Goal: Task Accomplishment & Management: Complete application form

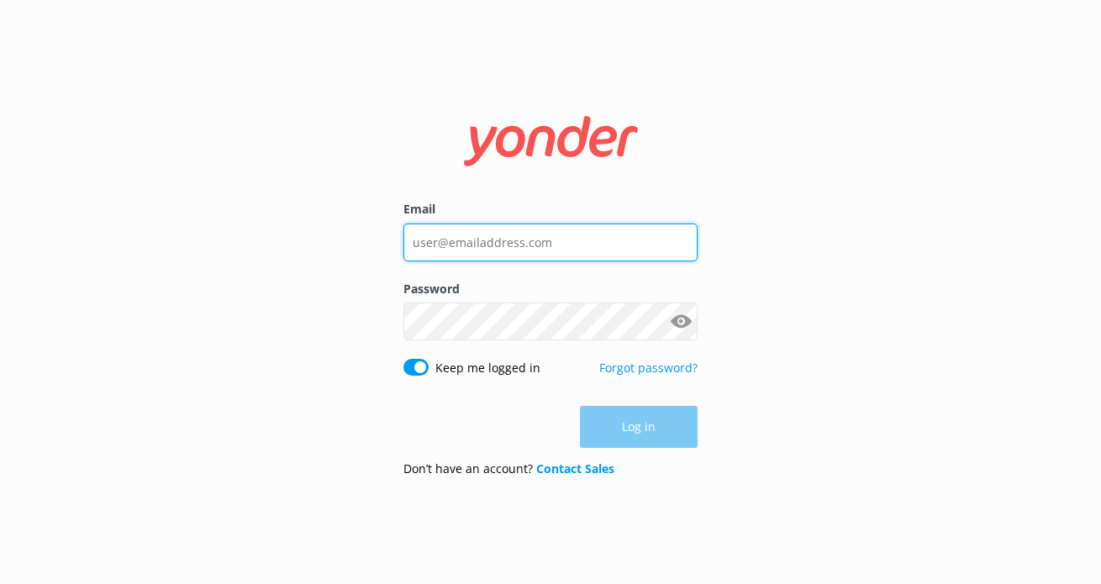
type input "[EMAIL_ADDRESS][DOMAIN_NAME]"
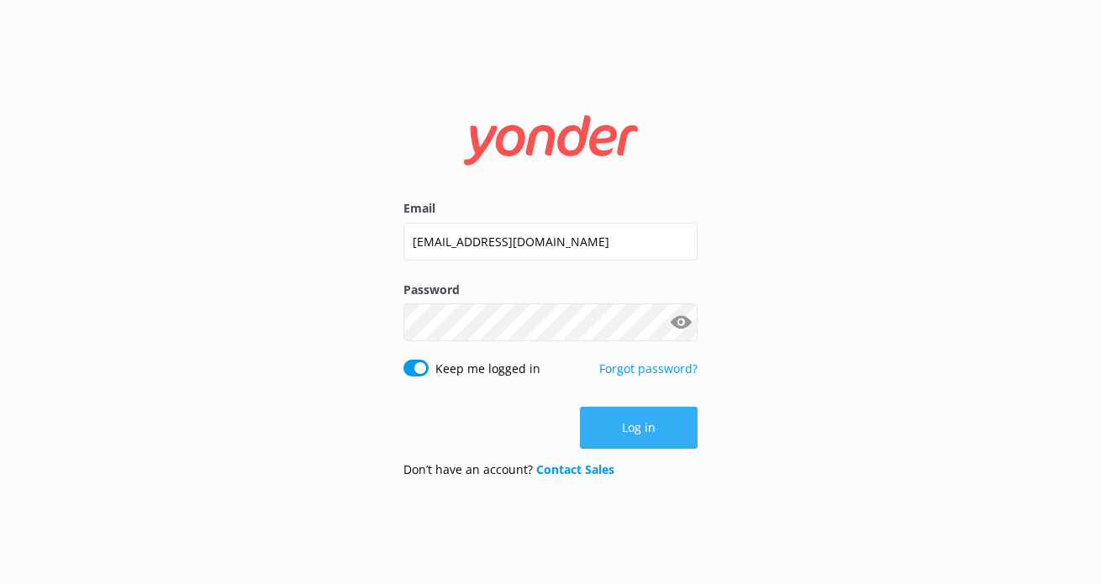
click at [680, 427] on button "Log in" at bounding box center [639, 428] width 118 height 42
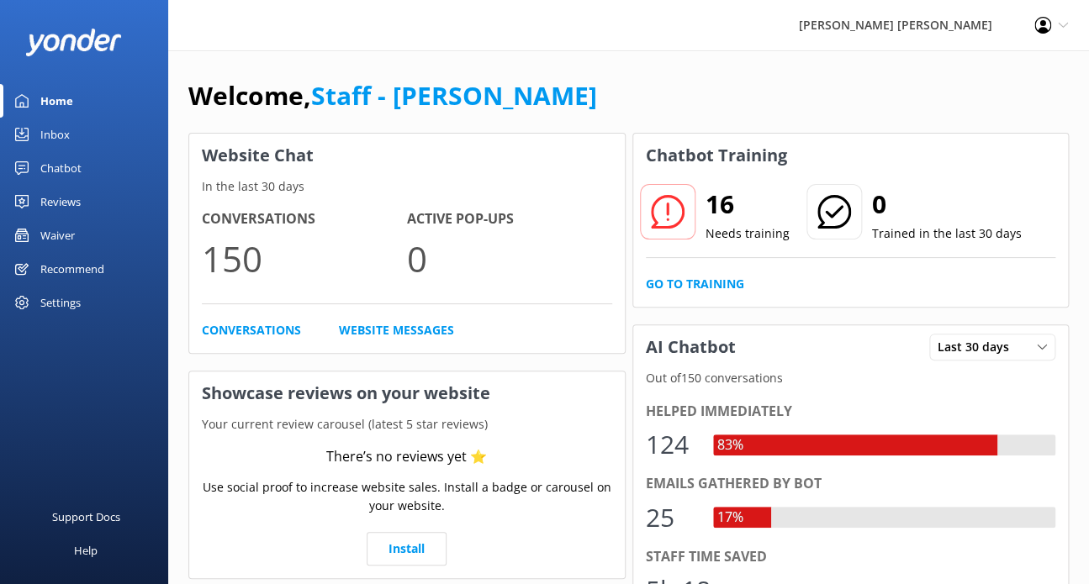
click at [92, 235] on link "Waiver" at bounding box center [84, 236] width 168 height 34
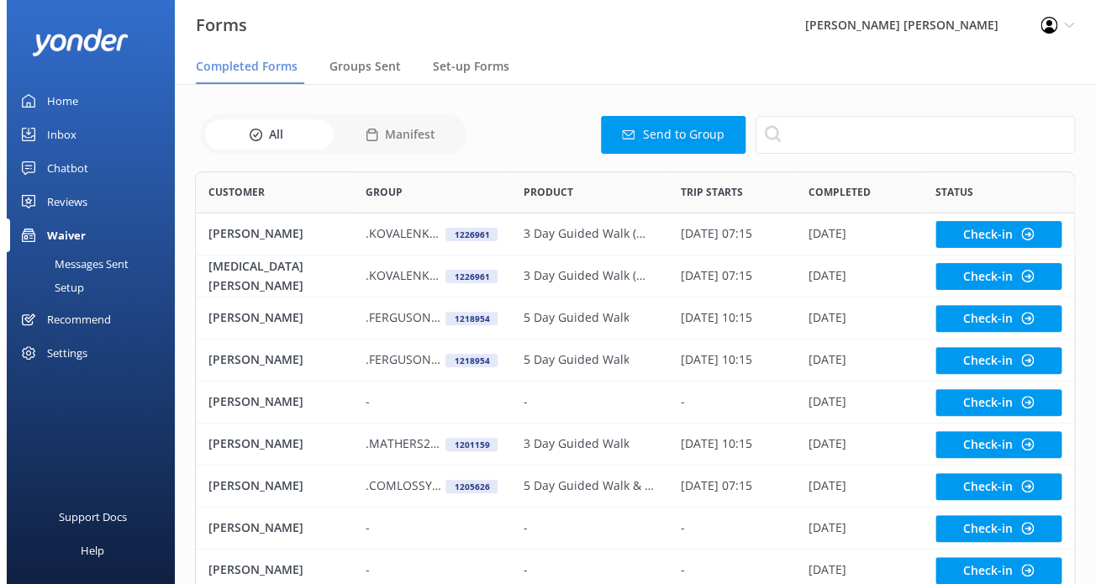
scroll to position [450, 866]
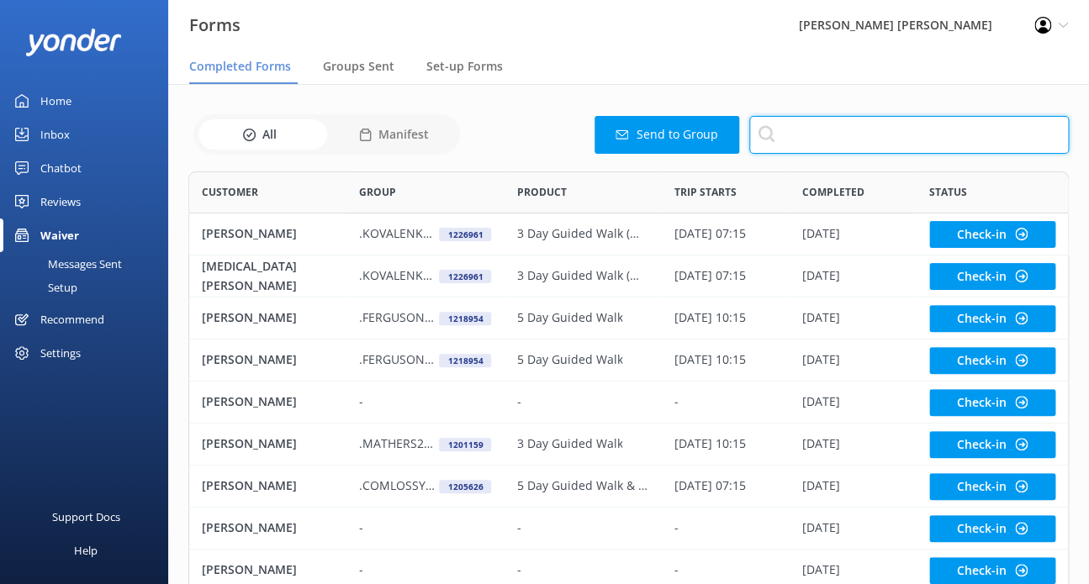
click at [838, 141] on input "text" at bounding box center [908, 135] width 319 height 38
type input "lamp"
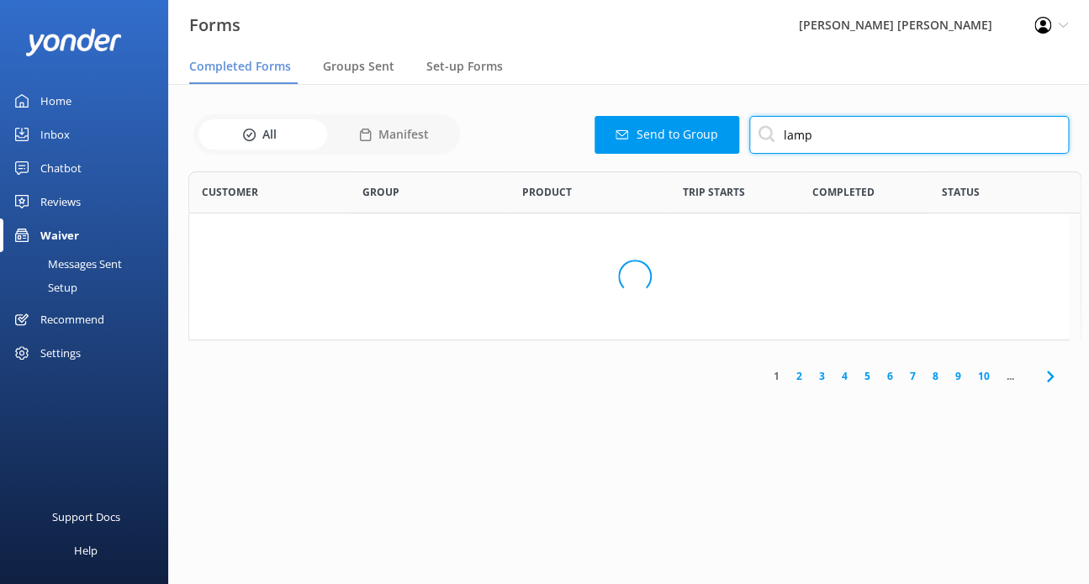
scroll to position [13, 13]
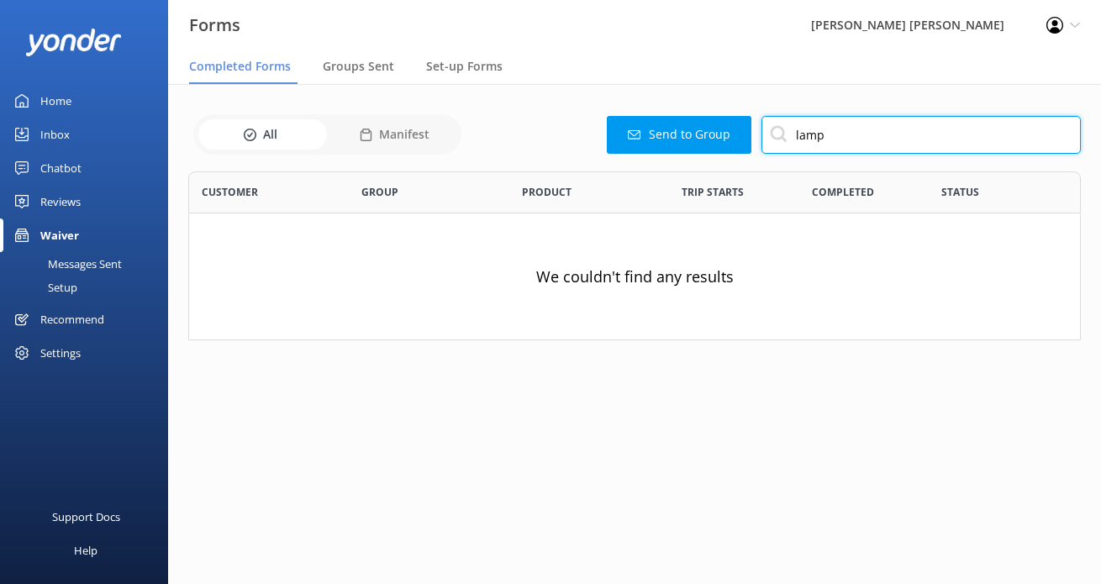
drag, startPoint x: 835, startPoint y: 133, endPoint x: 768, endPoint y: 131, distance: 66.4
click at [775, 131] on input "lamp" at bounding box center [921, 135] width 319 height 38
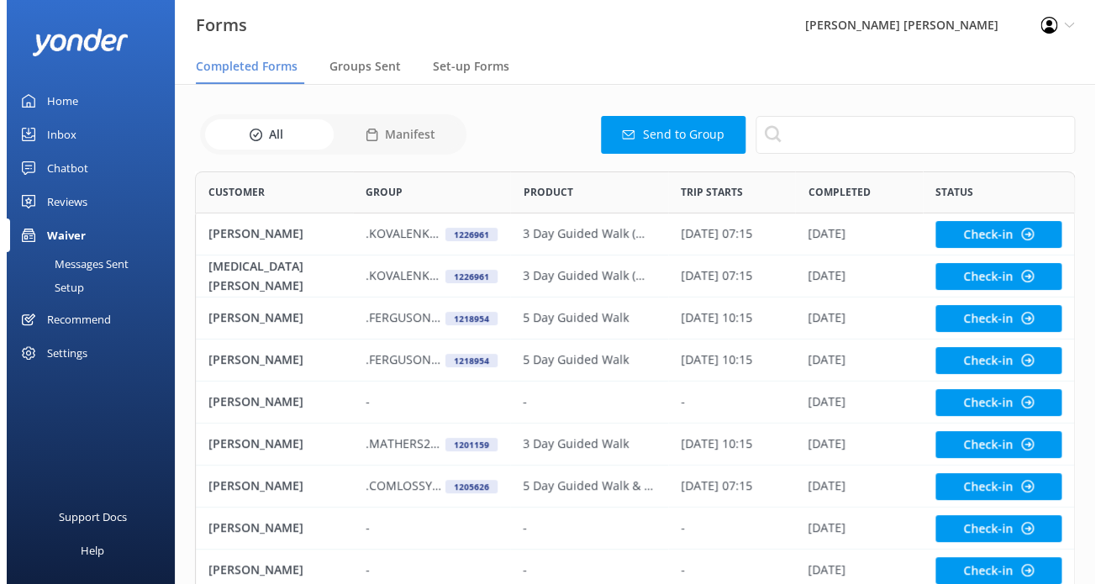
scroll to position [450, 866]
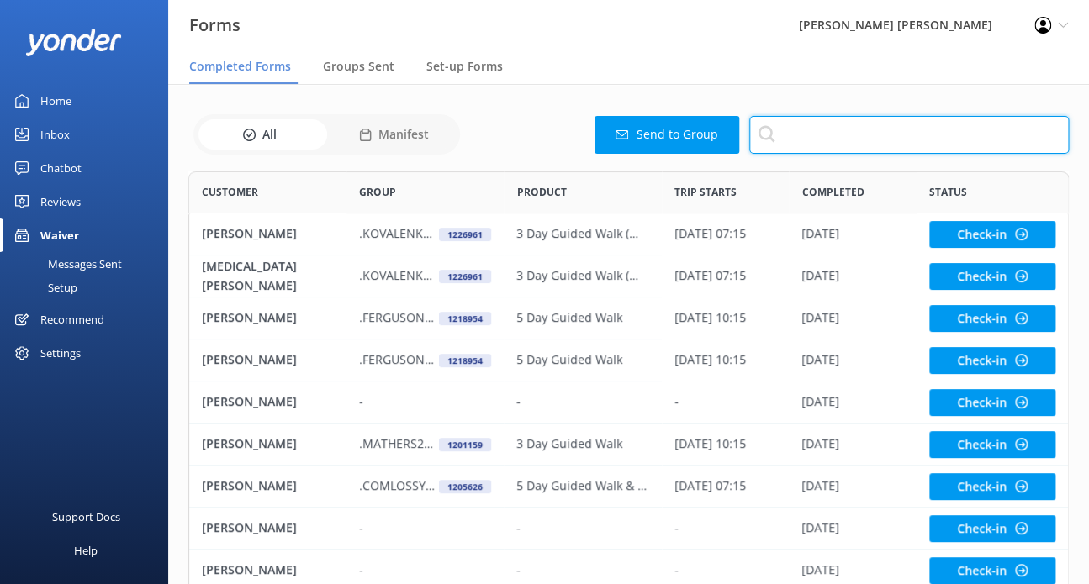
click at [835, 132] on input "text" at bounding box center [908, 135] width 319 height 38
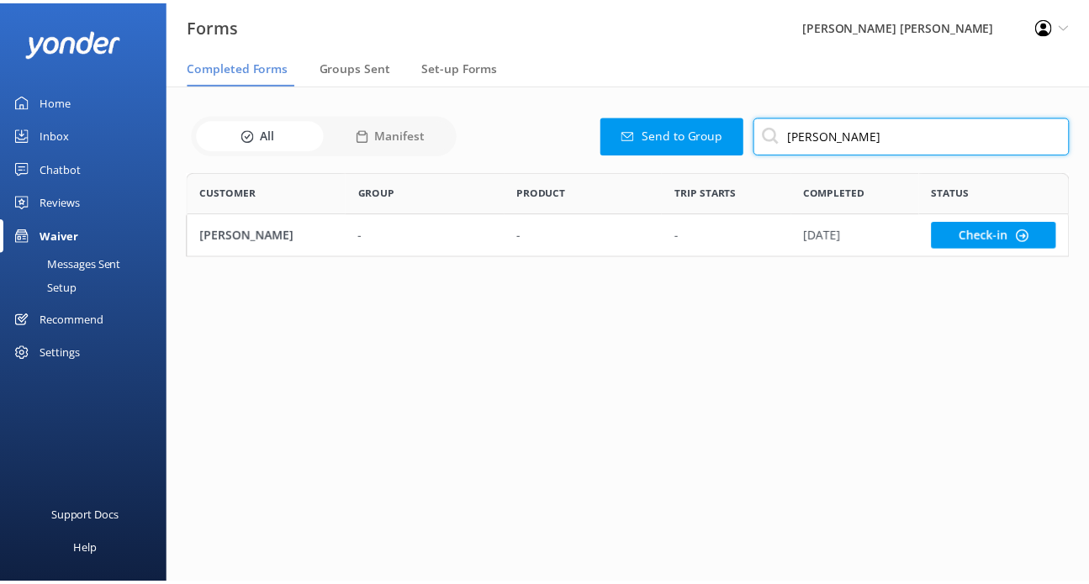
scroll to position [71, 879]
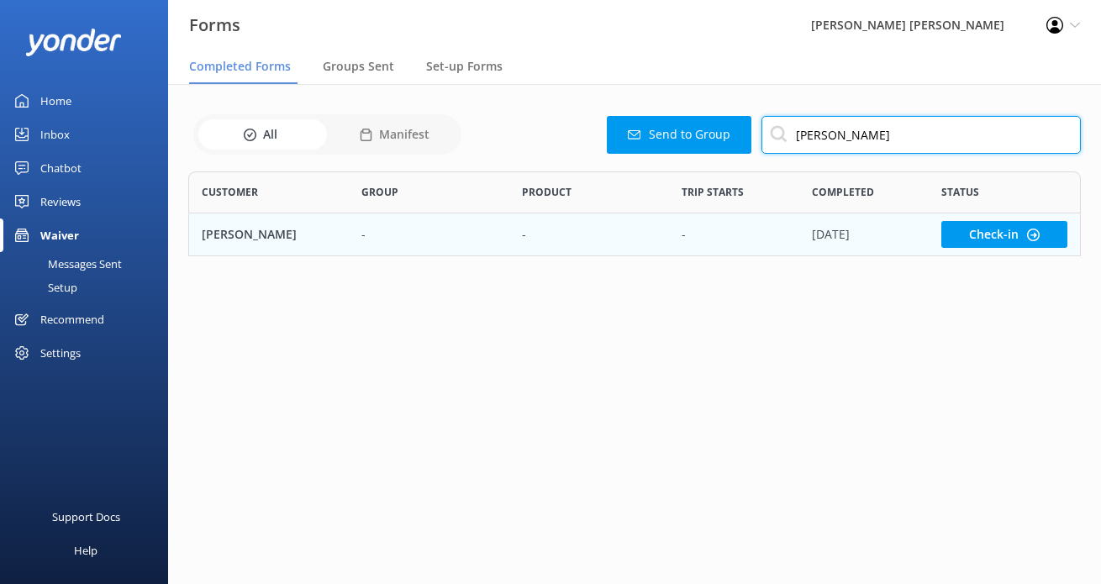
type input "laplante"
click at [413, 237] on div "-" at bounding box center [429, 234] width 160 height 42
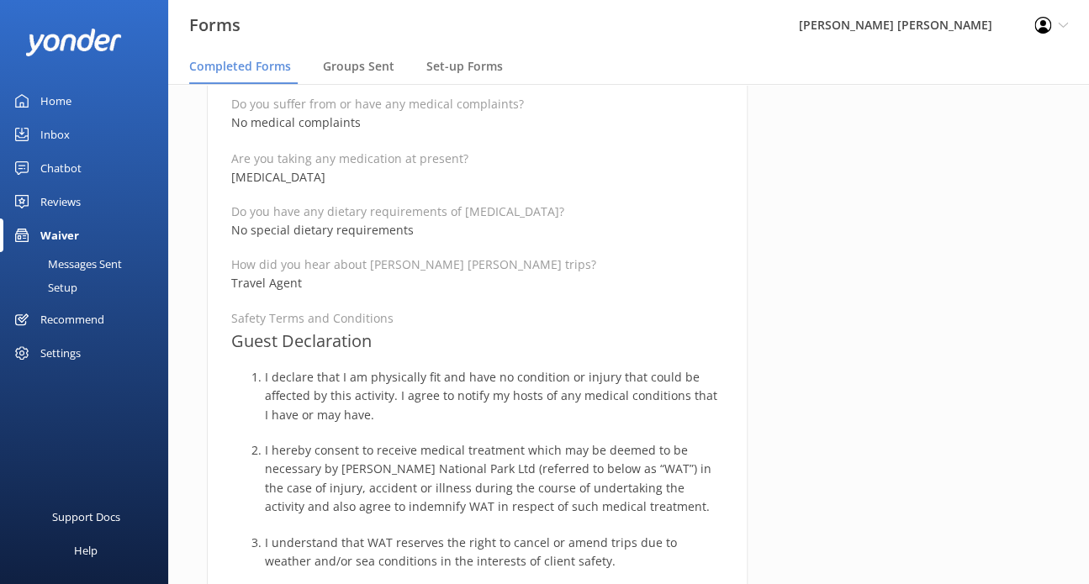
scroll to position [976, 0]
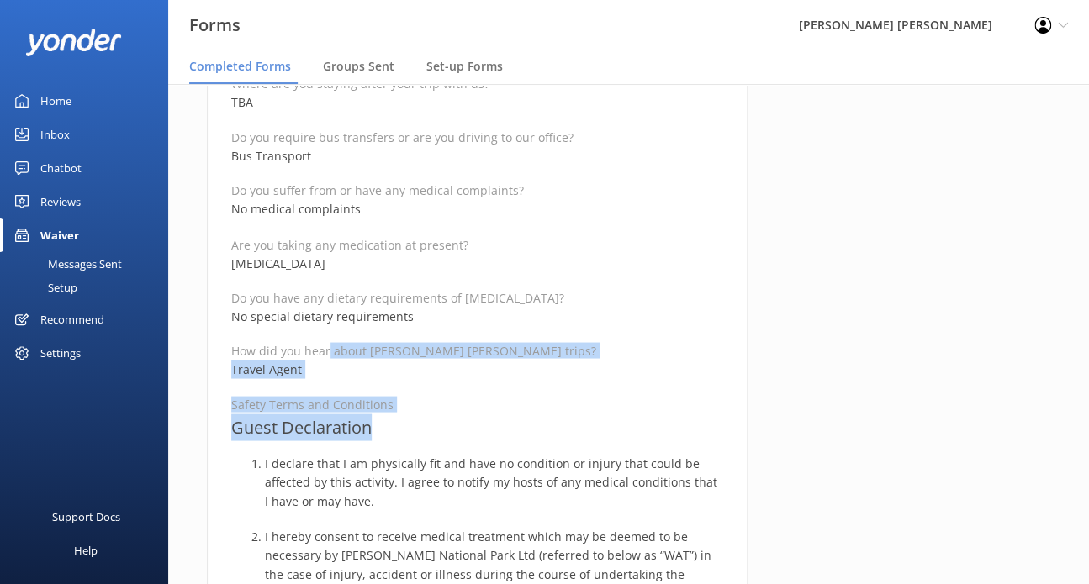
drag, startPoint x: 380, startPoint y: 424, endPoint x: 324, endPoint y: 325, distance: 113.3
click at [324, 325] on div "Full name KATHLEEN R. LAPLANTE Reservation Number 980807 Departure date for you…" at bounding box center [477, 462] width 492 height 2264
click at [323, 325] on div "Full name KATHLEEN R. LAPLANTE Reservation Number 980807 Departure date for you…" at bounding box center [477, 462] width 492 height 2264
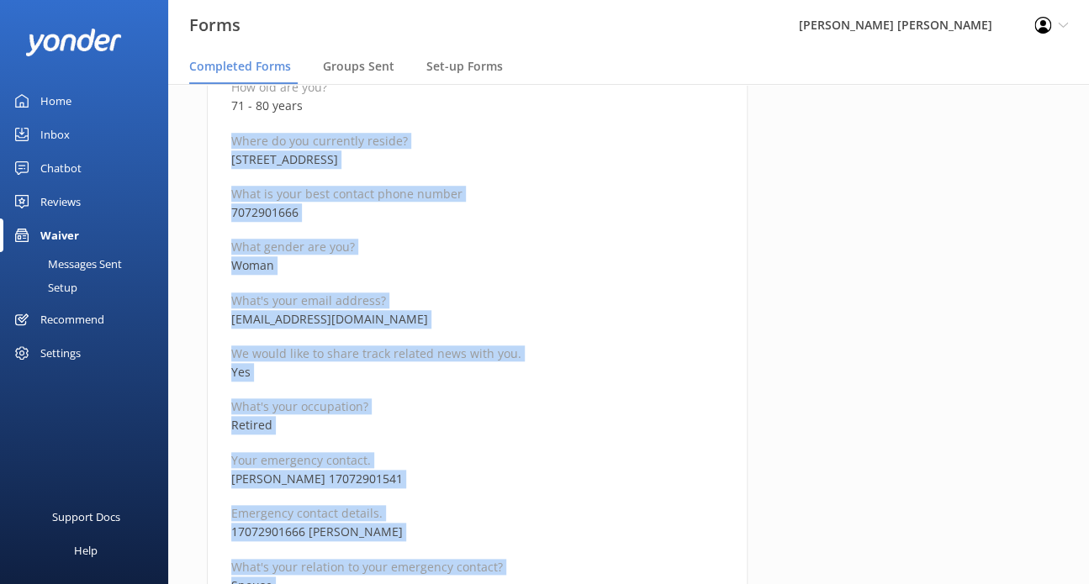
scroll to position [0, 0]
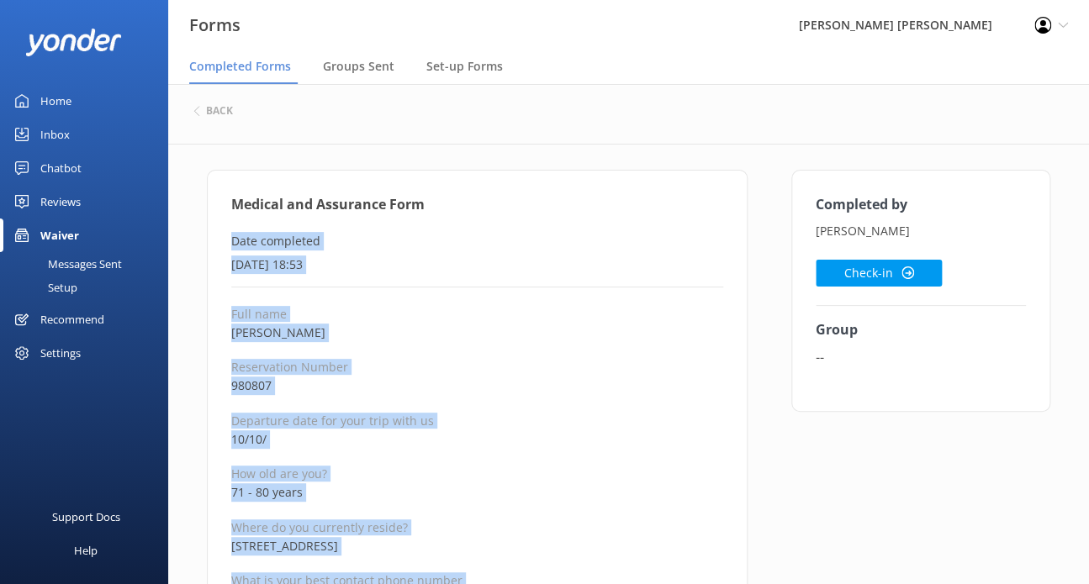
drag, startPoint x: 377, startPoint y: 431, endPoint x: 231, endPoint y: 243, distance: 238.4
copy div "Date completed 22nd September 2025, 18:53 Full name KATHLEEN R. LAPLANTE Reserv…"
click at [888, 274] on button "Check-in" at bounding box center [878, 273] width 126 height 27
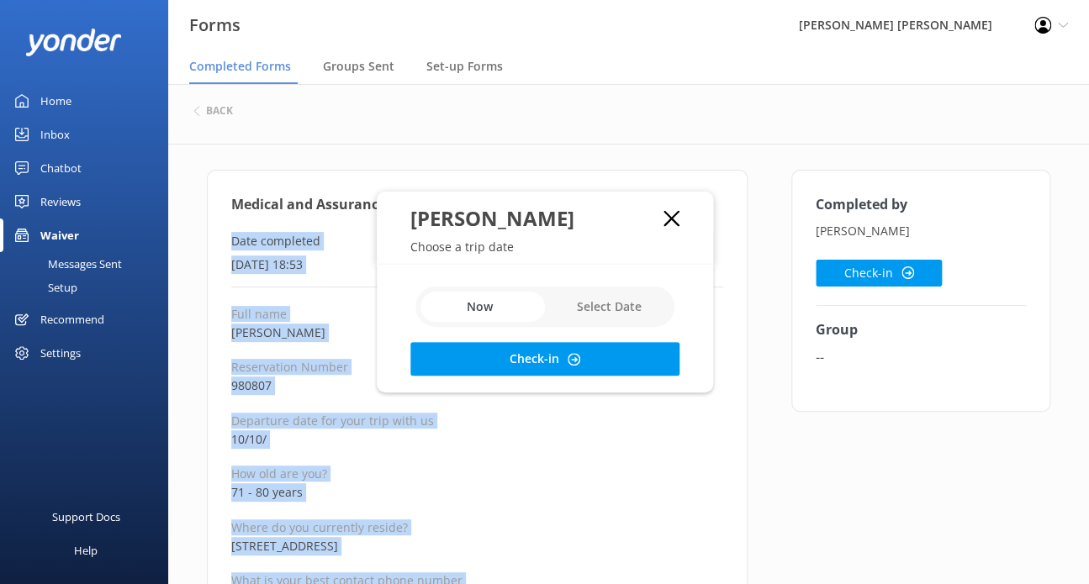
click at [613, 303] on input "checkbox" at bounding box center [544, 307] width 259 height 40
checkbox input "true"
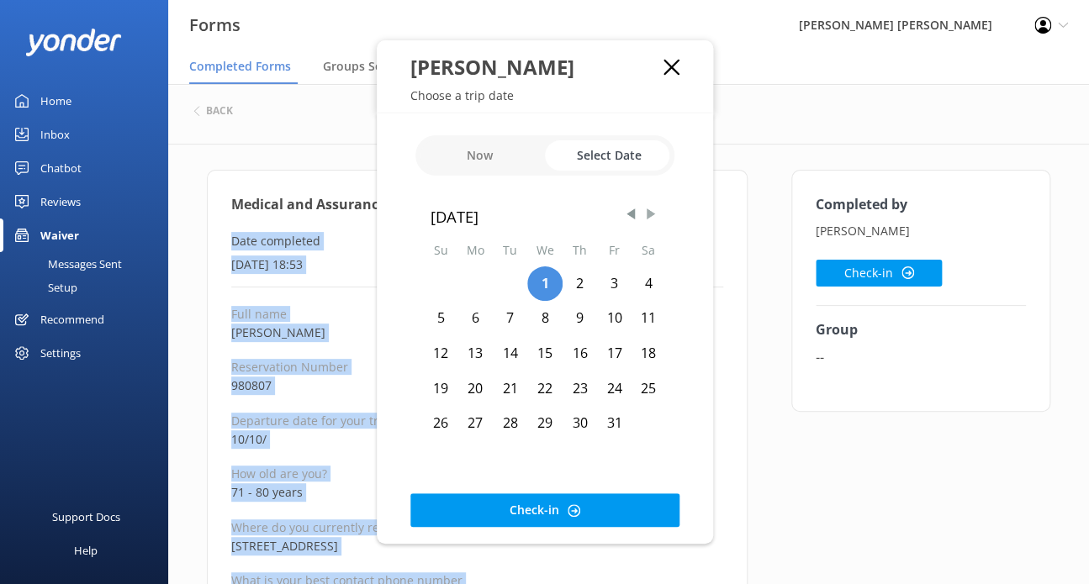
click at [646, 219] on span "Next Month" at bounding box center [650, 214] width 17 height 17
click at [630, 218] on span "Previous Month" at bounding box center [630, 214] width 17 height 17
drag, startPoint x: 609, startPoint y: 312, endPoint x: 612, endPoint y: 354, distance: 42.1
click at [610, 312] on div "10" at bounding box center [614, 318] width 34 height 35
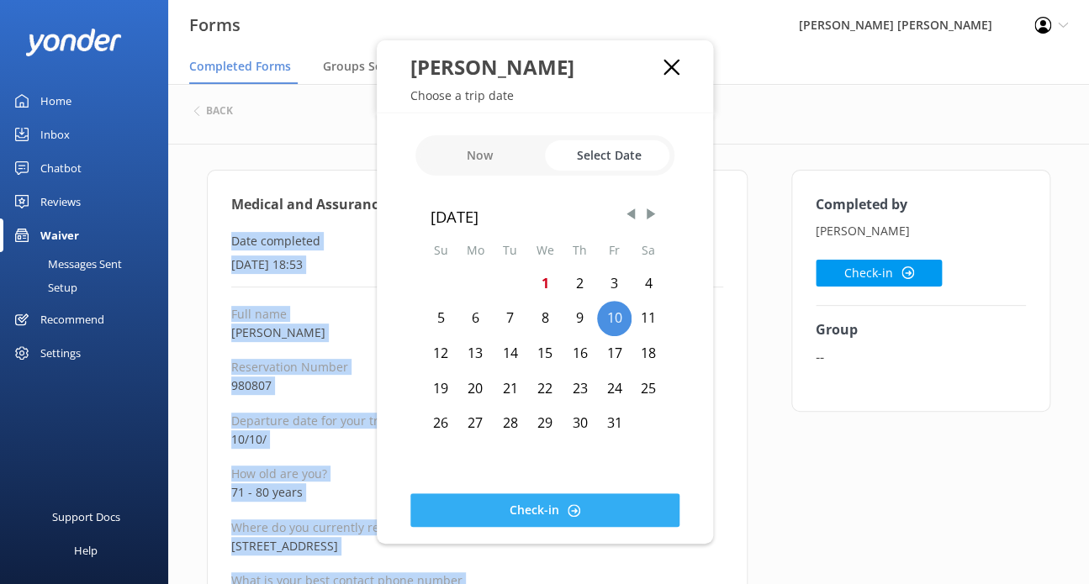
click at [605, 522] on button "Check-in" at bounding box center [544, 510] width 269 height 34
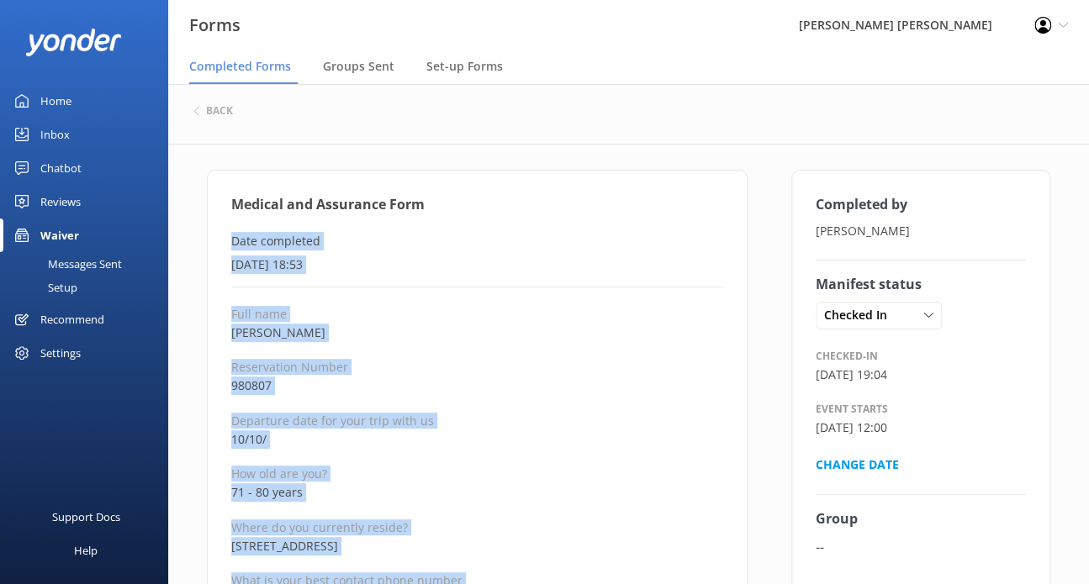
click at [493, 391] on p "980807" at bounding box center [477, 386] width 492 height 18
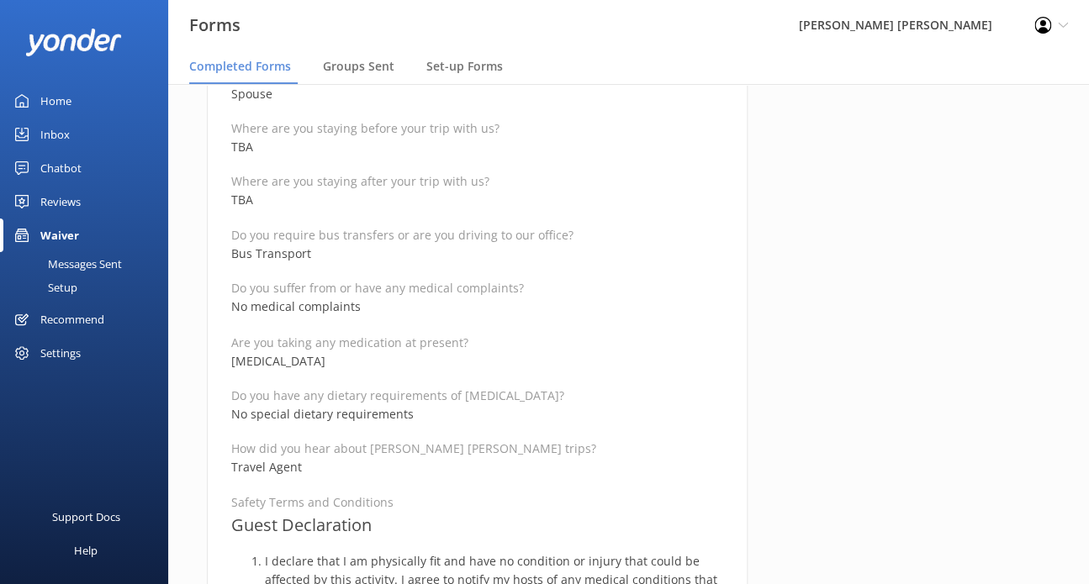
scroll to position [925, 0]
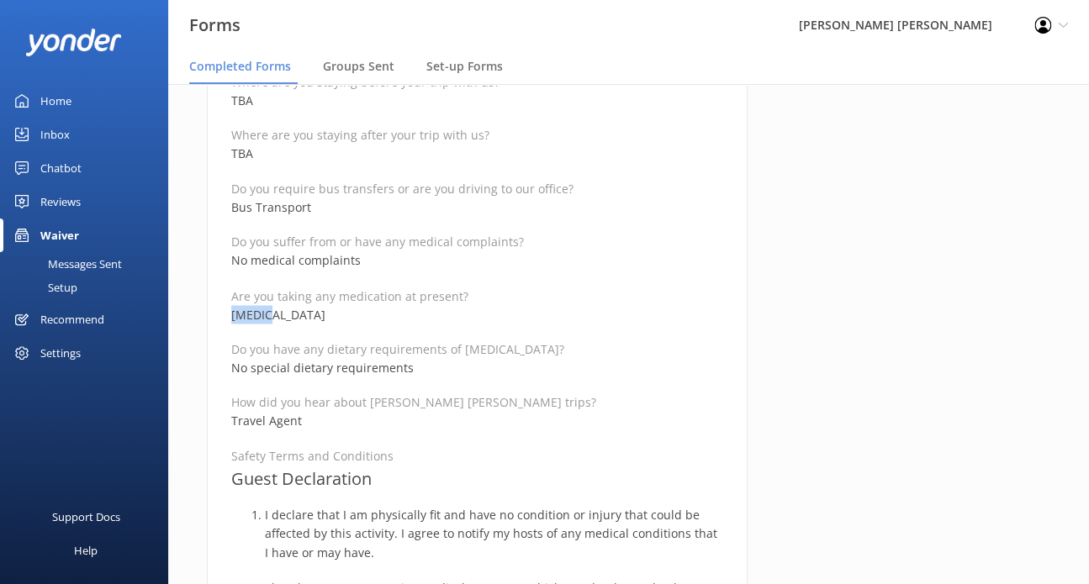
drag, startPoint x: 276, startPoint y: 319, endPoint x: 232, endPoint y: 319, distance: 43.7
click at [232, 319] on p "Statin" at bounding box center [477, 314] width 492 height 18
copy p "Statin"
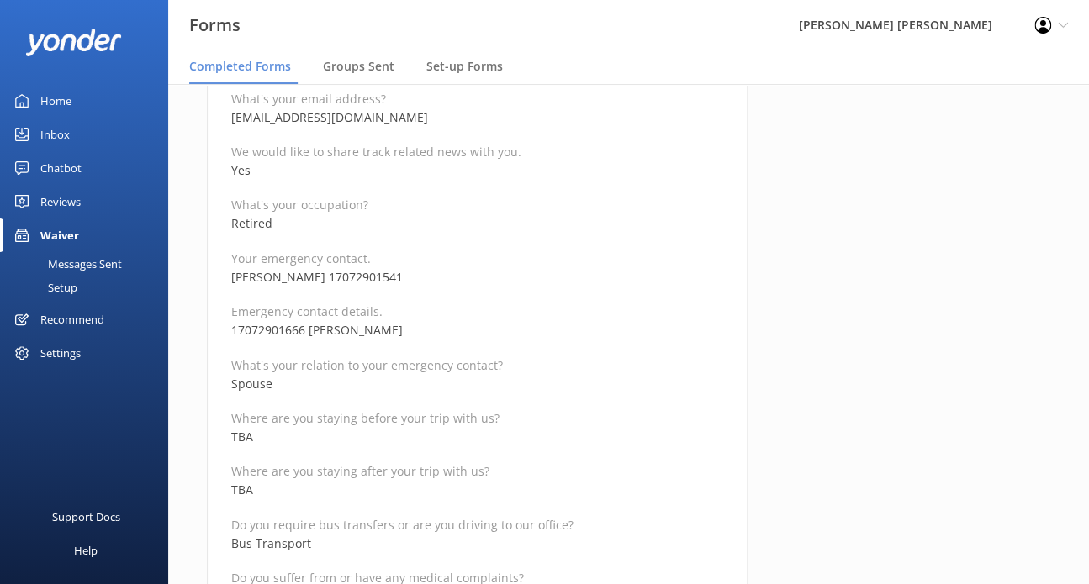
scroll to position [588, 0]
drag, startPoint x: 392, startPoint y: 277, endPoint x: 227, endPoint y: 274, distance: 164.8
copy p "Jay Johnstone 17072901541"
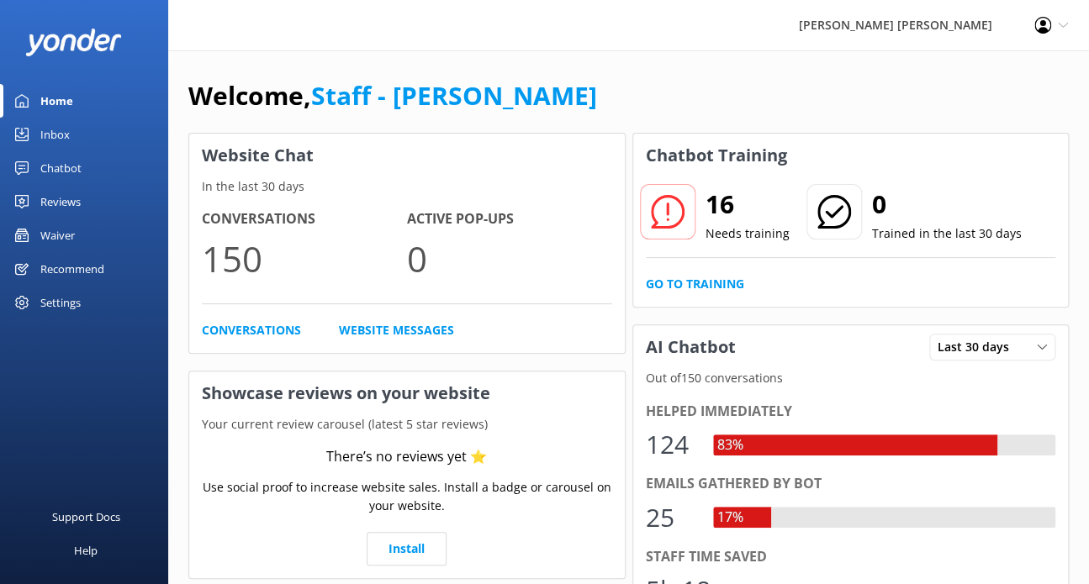
click at [67, 228] on div "Waiver" at bounding box center [57, 236] width 34 height 34
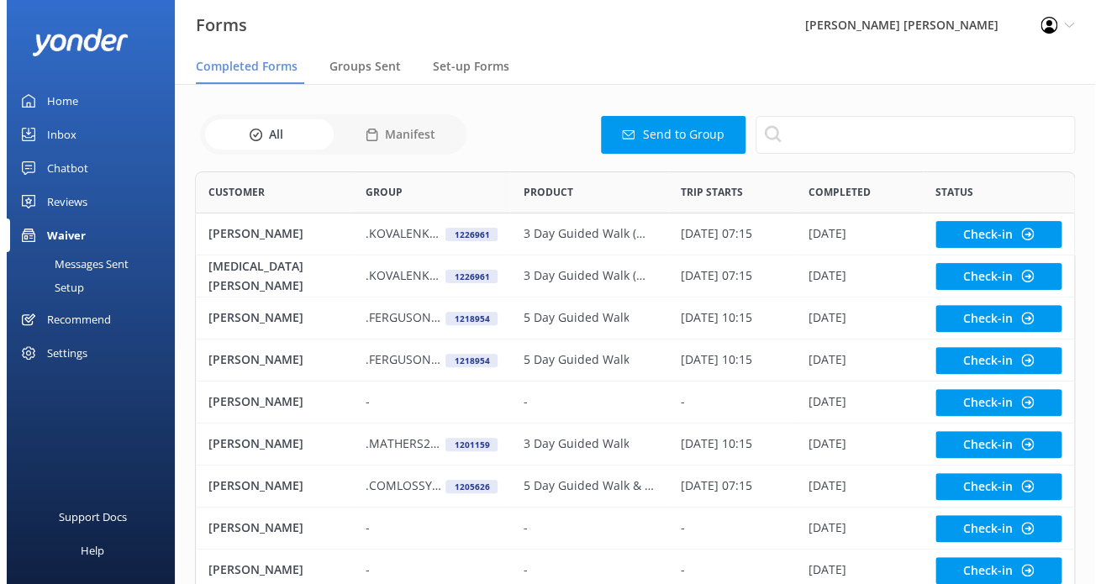
scroll to position [450, 866]
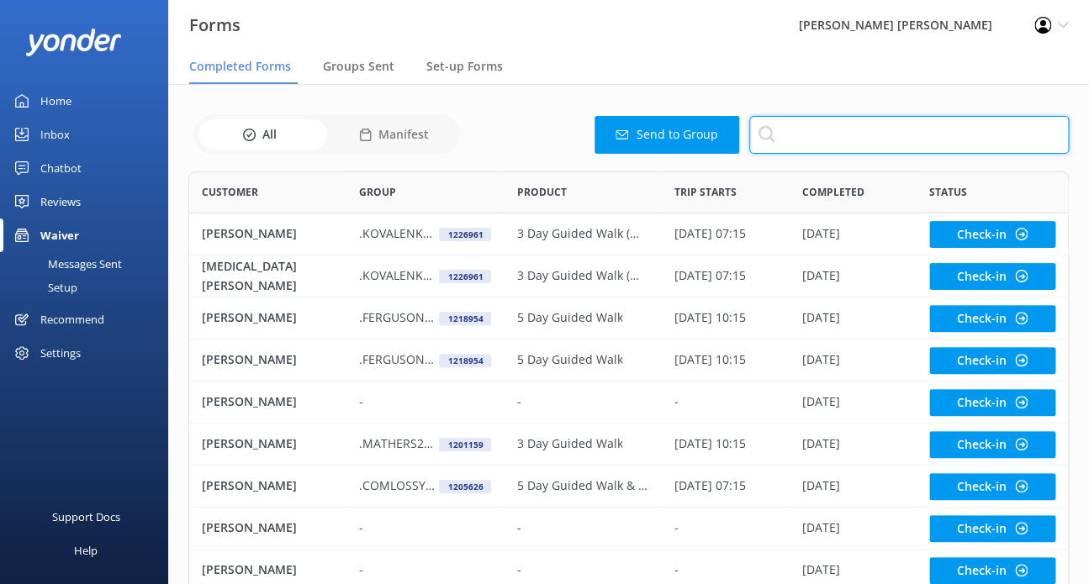
click at [871, 136] on input "text" at bounding box center [908, 135] width 319 height 38
click at [358, 66] on span "Groups Sent" at bounding box center [358, 66] width 71 height 17
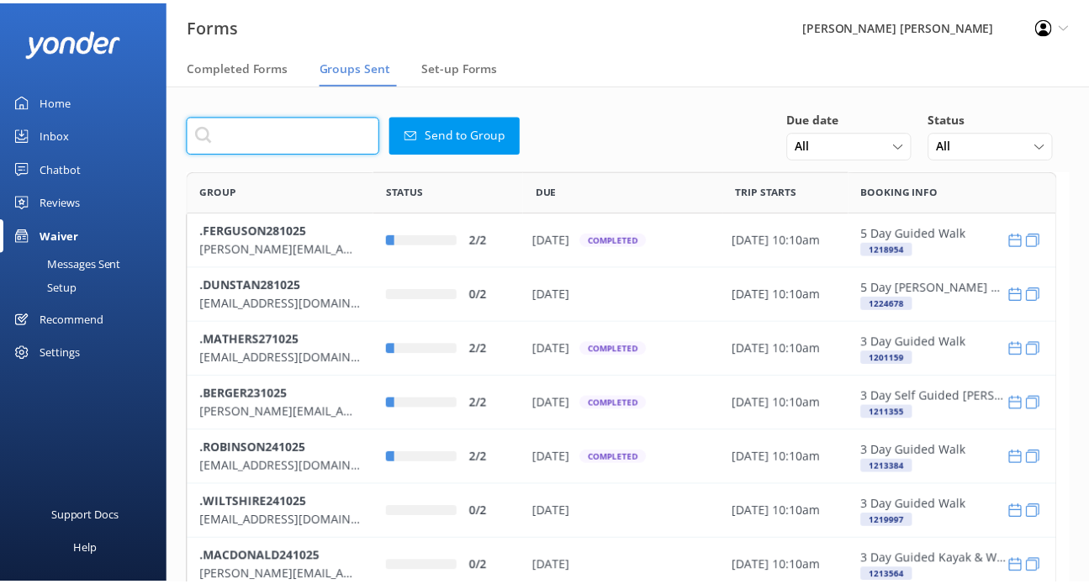
scroll to position [576, 866]
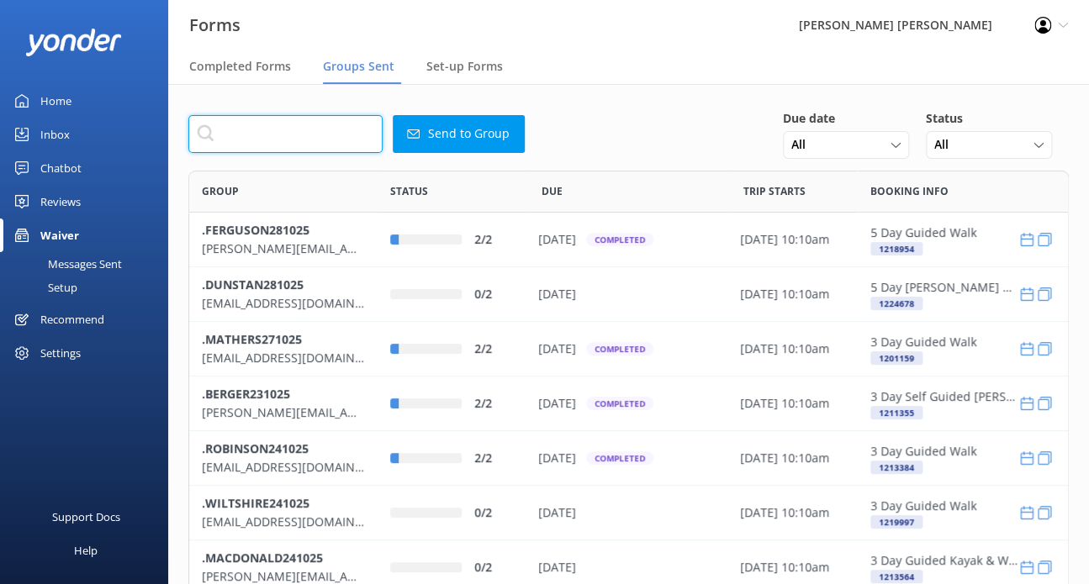
click at [361, 134] on input "text" at bounding box center [285, 134] width 194 height 38
paste input "Lor Ips Dolorsita, Conse adi eli seddoei temp Incidid Utla Etdolo mag aliquae a…"
type input "Lor Ips Dolorsita, Conse adi eli seddoei temp Incidid Utla Etdolo mag aliquae a…"
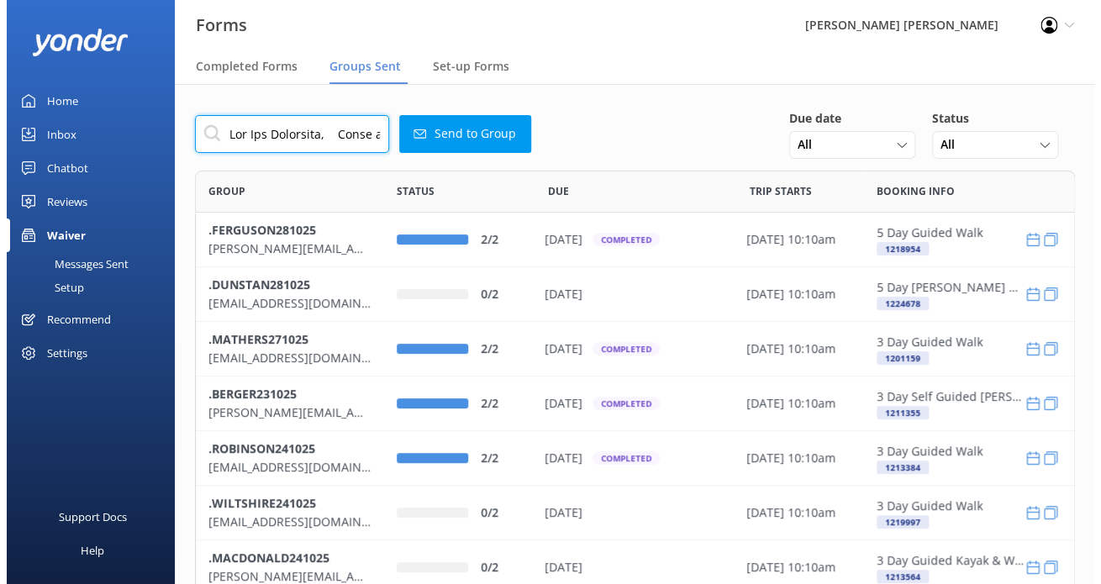
scroll to position [0, 11551]
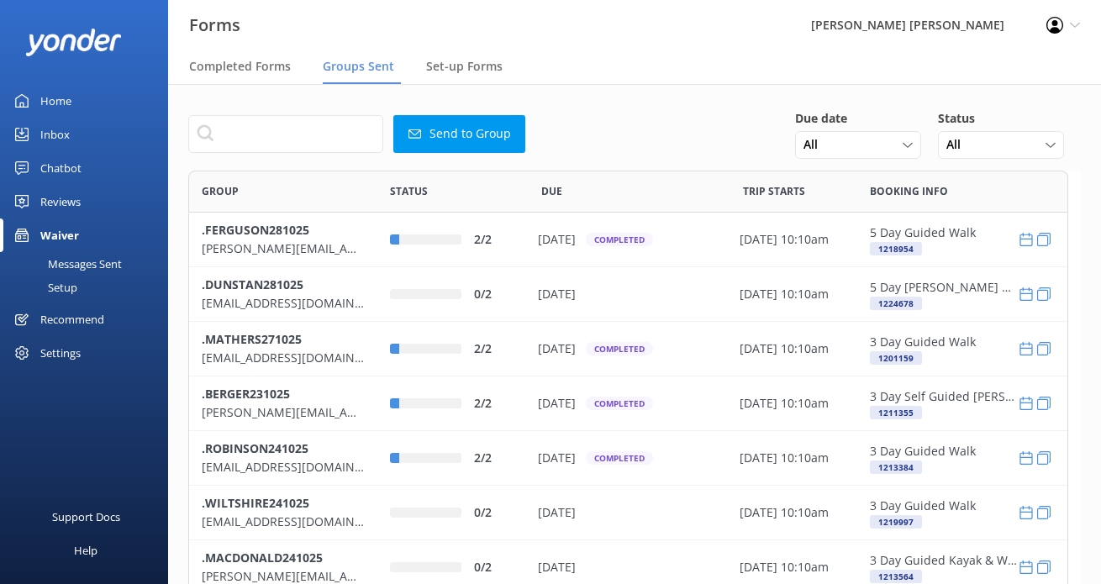
scroll to position [576, 866]
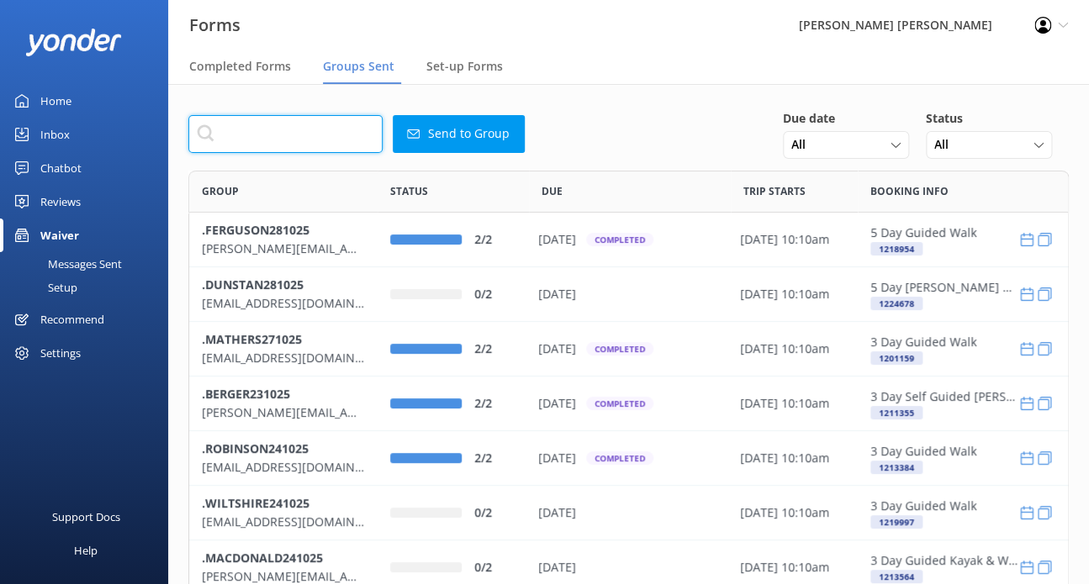
paste input "[EMAIL_ADDRESS][DOMAIN_NAME]"
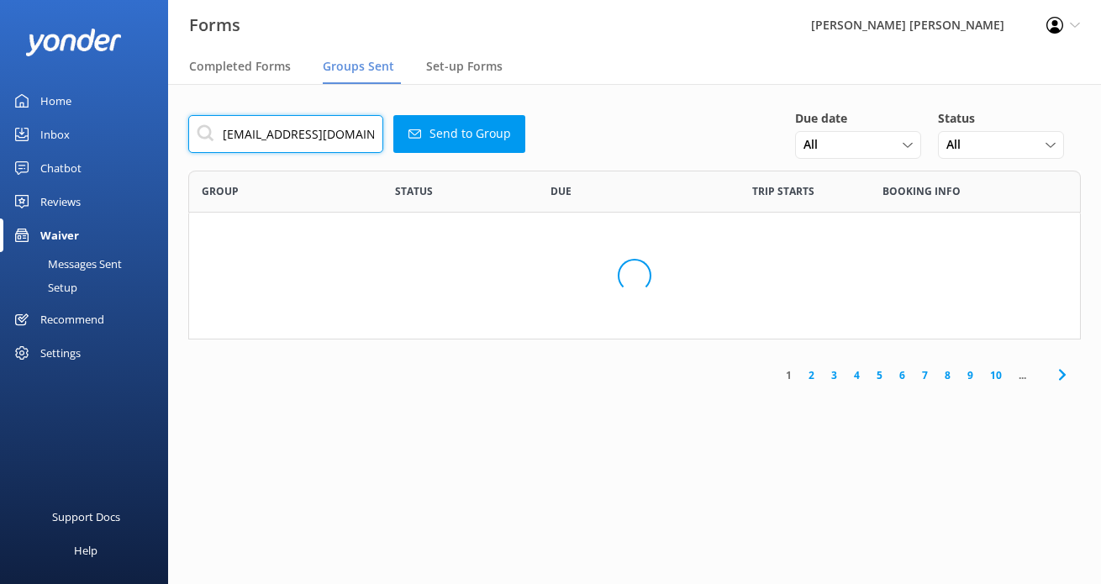
scroll to position [13, 13]
type input "[EMAIL_ADDRESS][DOMAIN_NAME]"
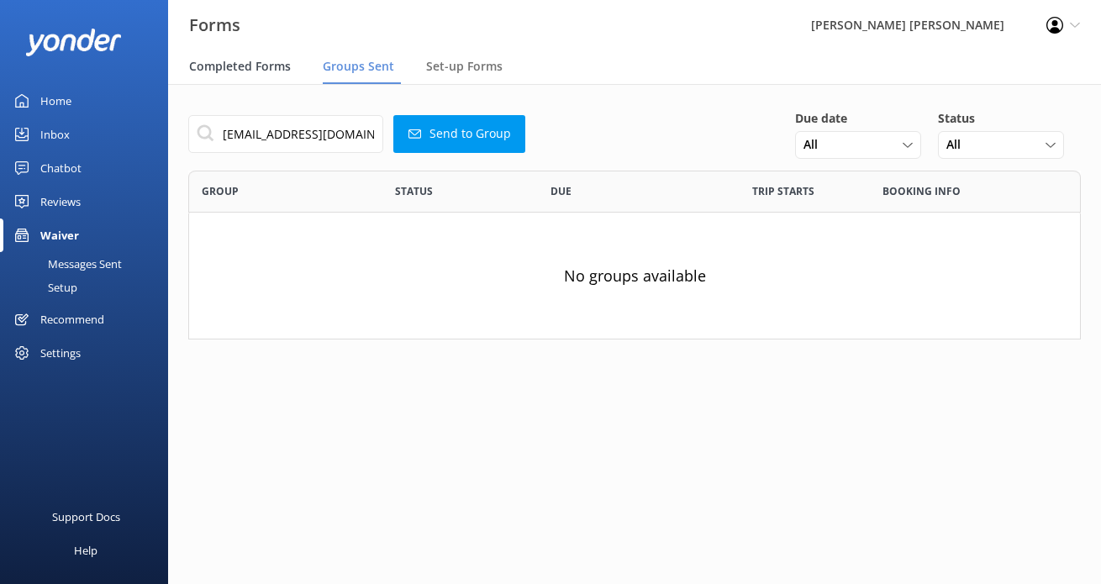
click at [261, 61] on span "Completed Forms" at bounding box center [240, 66] width 102 height 17
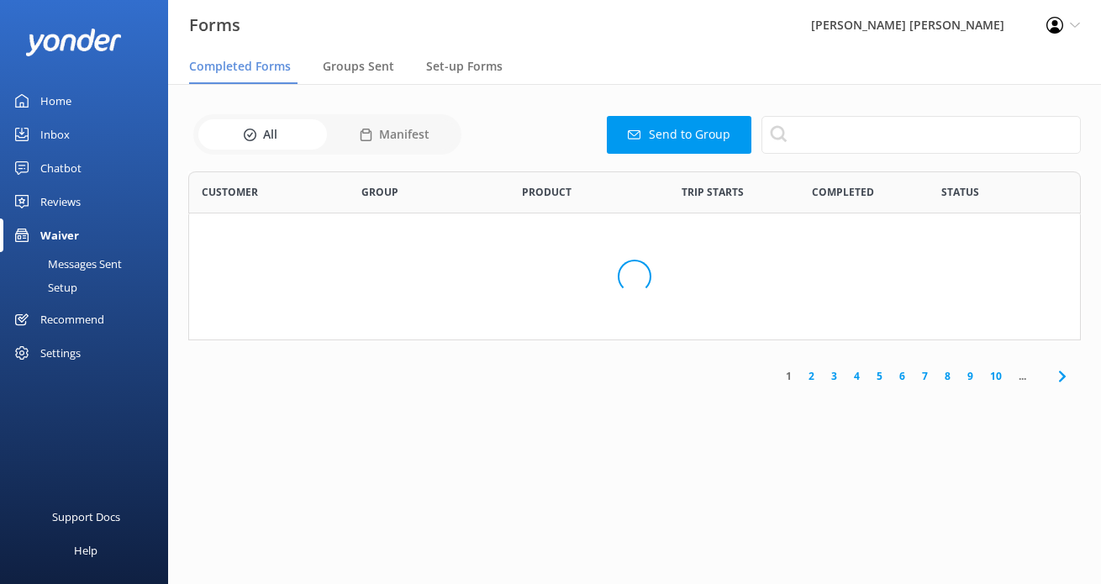
scroll to position [450, 866]
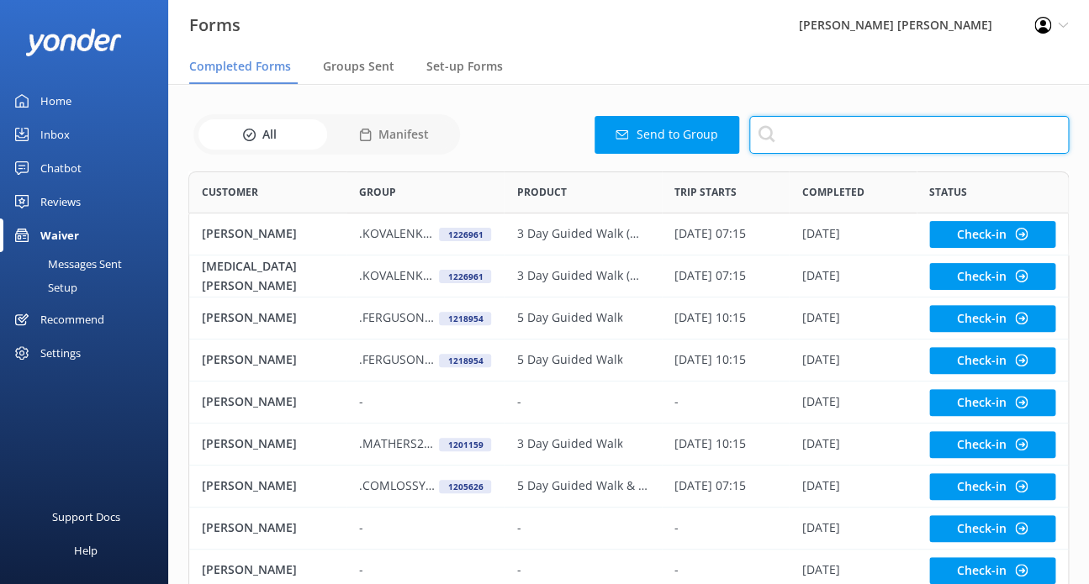
click at [830, 135] on input "text" at bounding box center [908, 135] width 319 height 38
type input "carmi"
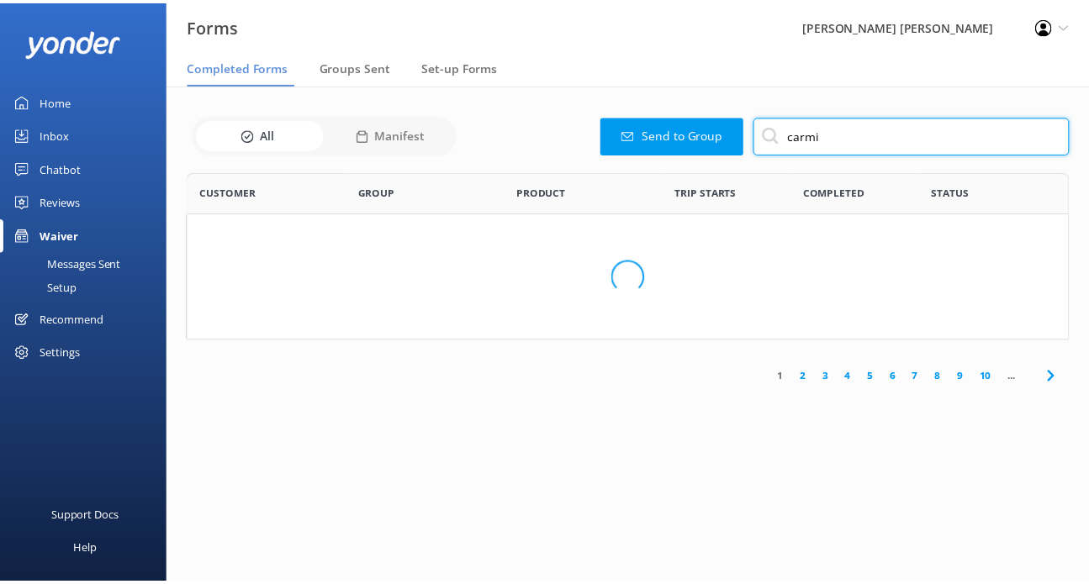
scroll to position [13, 13]
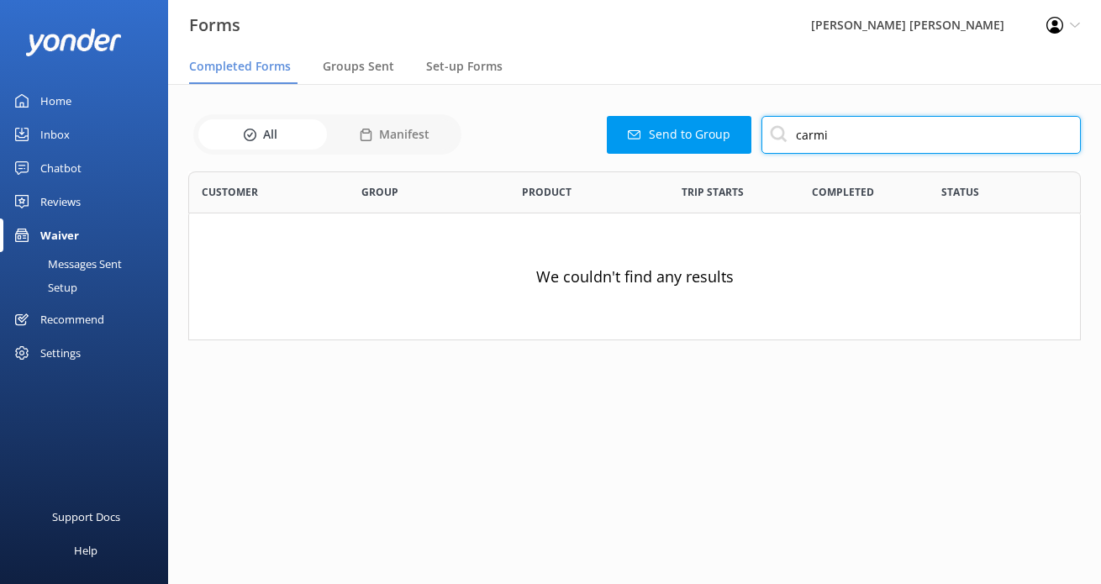
drag, startPoint x: 831, startPoint y: 132, endPoint x: 783, endPoint y: 132, distance: 48.8
click at [783, 132] on input "carmi" at bounding box center [921, 135] width 319 height 38
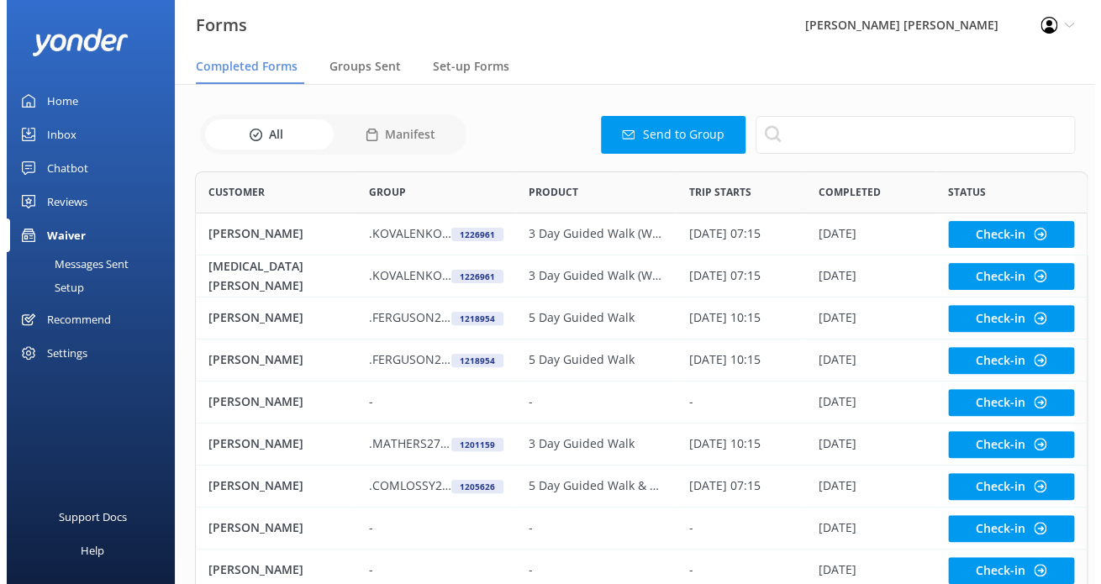
scroll to position [450, 866]
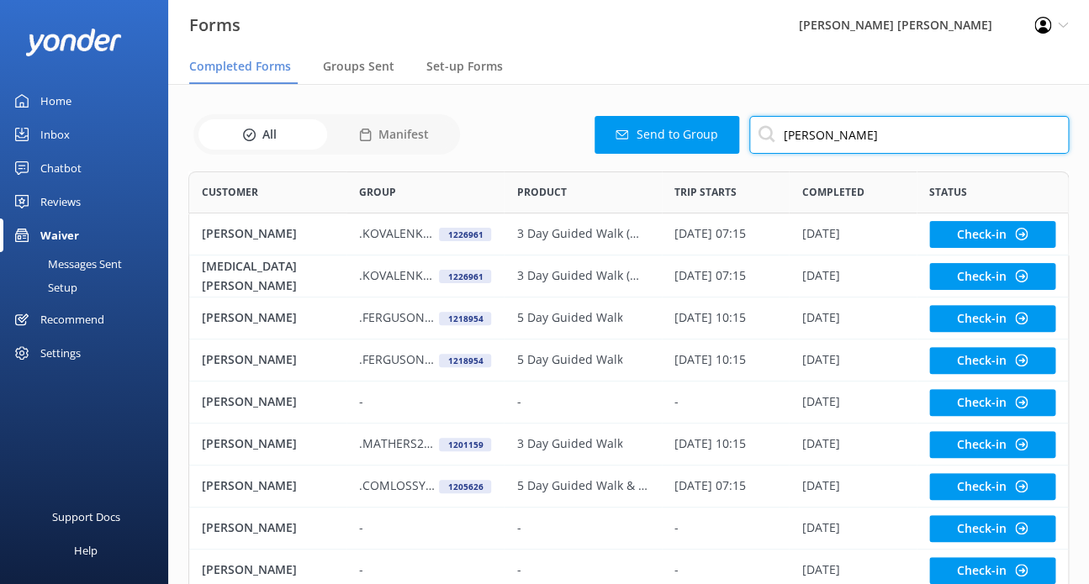
type input "[PERSON_NAME]"
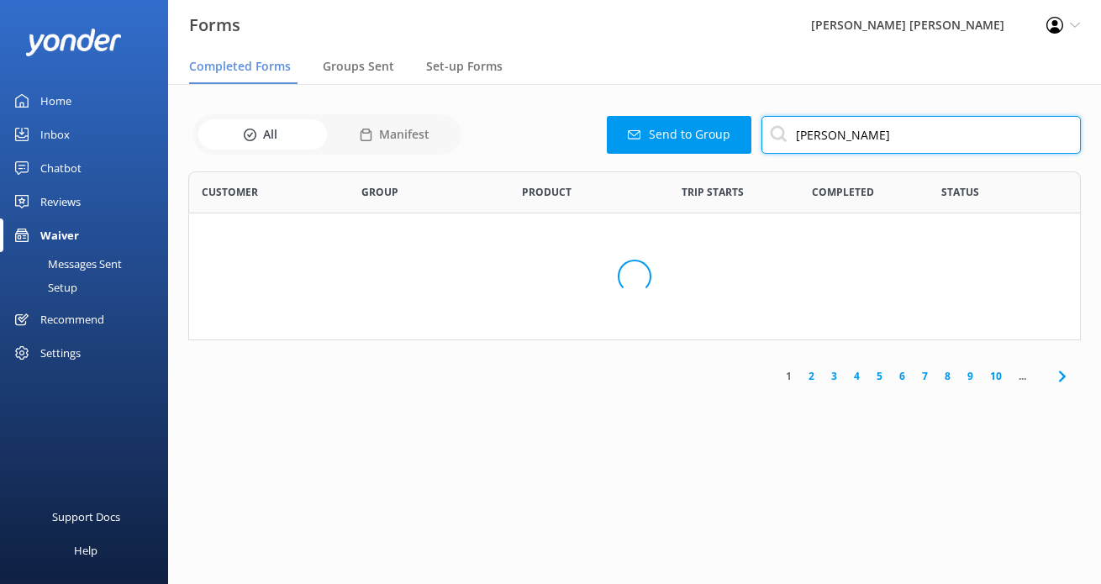
scroll to position [113, 879]
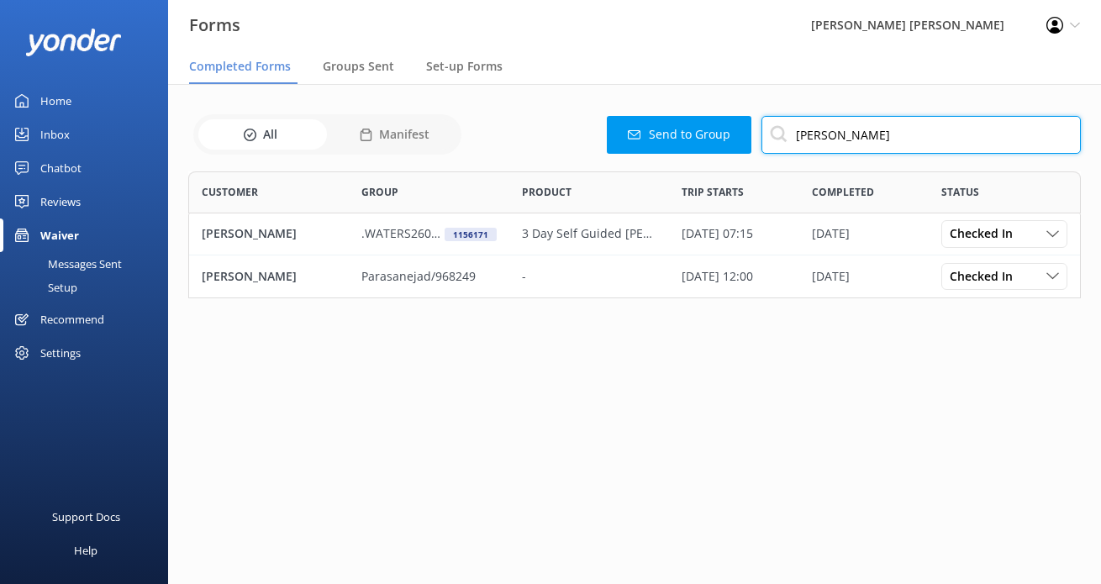
drag, startPoint x: 835, startPoint y: 138, endPoint x: 773, endPoint y: 138, distance: 61.4
click at [773, 138] on input "[PERSON_NAME]" at bounding box center [921, 135] width 319 height 38
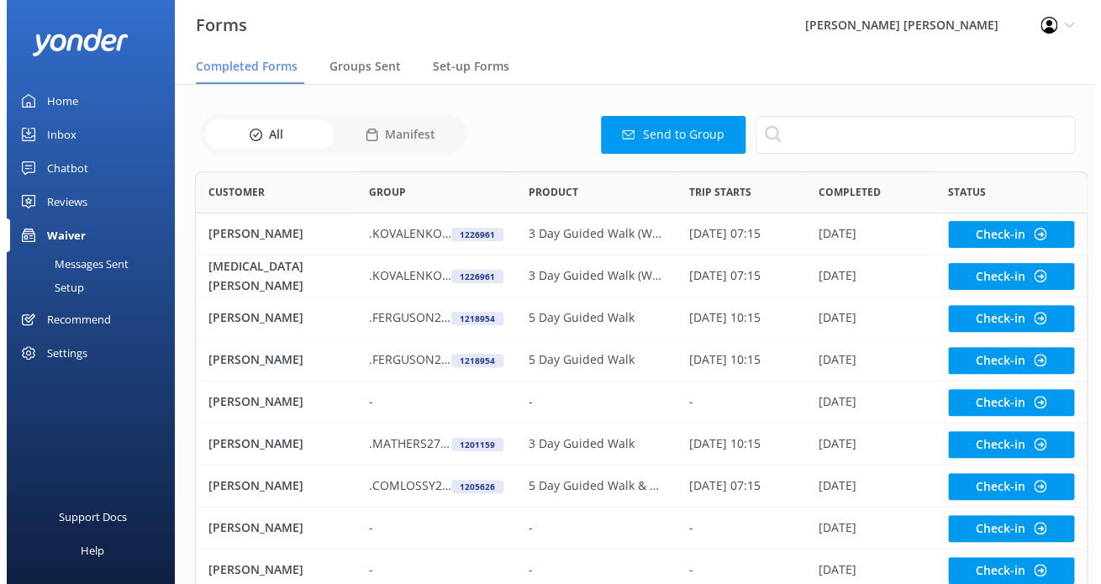
scroll to position [0, 0]
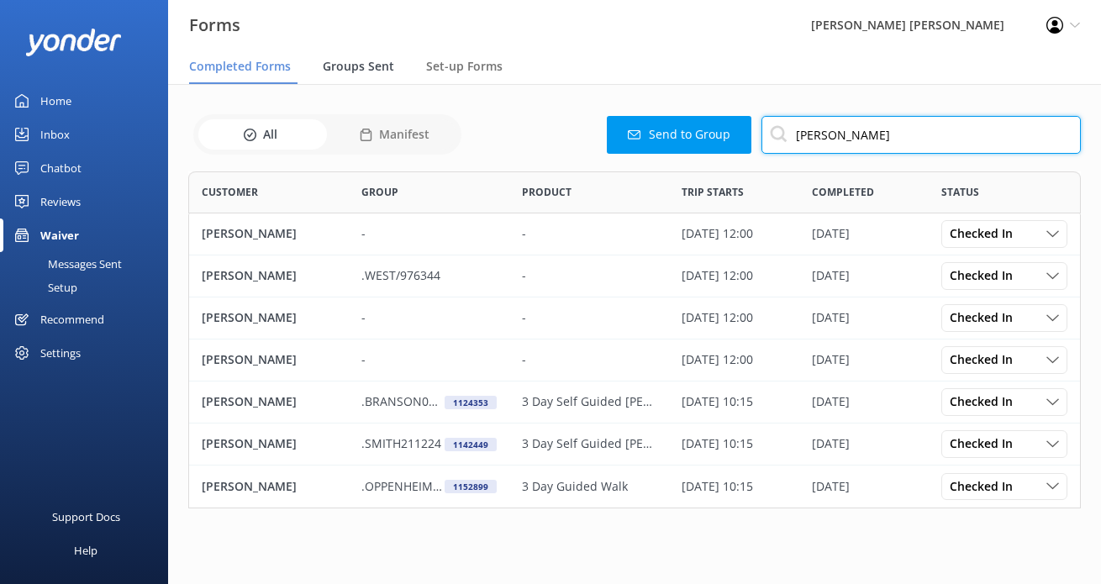
type input "[PERSON_NAME]"
click at [372, 72] on span "Groups Sent" at bounding box center [358, 66] width 71 height 17
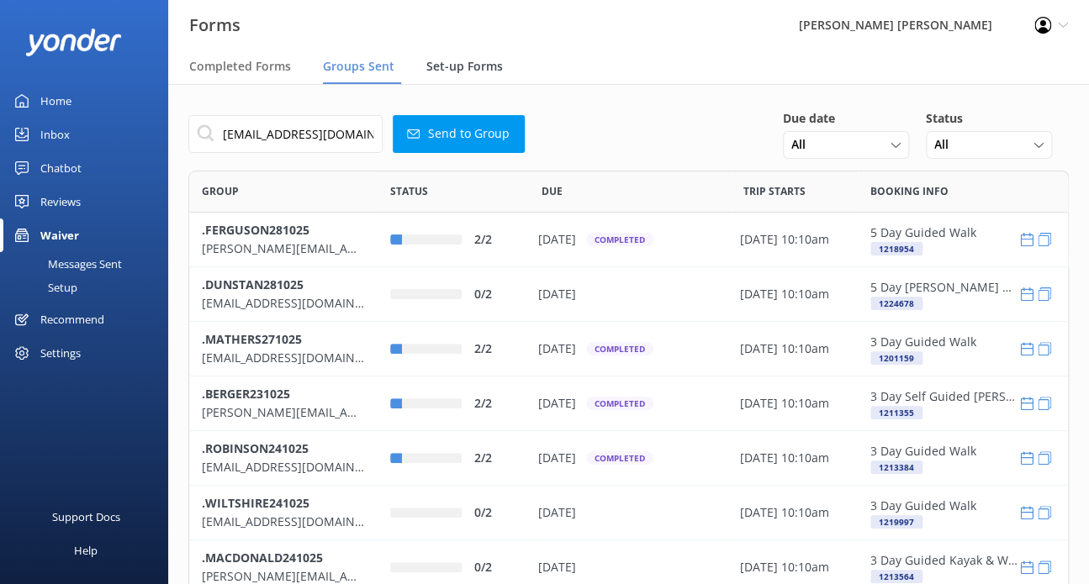
click at [440, 66] on span "Set-up Forms" at bounding box center [464, 66] width 76 height 17
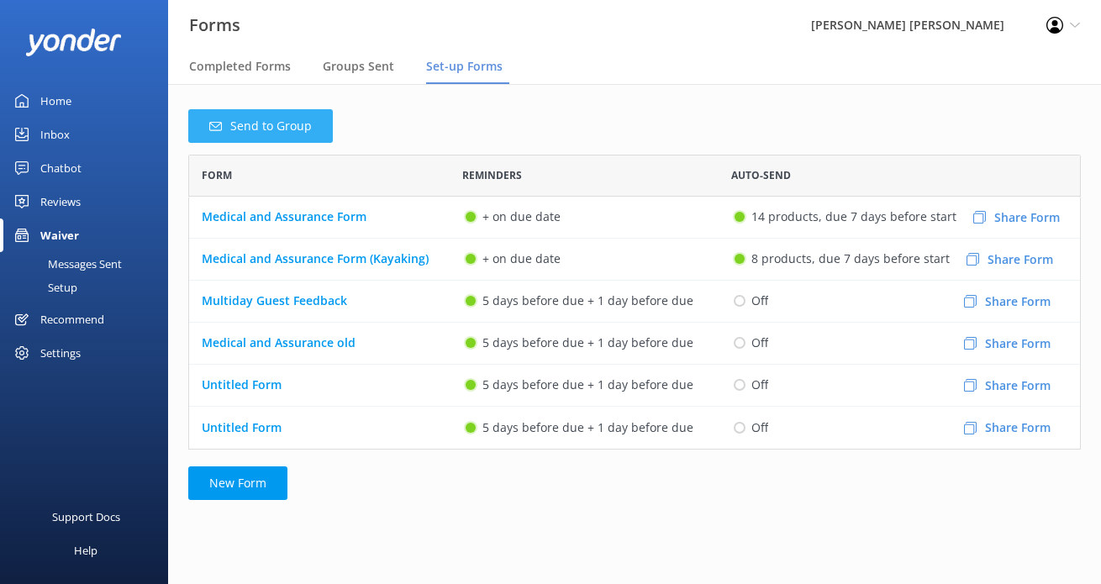
click at [313, 111] on button "Send to Group" at bounding box center [260, 126] width 145 height 34
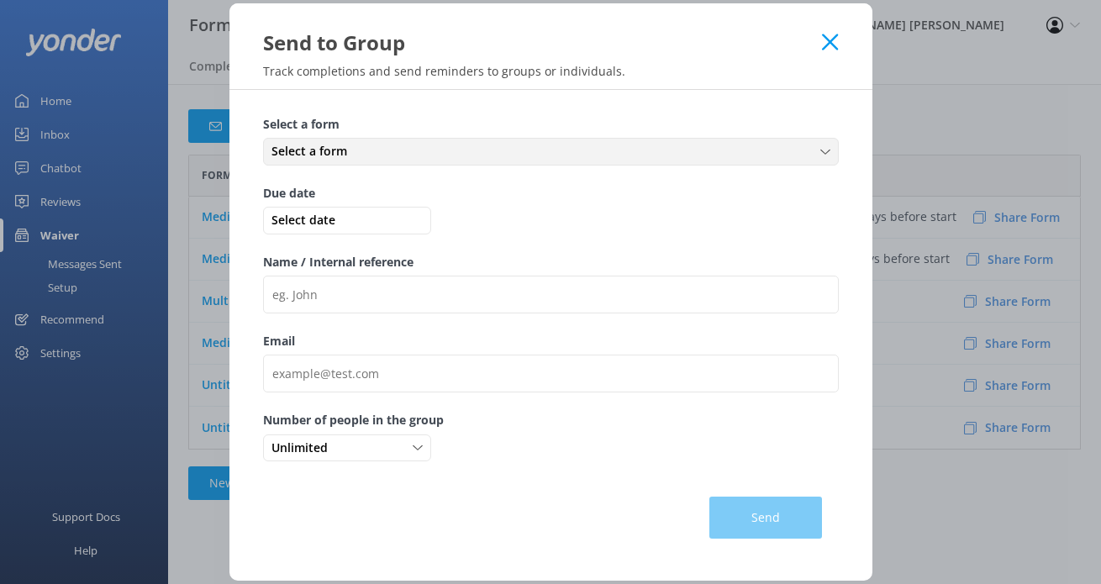
click at [382, 153] on div "Select a form" at bounding box center [550, 151] width 567 height 18
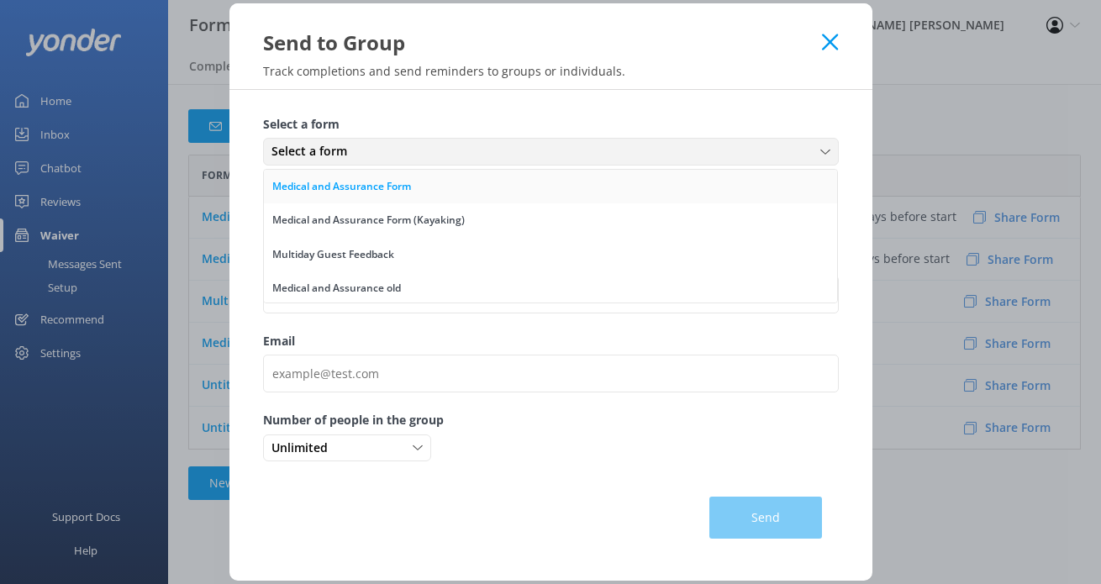
click at [383, 188] on div "Medical and Assurance Form" at bounding box center [341, 186] width 139 height 17
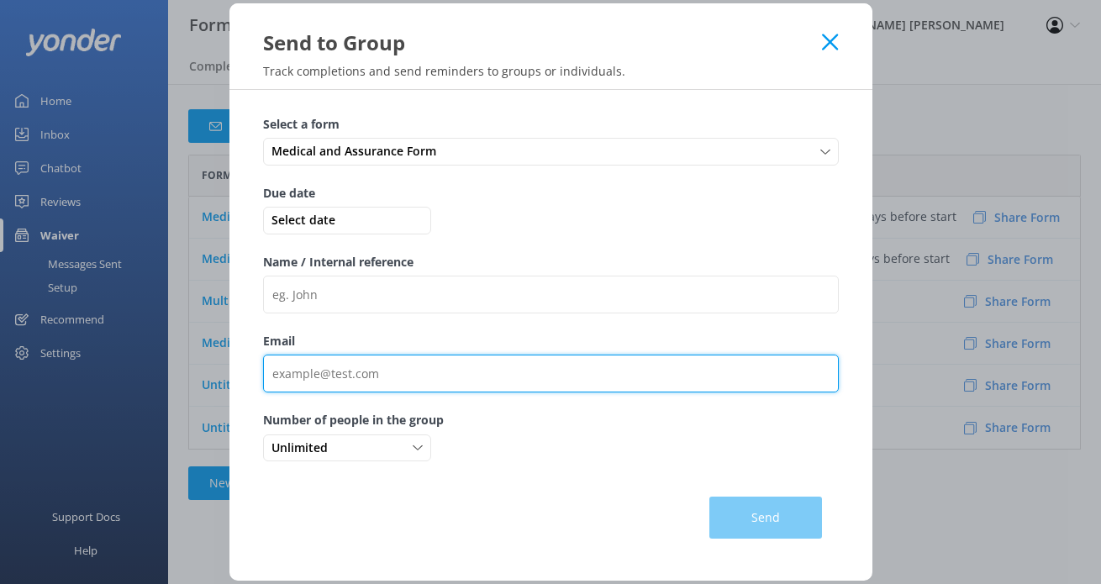
click at [361, 376] on input "Email" at bounding box center [551, 374] width 576 height 38
paste input "[EMAIL_ADDRESS][DOMAIN_NAME]"
type input "[EMAIL_ADDRESS][DOMAIN_NAME]"
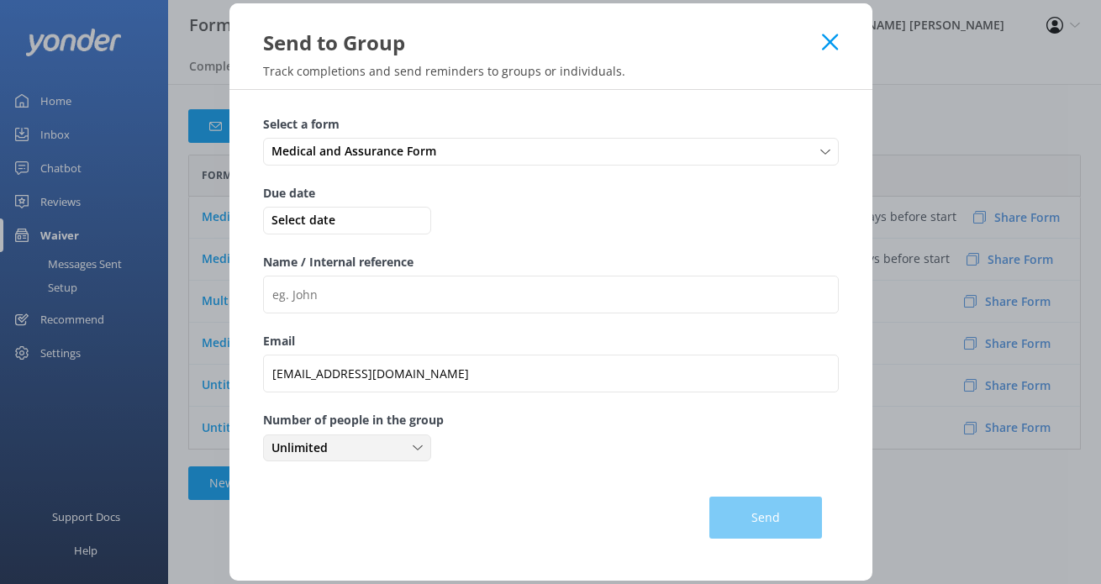
click at [361, 435] on div "Unlimited Unlimited 1 2 3 4 5 6 7 8 9 10 11 12 13 14 15 16 17 18 19 20 21 22 23…" at bounding box center [347, 448] width 168 height 27
click at [289, 555] on link "2" at bounding box center [347, 551] width 166 height 34
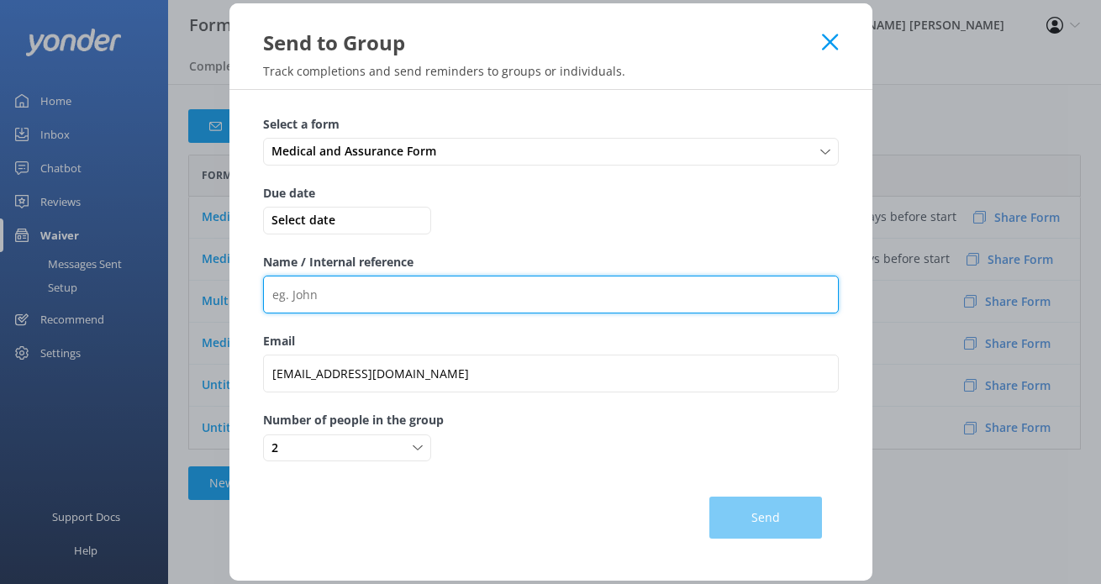
click at [386, 299] on input "Name / Internal reference" at bounding box center [551, 295] width 576 height 38
paste input "965195"
click at [271, 296] on input "- REF 965195" at bounding box center [551, 295] width 576 height 38
paste input ".CARMICHAEL101025"
type input ".CARMICHAEL101025 - REF 965195"
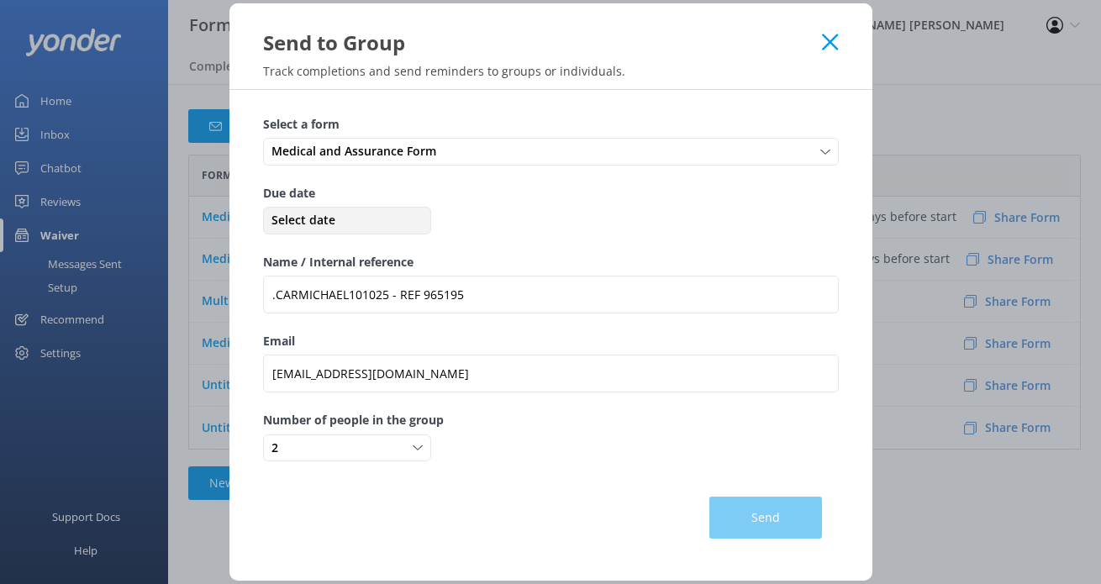
click at [351, 214] on span "Select date" at bounding box center [347, 220] width 160 height 18
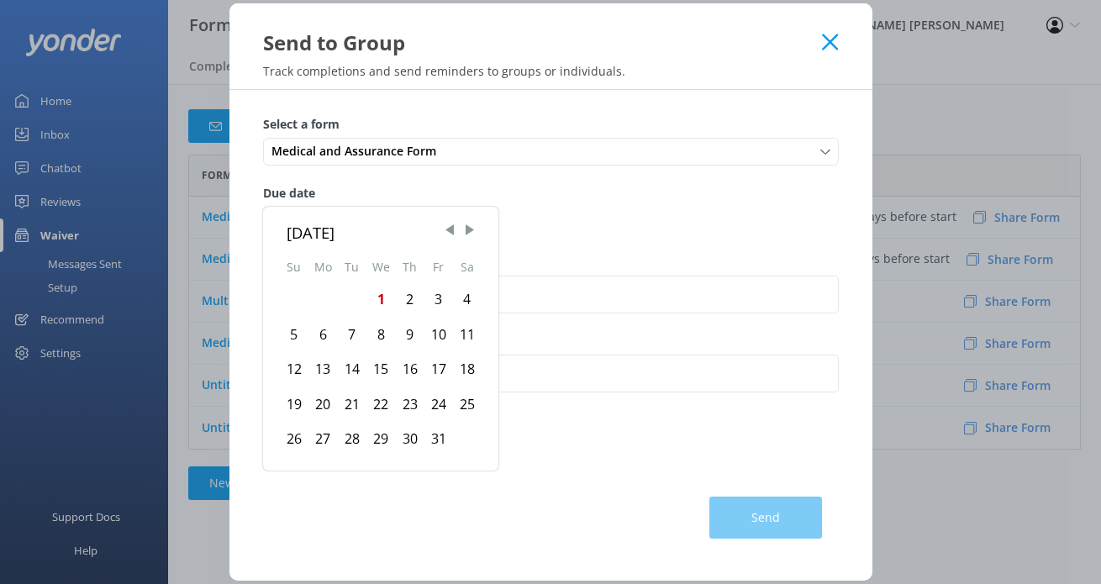
click at [356, 338] on div "7" at bounding box center [352, 335] width 29 height 35
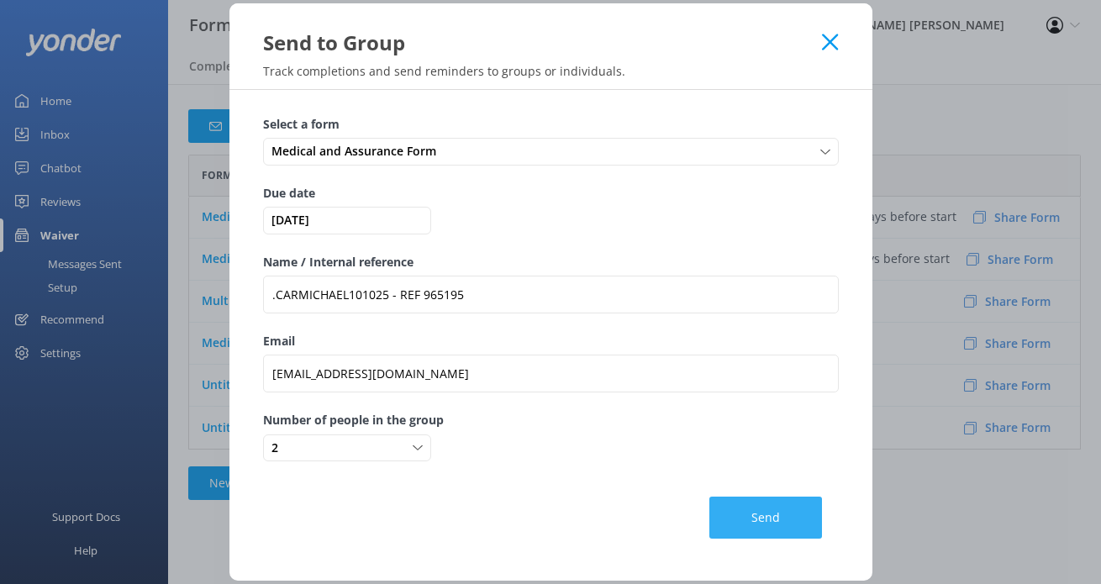
click at [756, 506] on button "Send" at bounding box center [765, 518] width 113 height 42
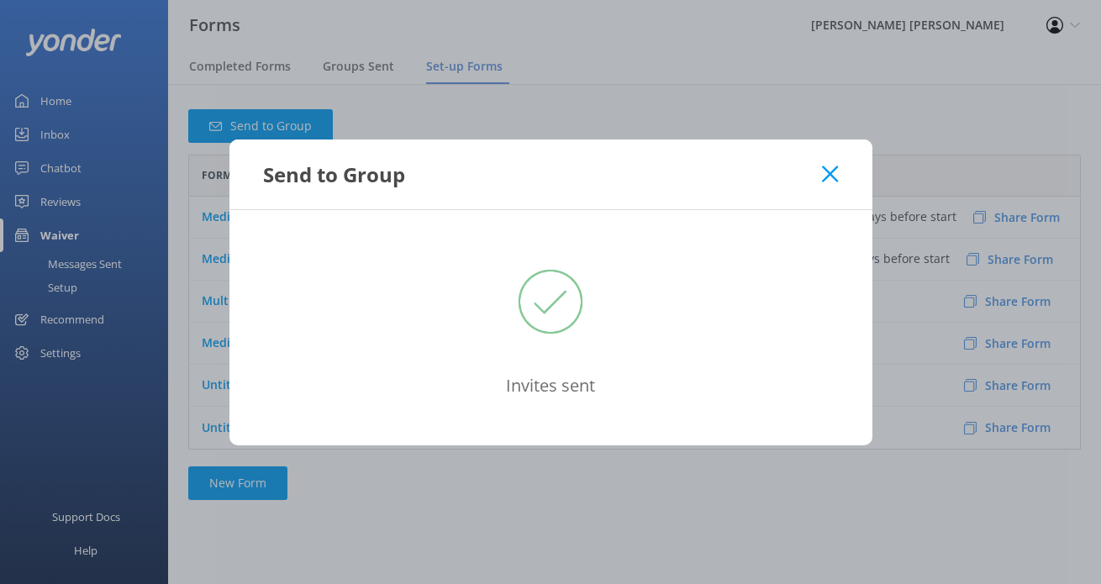
click at [832, 171] on use at bounding box center [830, 174] width 16 height 16
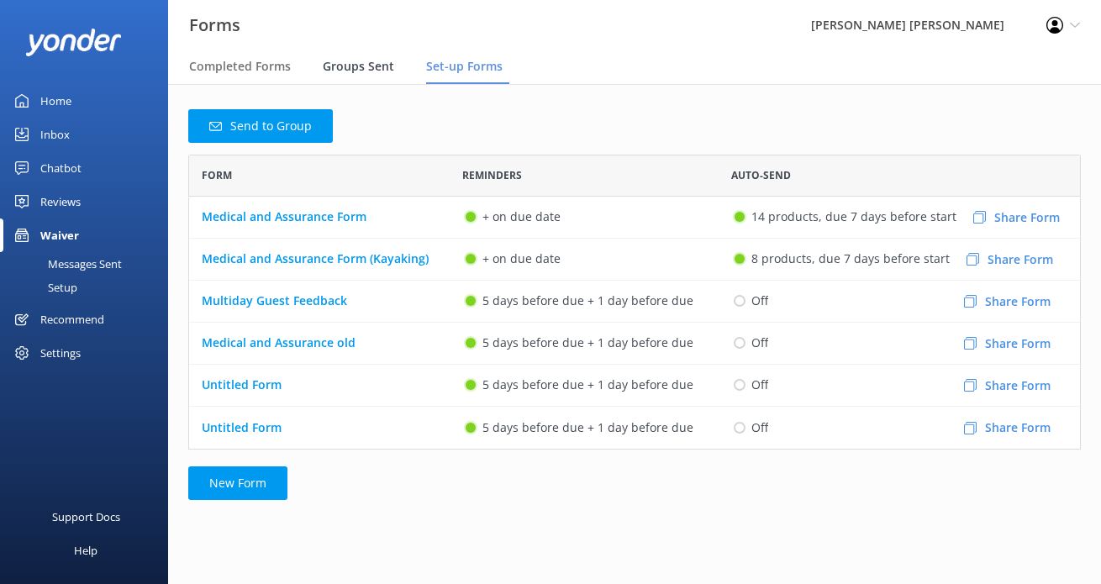
click at [365, 61] on span "Groups Sent" at bounding box center [358, 66] width 71 height 17
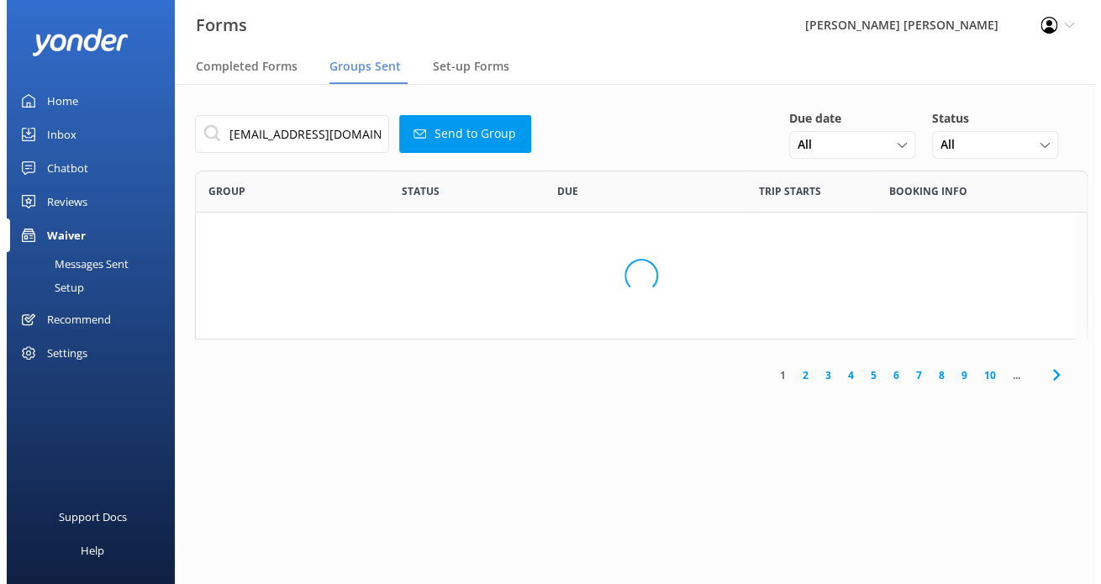
scroll to position [576, 866]
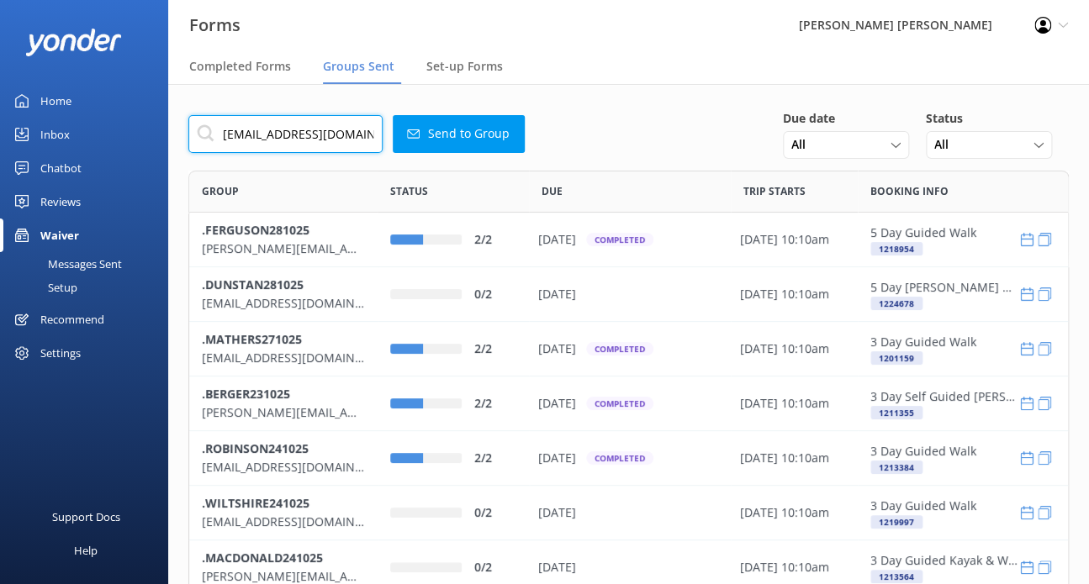
click at [358, 134] on input "[EMAIL_ADDRESS][DOMAIN_NAME]" at bounding box center [285, 134] width 194 height 38
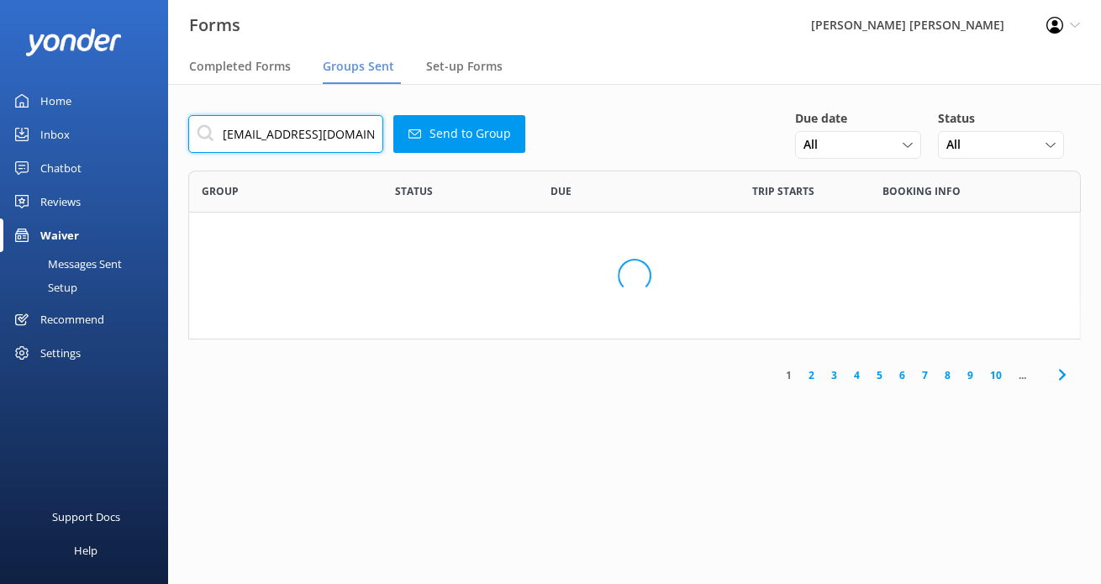
scroll to position [84, 879]
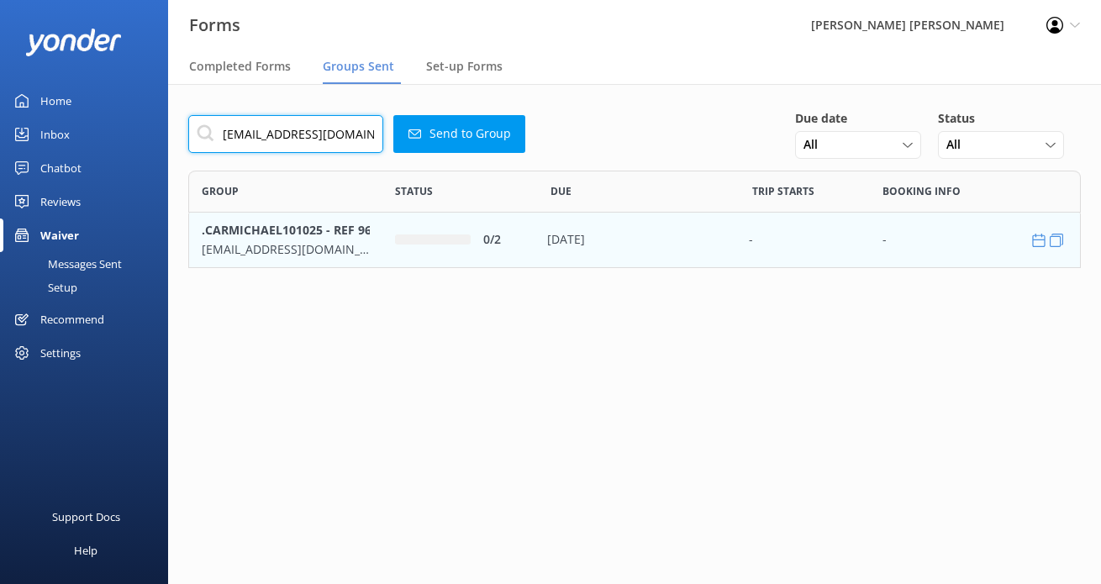
type input "[EMAIL_ADDRESS][DOMAIN_NAME]"
click at [351, 229] on b ".CARMICHAEL101025 - REF 965195" at bounding box center [300, 230] width 197 height 16
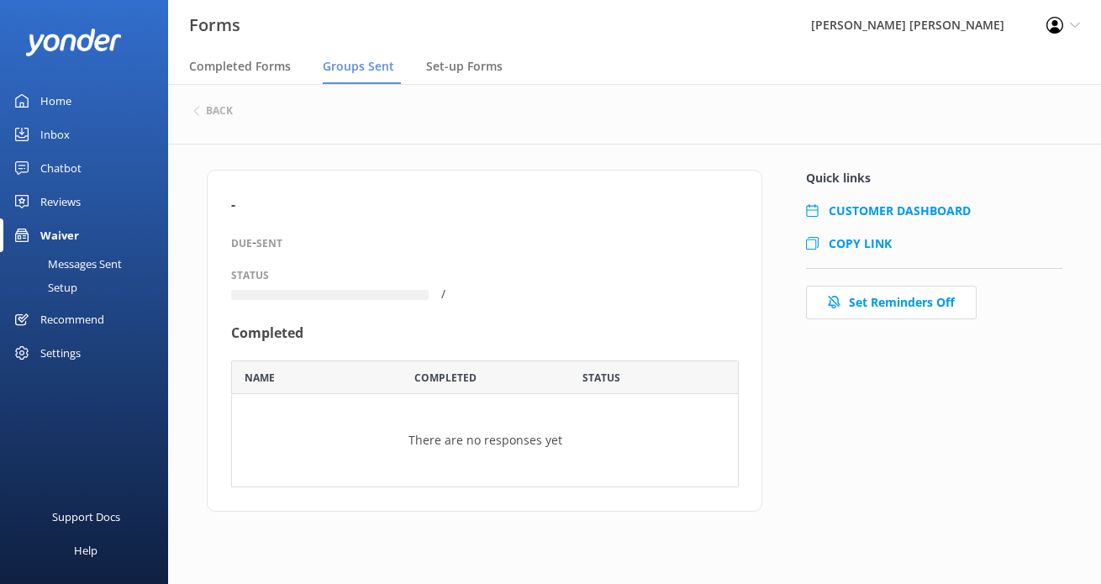
scroll to position [113, 485]
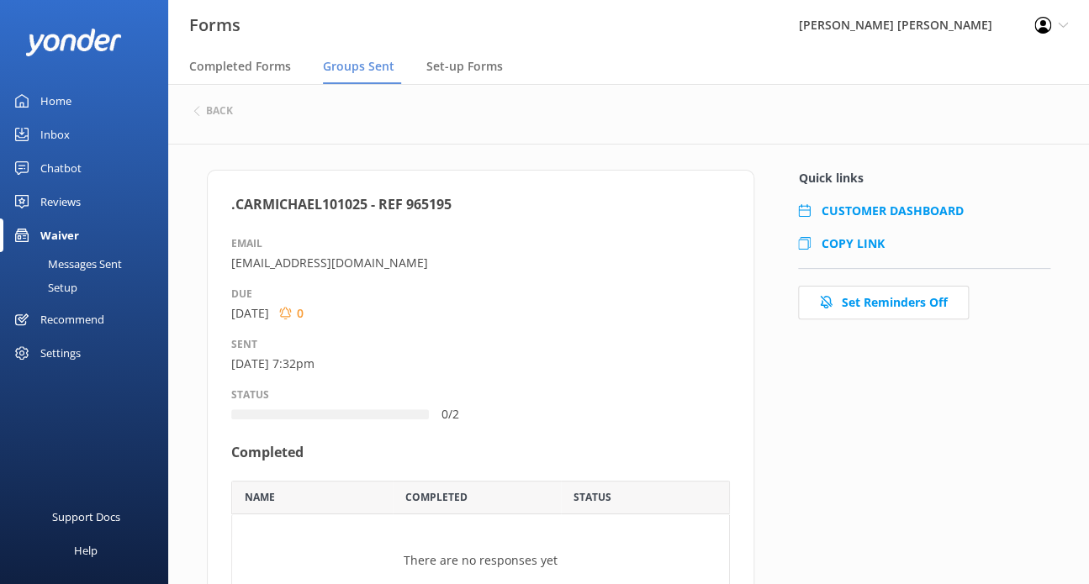
click at [851, 242] on span "COPY LINK" at bounding box center [851, 243] width 63 height 16
click at [209, 108] on h6 "back" at bounding box center [219, 111] width 27 height 10
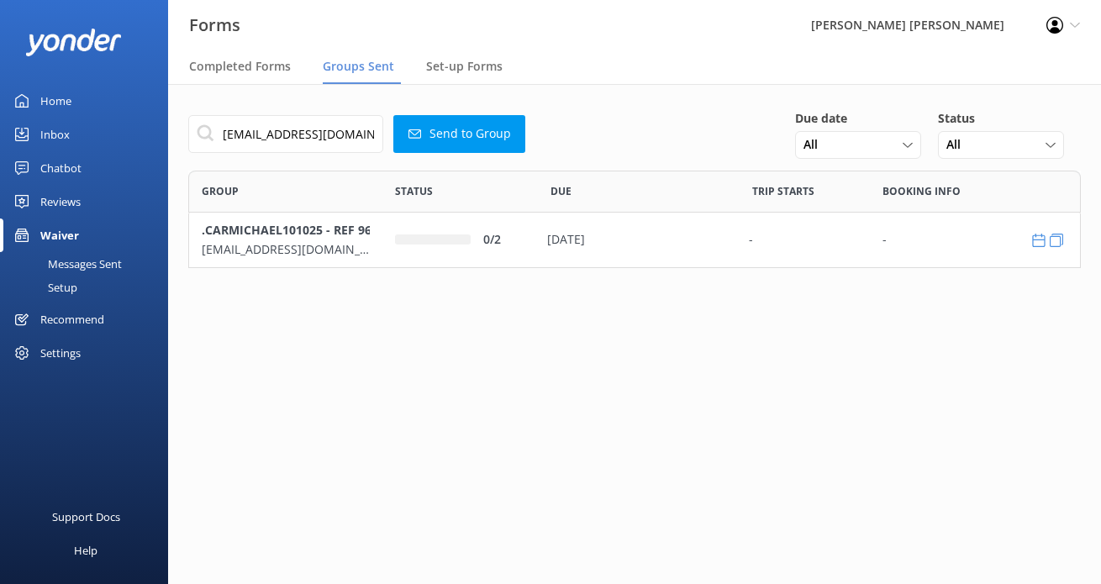
scroll to position [84, 879]
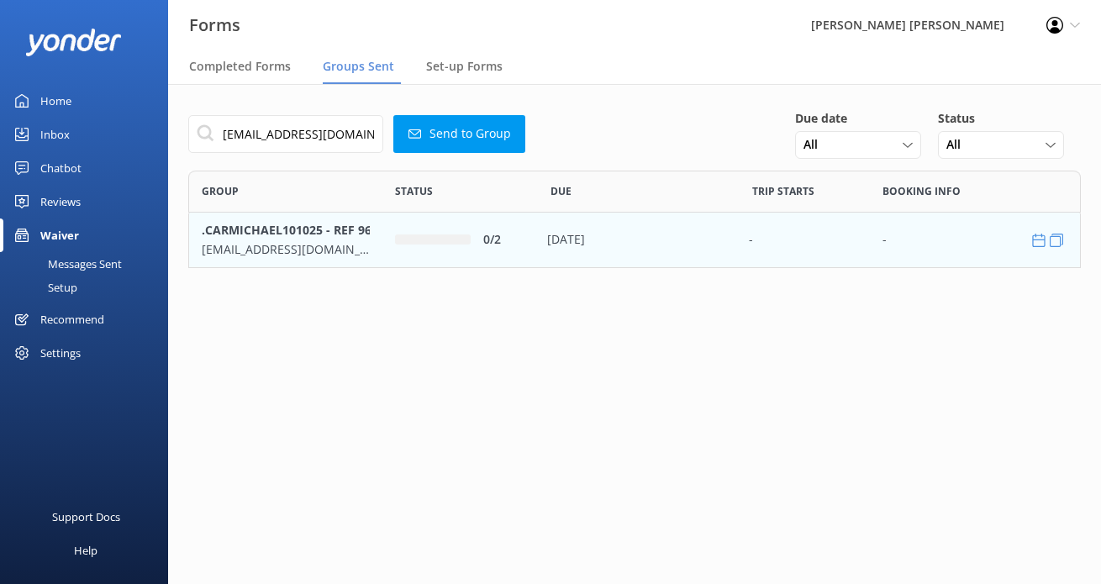
click at [398, 241] on div "row" at bounding box center [433, 240] width 76 height 10
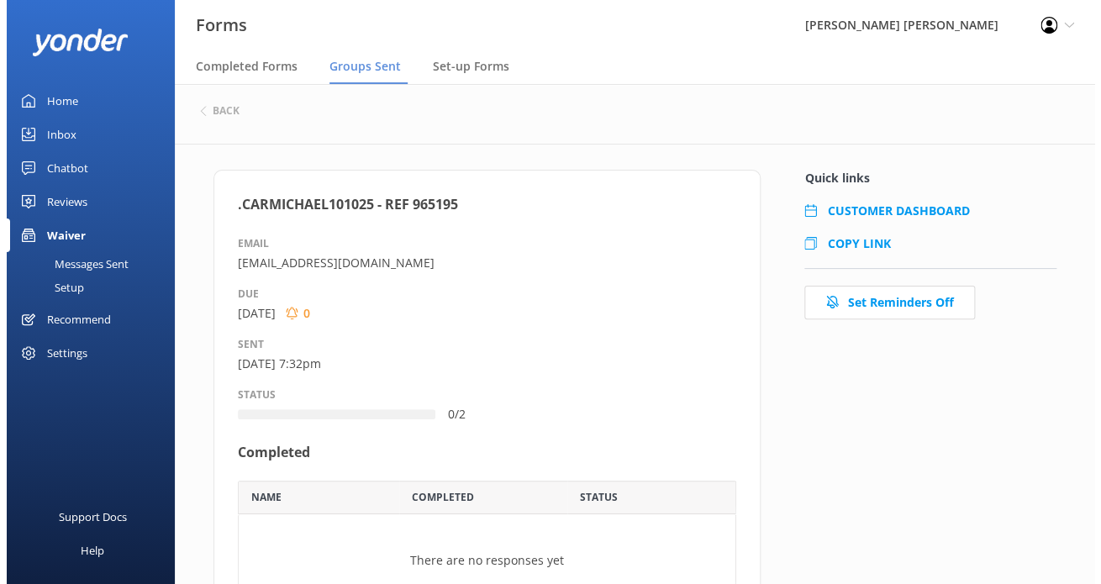
scroll to position [13, 13]
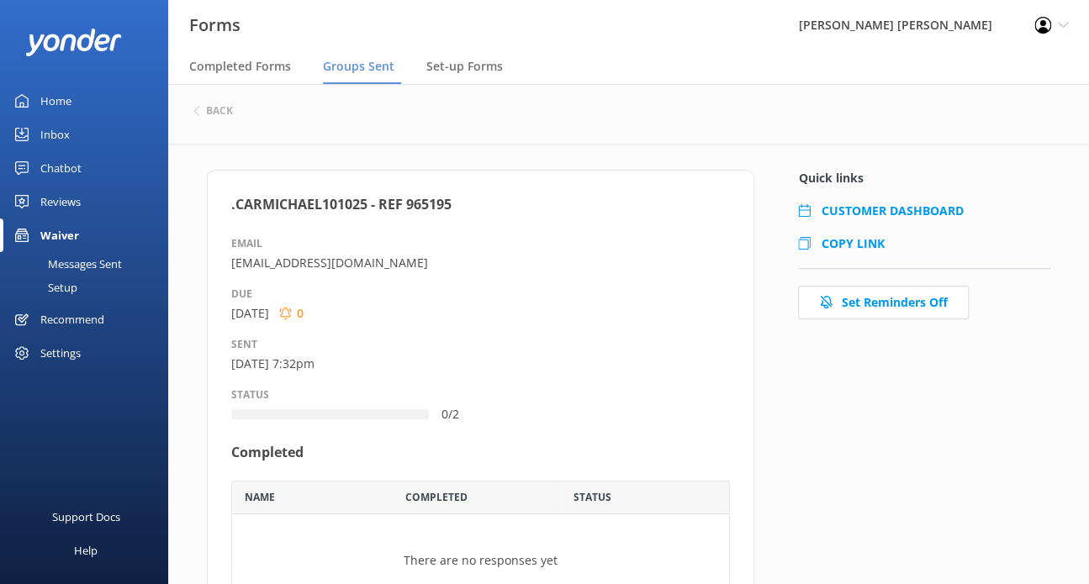
click at [869, 235] on span "COPY LINK" at bounding box center [851, 243] width 63 height 16
click at [226, 112] on h6 "back" at bounding box center [219, 111] width 27 height 10
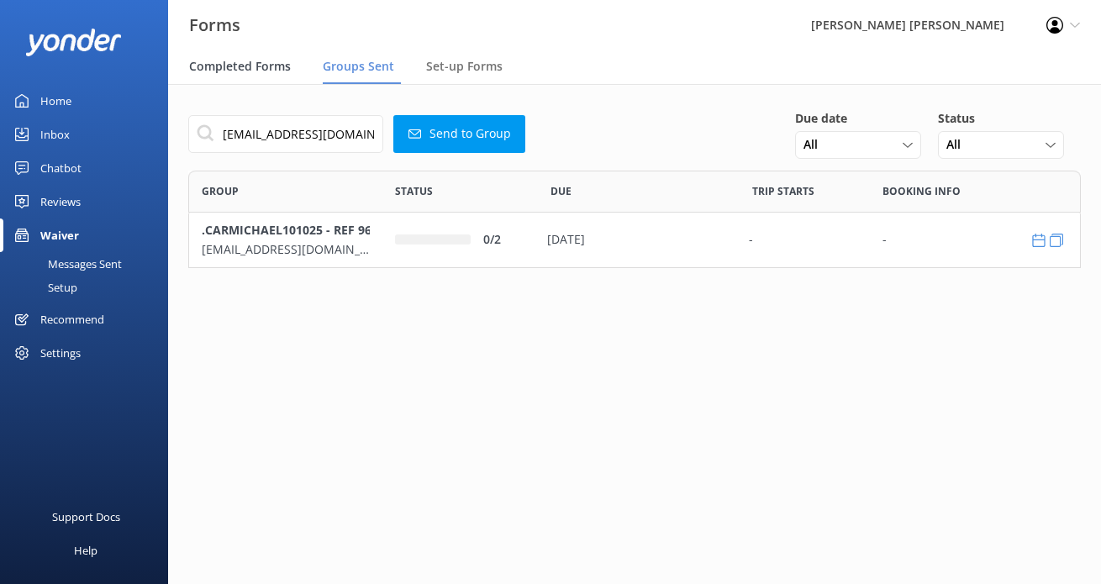
scroll to position [84, 879]
click at [261, 58] on span "Completed Forms" at bounding box center [240, 66] width 102 height 17
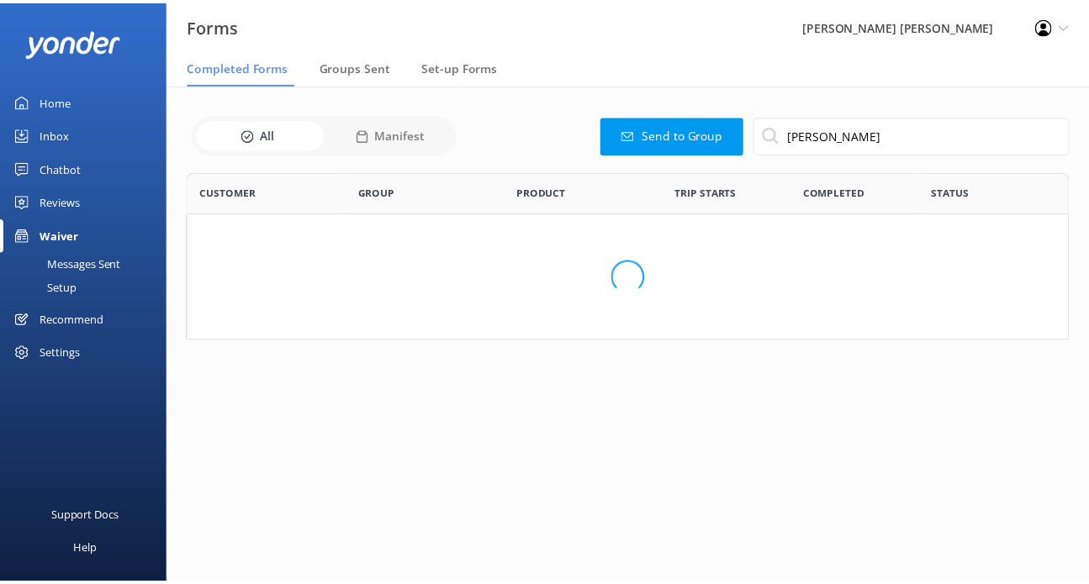
scroll to position [450, 866]
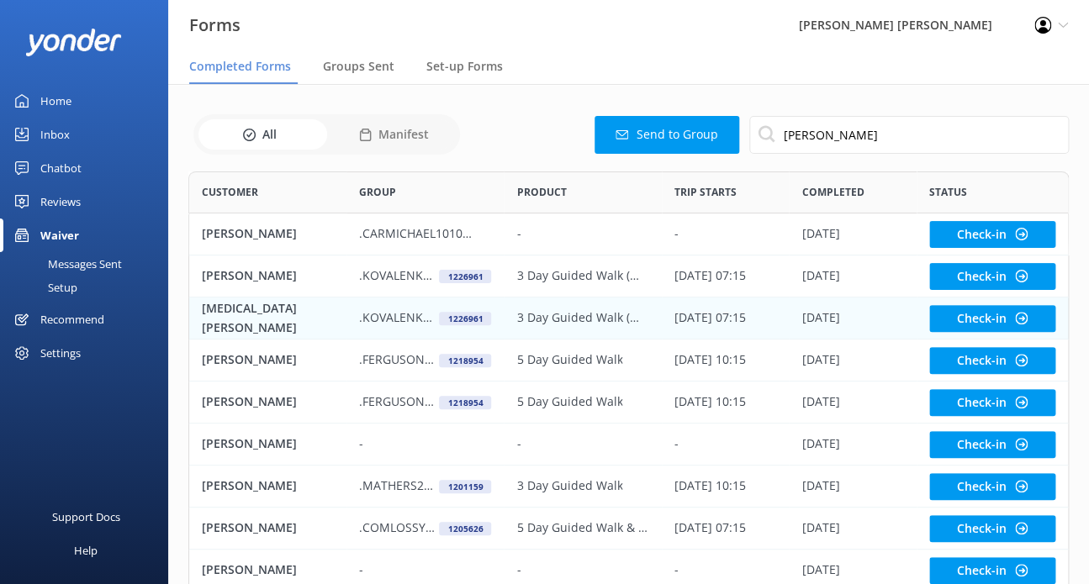
click at [319, 311] on div "[MEDICAL_DATA][PERSON_NAME]" at bounding box center [267, 319] width 157 height 42
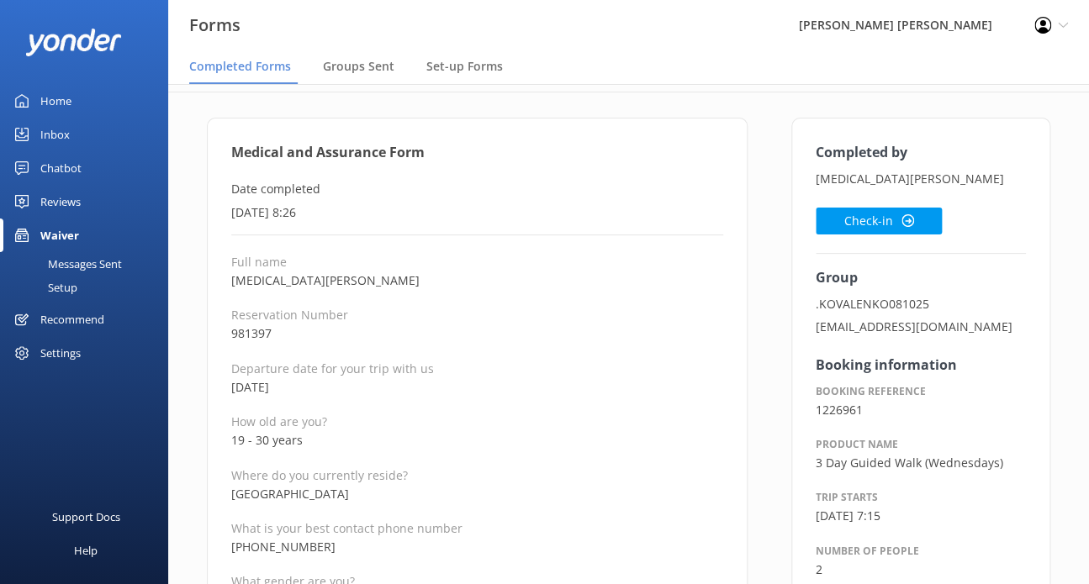
scroll to position [51, 0]
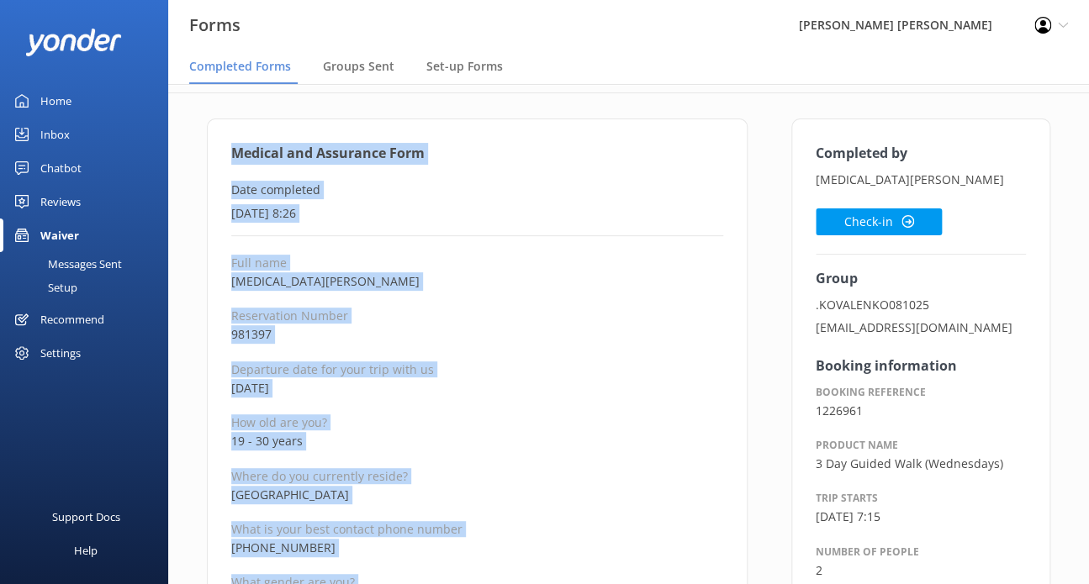
drag, startPoint x: 378, startPoint y: 317, endPoint x: 235, endPoint y: 154, distance: 217.4
copy div "Medical and Assurance Form Date completed [DATE] 8:26 Full name [MEDICAL_DATA][…"
click at [854, 221] on button "Check-in" at bounding box center [878, 221] width 126 height 27
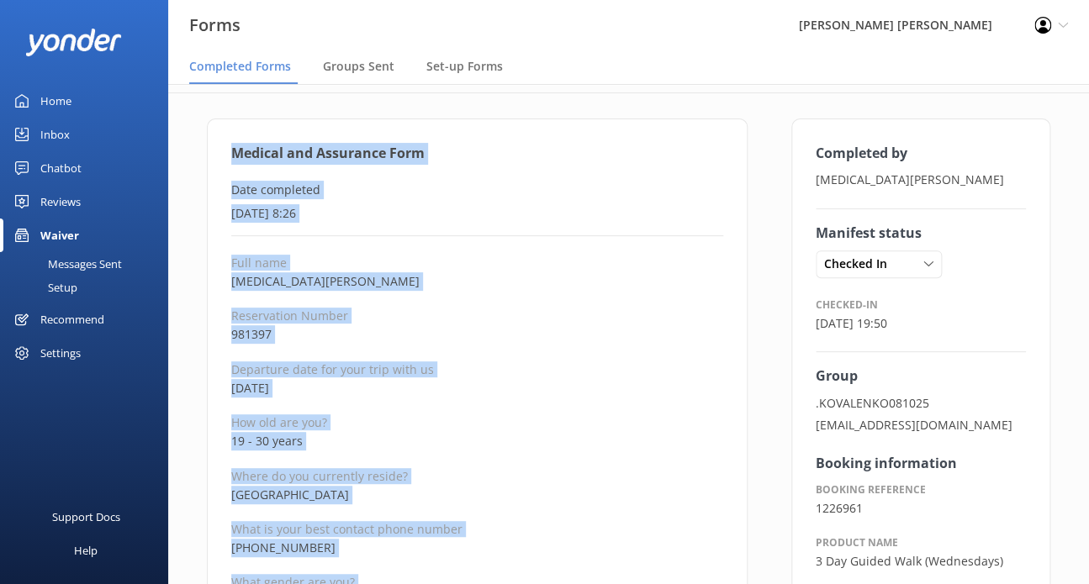
click at [392, 318] on p "Reservation Number" at bounding box center [477, 316] width 492 height 16
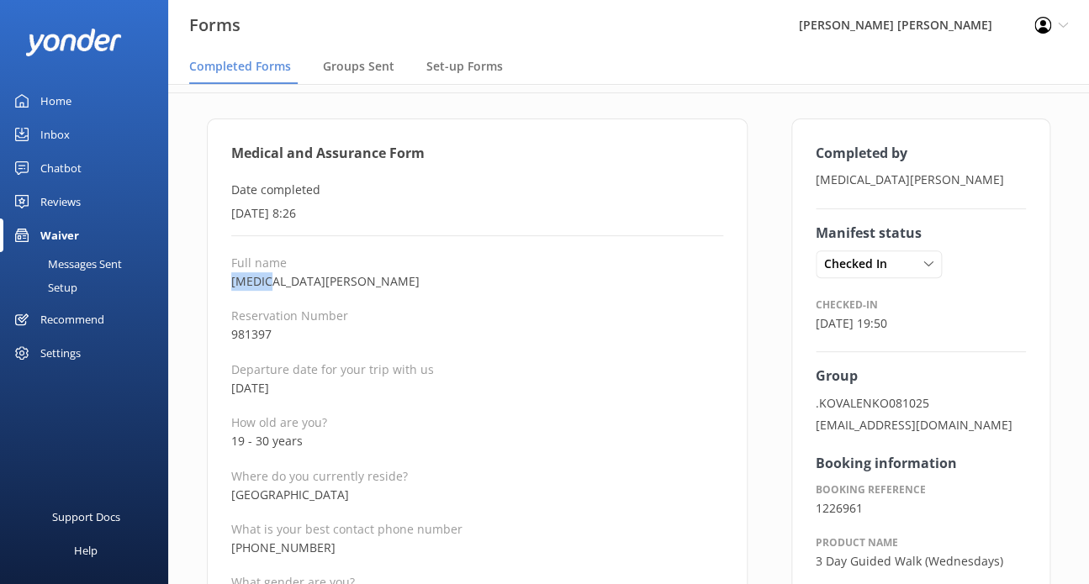
drag, startPoint x: 262, startPoint y: 281, endPoint x: 203, endPoint y: 281, distance: 58.8
copy p "[MEDICAL_DATA]"
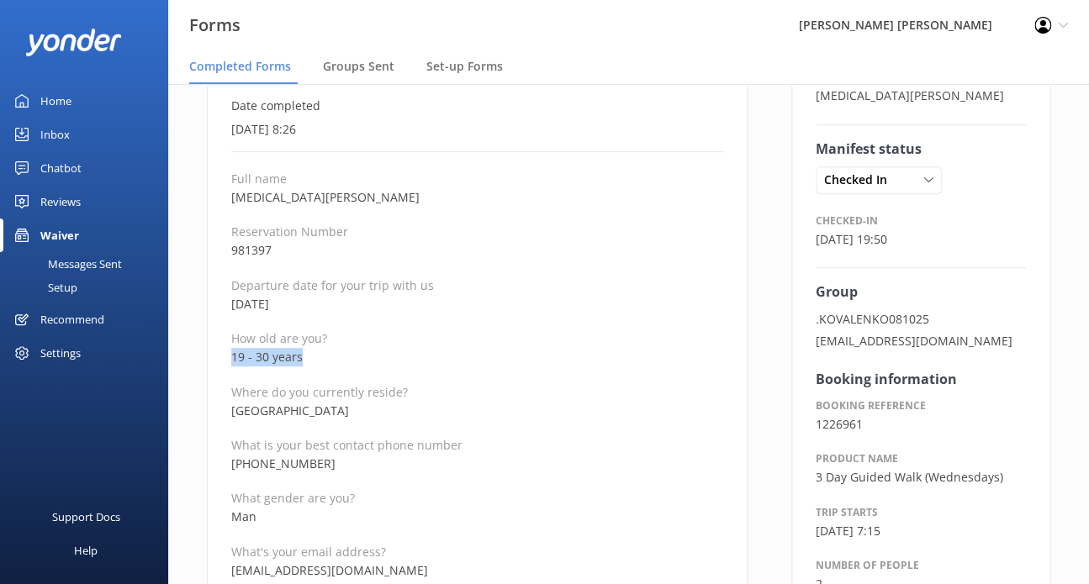
drag, startPoint x: 310, startPoint y: 350, endPoint x: 231, endPoint y: 351, distance: 79.0
click at [231, 351] on p "19 - 30 years" at bounding box center [477, 357] width 492 height 18
copy p "19 - 30 years"
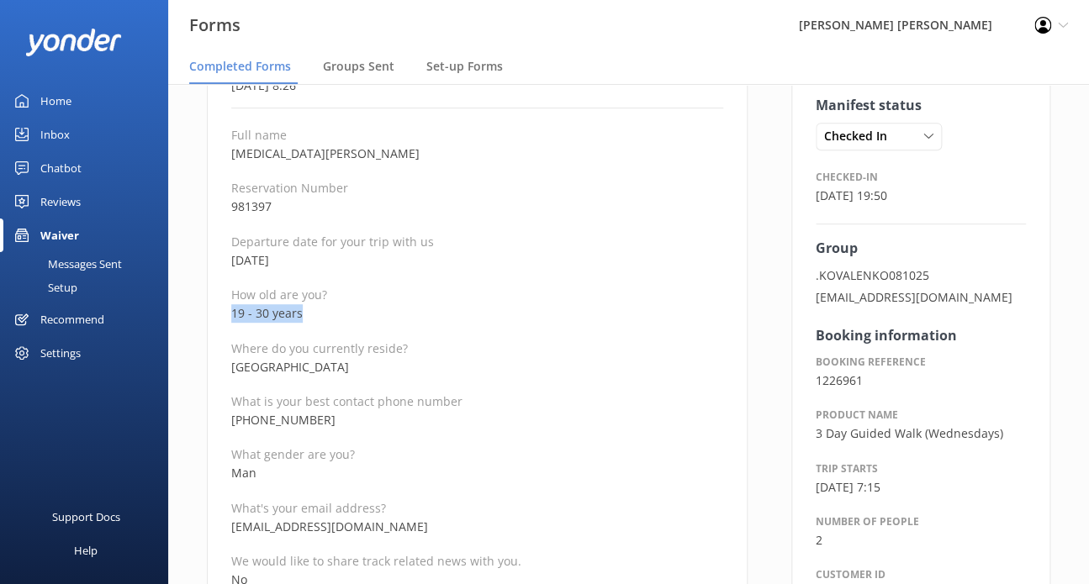
scroll to position [303, 0]
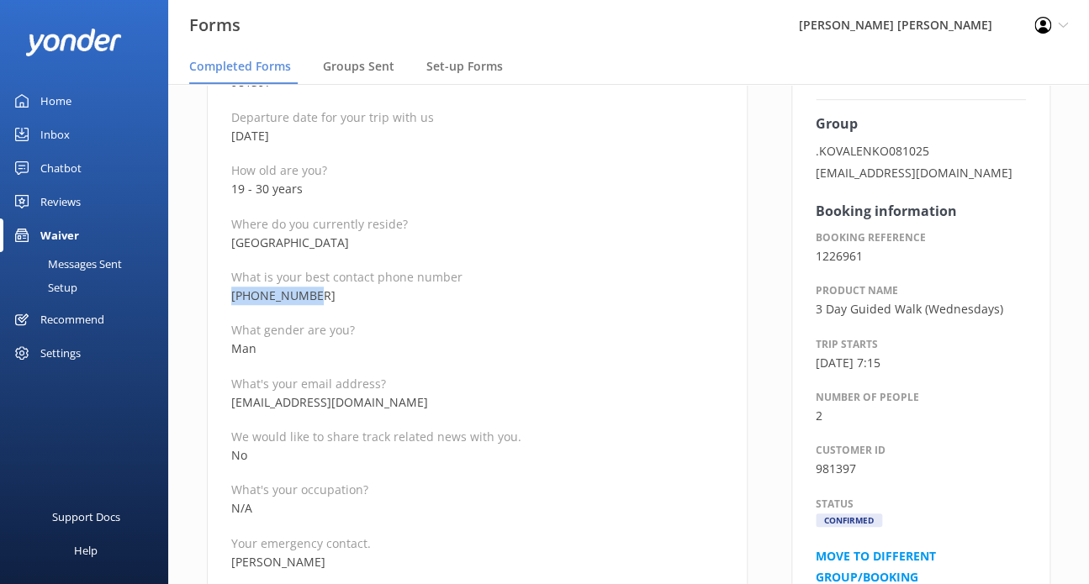
drag, startPoint x: 327, startPoint y: 293, endPoint x: 194, endPoint y: 293, distance: 132.8
copy p "[PHONE_NUMBER]"
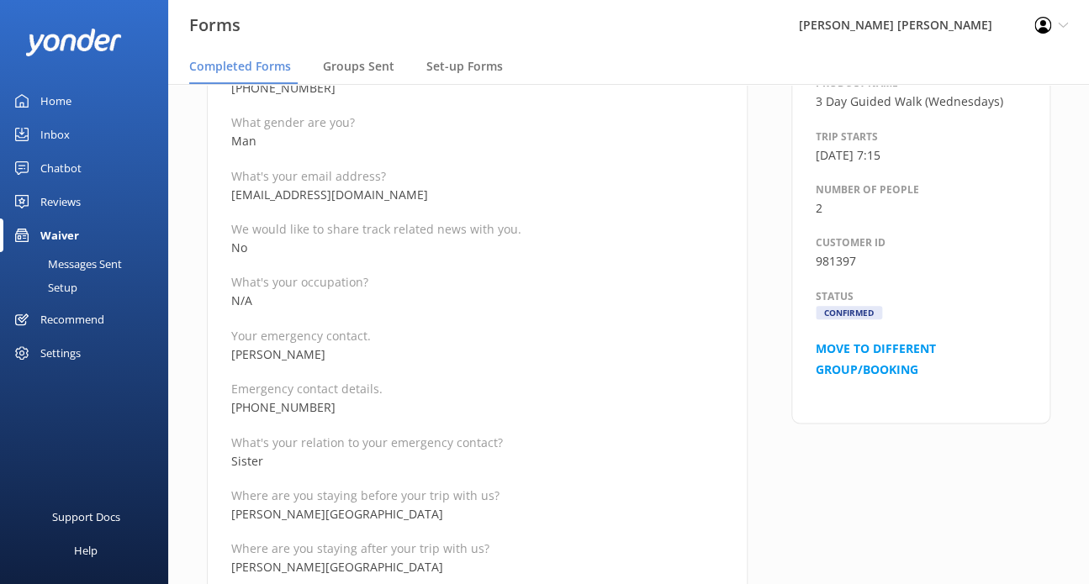
scroll to position [556, 0]
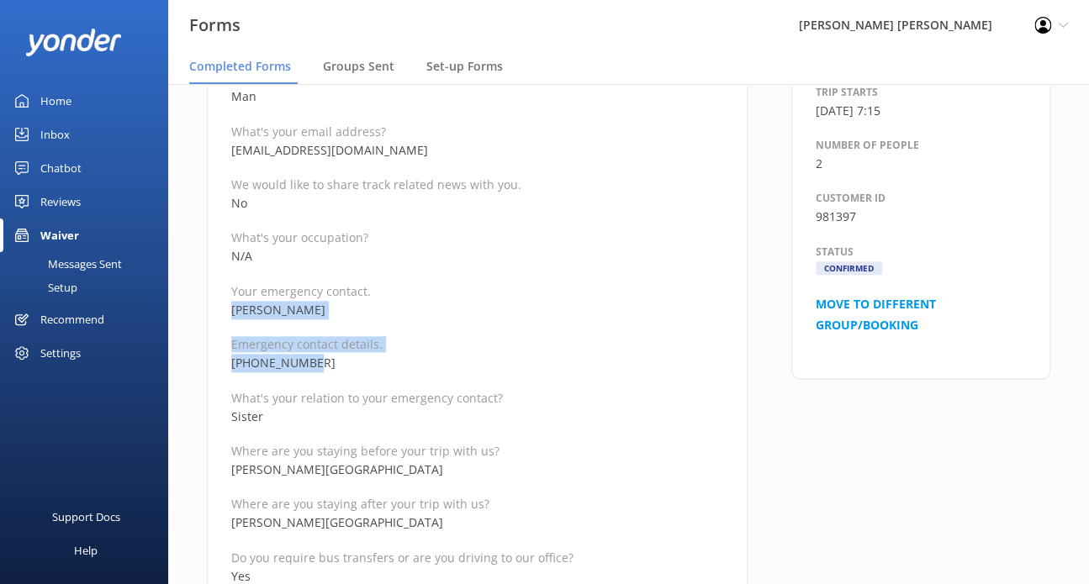
drag, startPoint x: 327, startPoint y: 365, endPoint x: 223, endPoint y: 312, distance: 116.9
copy div "[PERSON_NAME] Emergency contact details. [PHONE_NUMBER]"
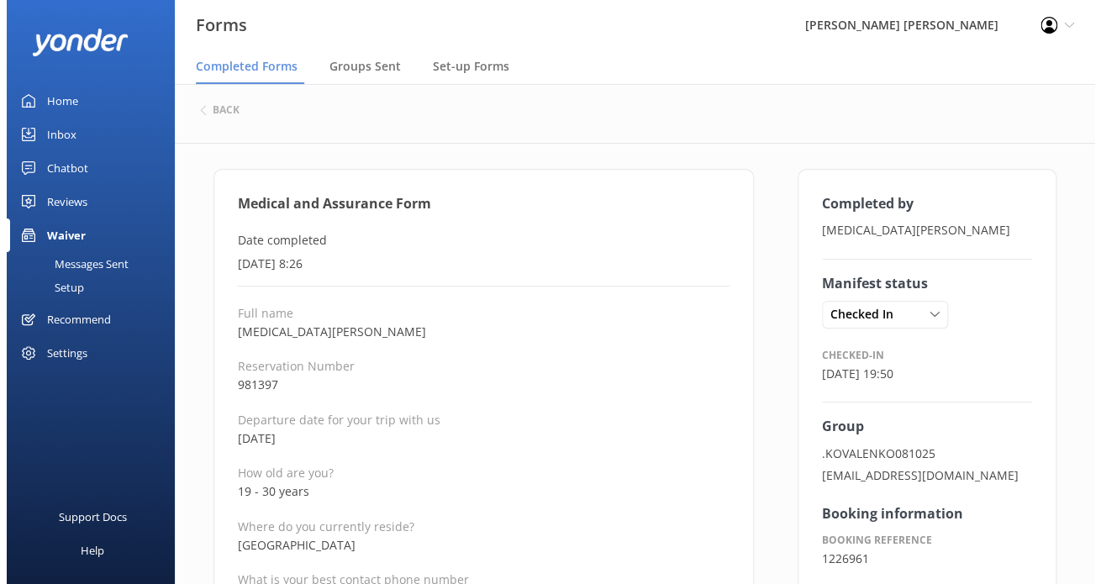
scroll to position [0, 0]
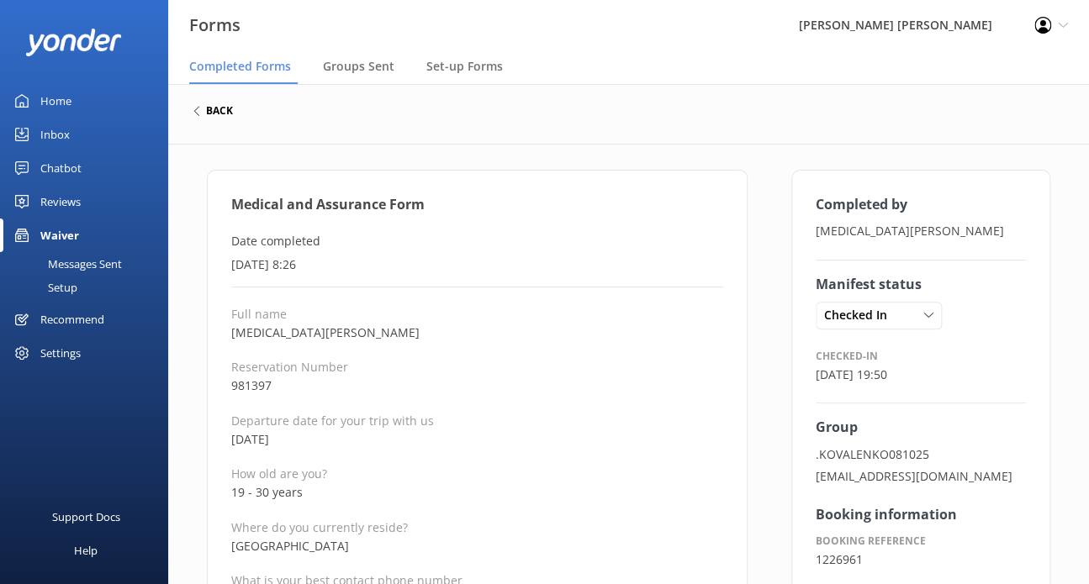
click at [221, 113] on h6 "back" at bounding box center [219, 111] width 27 height 10
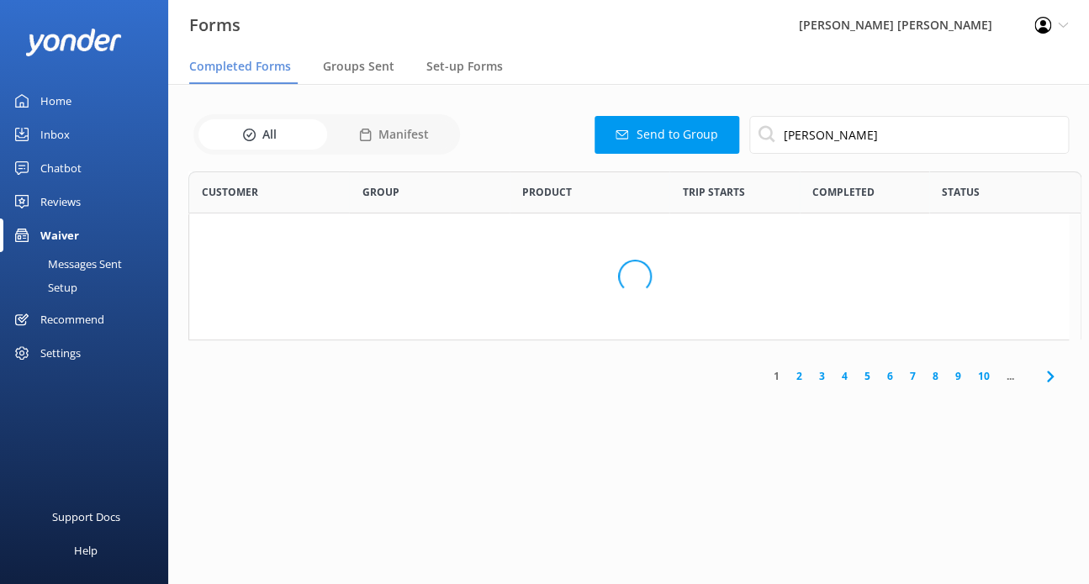
scroll to position [450, 866]
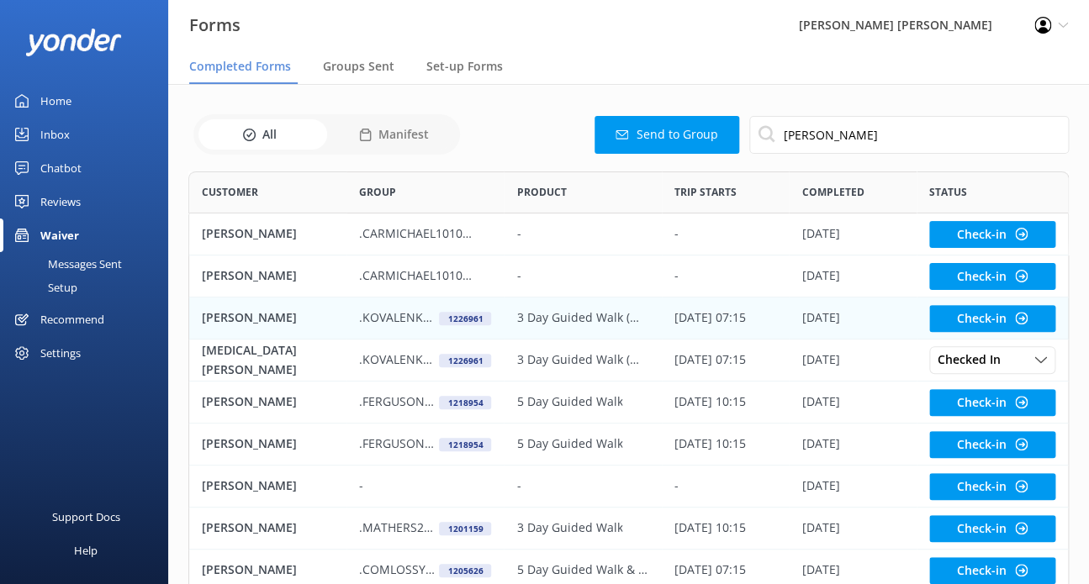
click at [299, 308] on div "[PERSON_NAME]" at bounding box center [267, 319] width 157 height 42
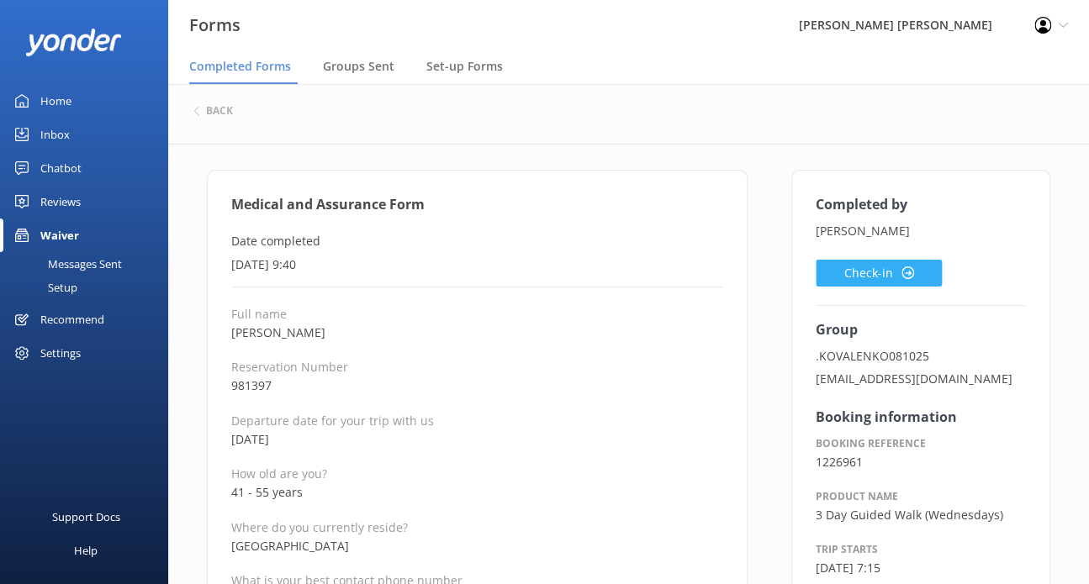
click at [915, 260] on button "Check-in" at bounding box center [878, 273] width 126 height 27
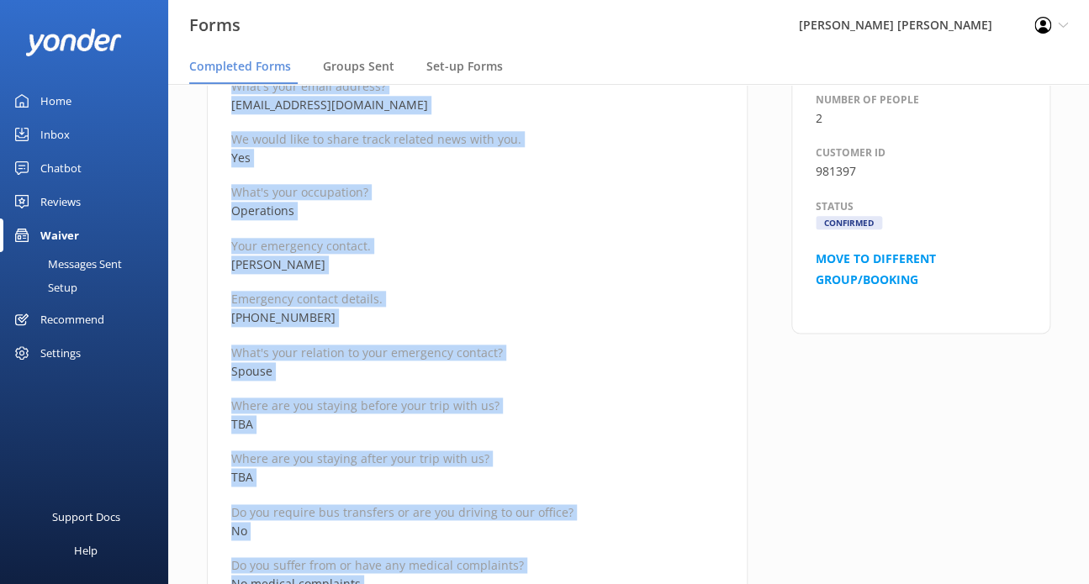
scroll to position [1009, 0]
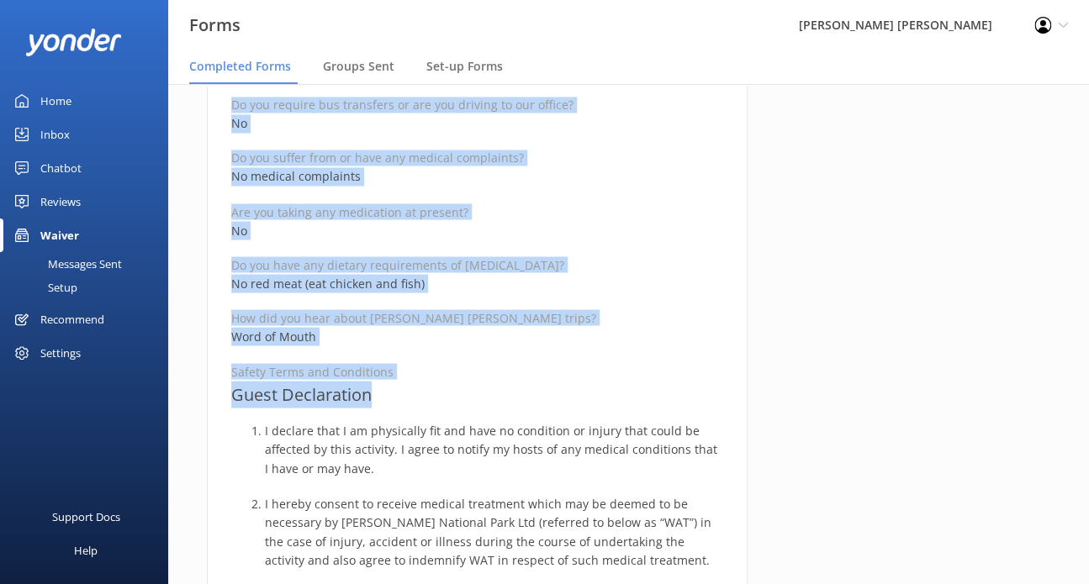
drag, startPoint x: 234, startPoint y: 199, endPoint x: 388, endPoint y: 395, distance: 249.6
click at [388, 395] on div "Medical and Assurance Form Date completed [DATE] 9:40 Full name [PERSON_NAME][G…" at bounding box center [477, 373] width 540 height 2425
copy div "Loremip dol Sitametco Adip Elit seddoeius 4te Incidid 2252, 4:54 Utla etdo Magn…"
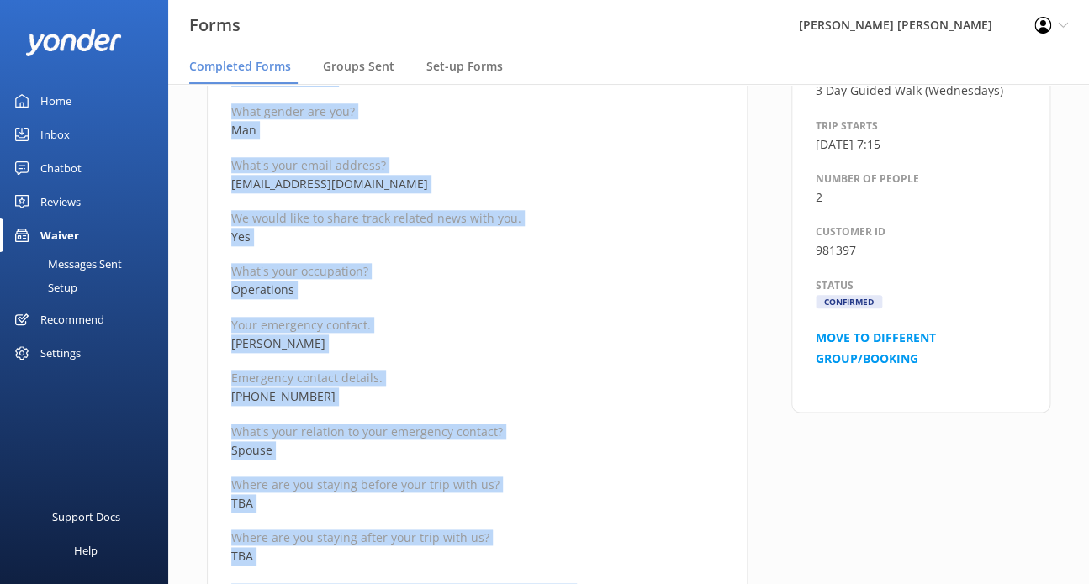
scroll to position [504, 0]
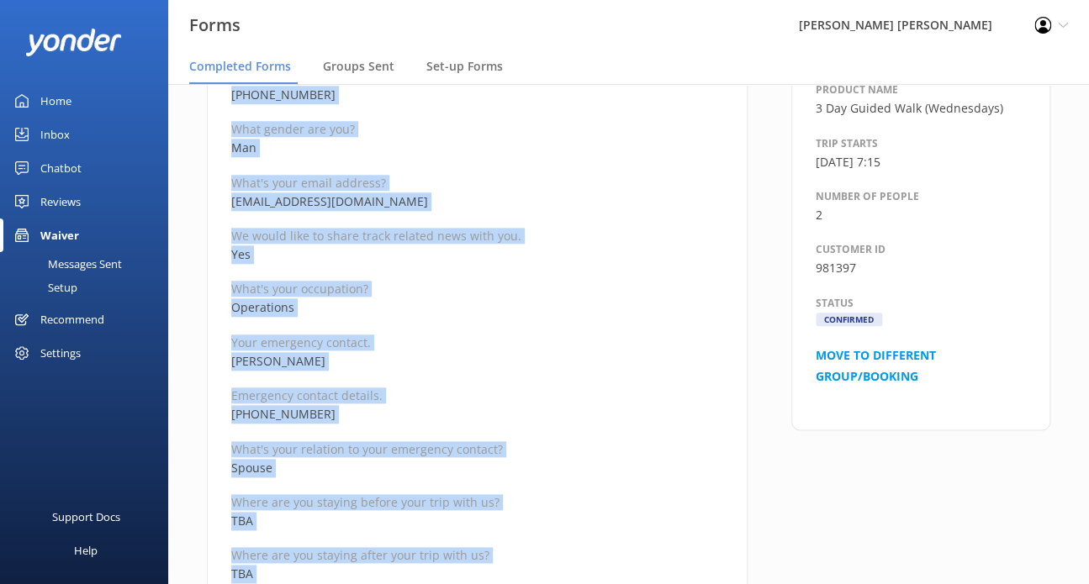
click at [535, 356] on p "[PERSON_NAME]" at bounding box center [477, 361] width 492 height 18
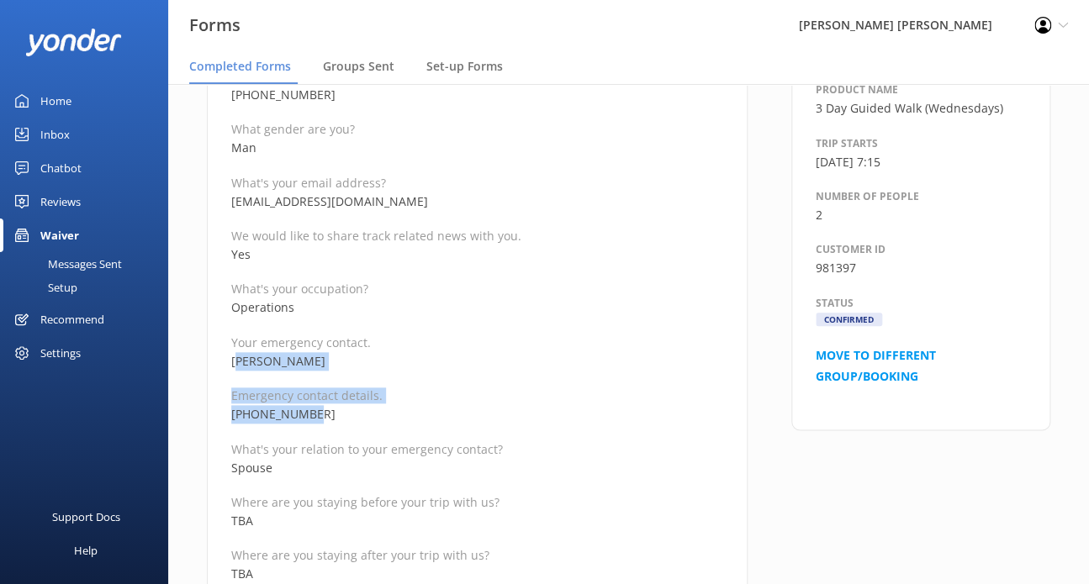
drag, startPoint x: 319, startPoint y: 416, endPoint x: 942, endPoint y: 18, distance: 739.6
copy div "[PERSON_NAME] Emergency contact details. [PHONE_NUMBER]"
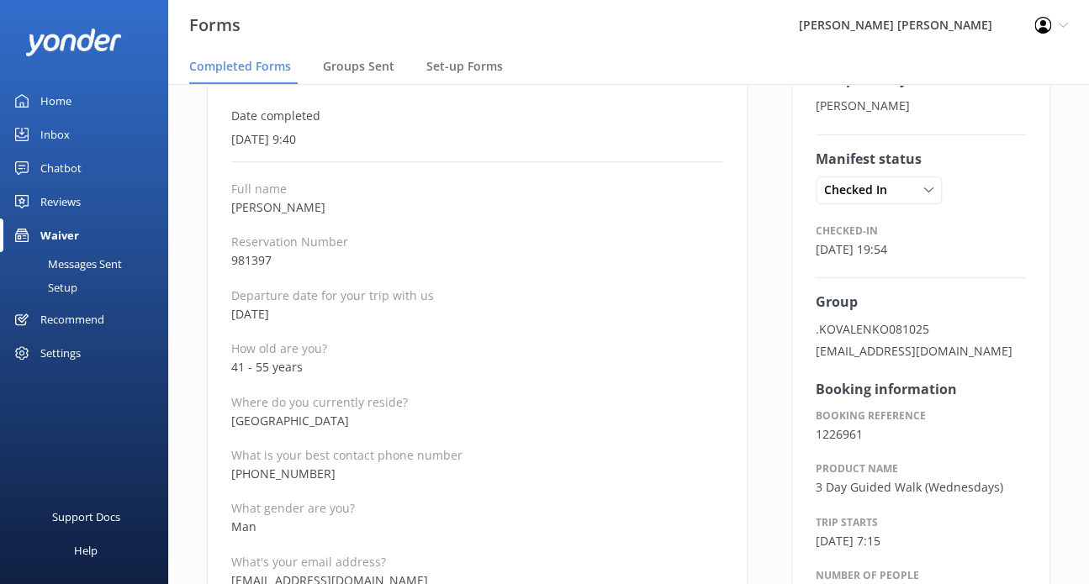
scroll to position [168, 0]
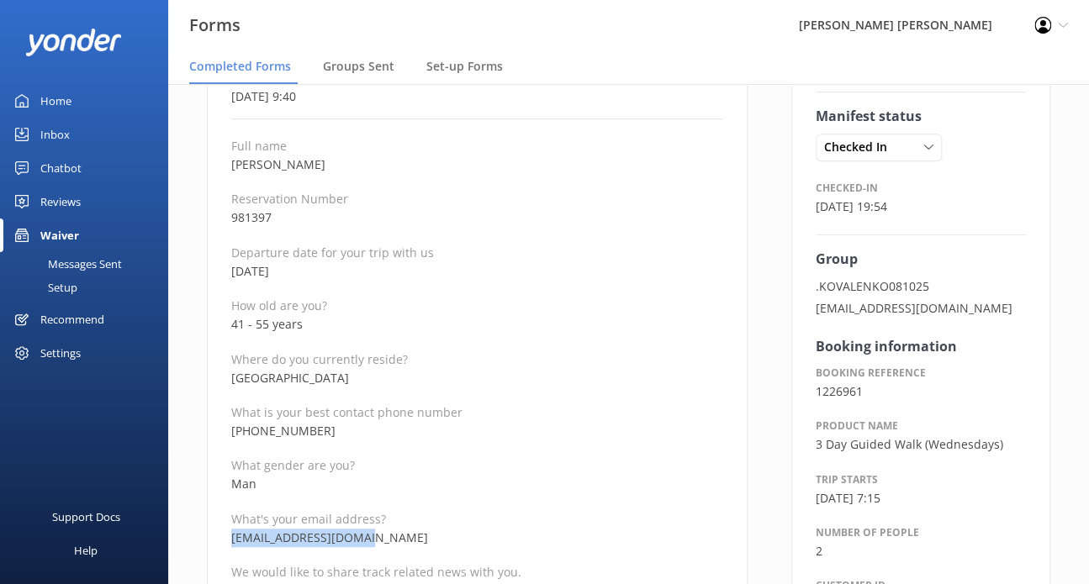
drag, startPoint x: 369, startPoint y: 535, endPoint x: 203, endPoint y: 531, distance: 165.6
copy p "[EMAIL_ADDRESS][DOMAIN_NAME]"
click at [360, 511] on p "What's your email address?" at bounding box center [477, 519] width 492 height 16
drag, startPoint x: 271, startPoint y: 324, endPoint x: 227, endPoint y: 323, distance: 43.7
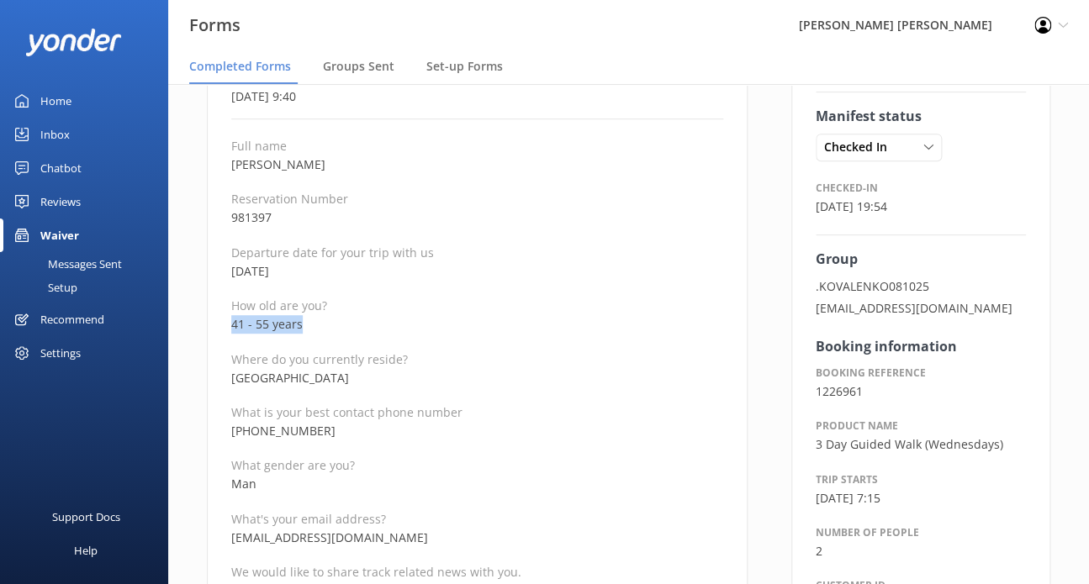
copy p "41 - 55 years"
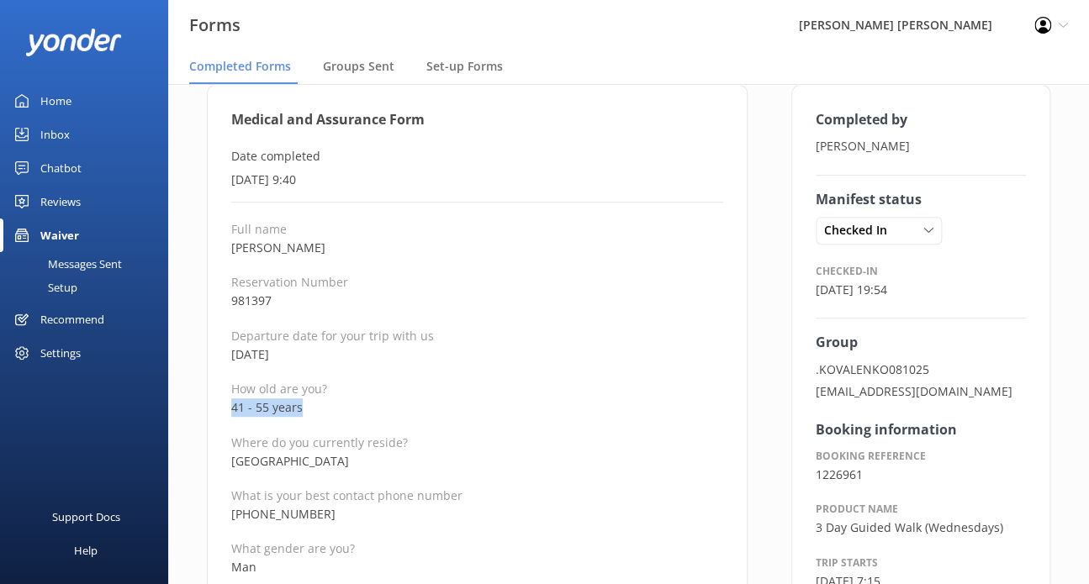
scroll to position [0, 0]
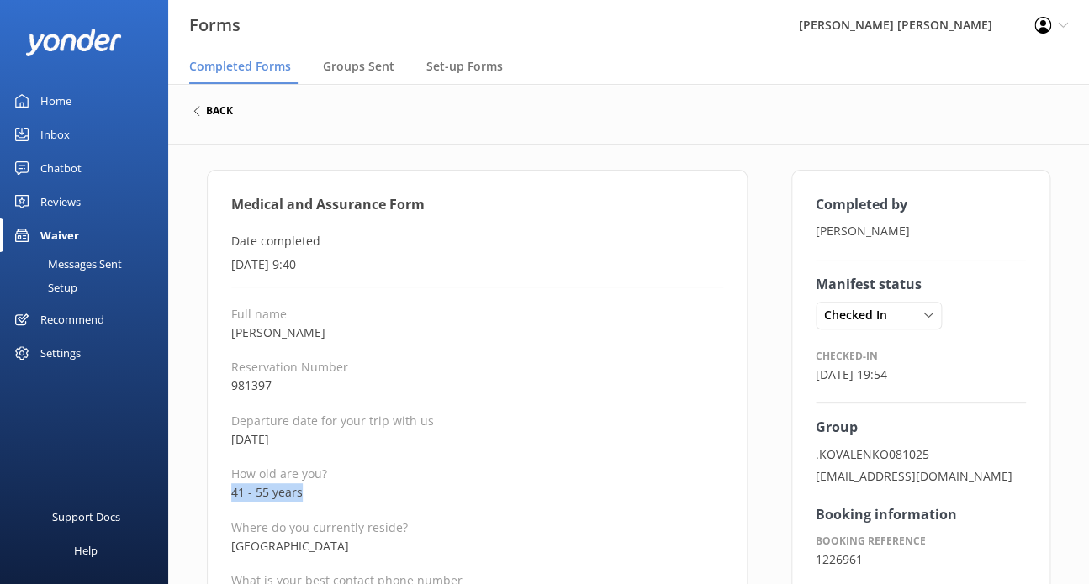
click at [221, 109] on h6 "back" at bounding box center [219, 111] width 27 height 10
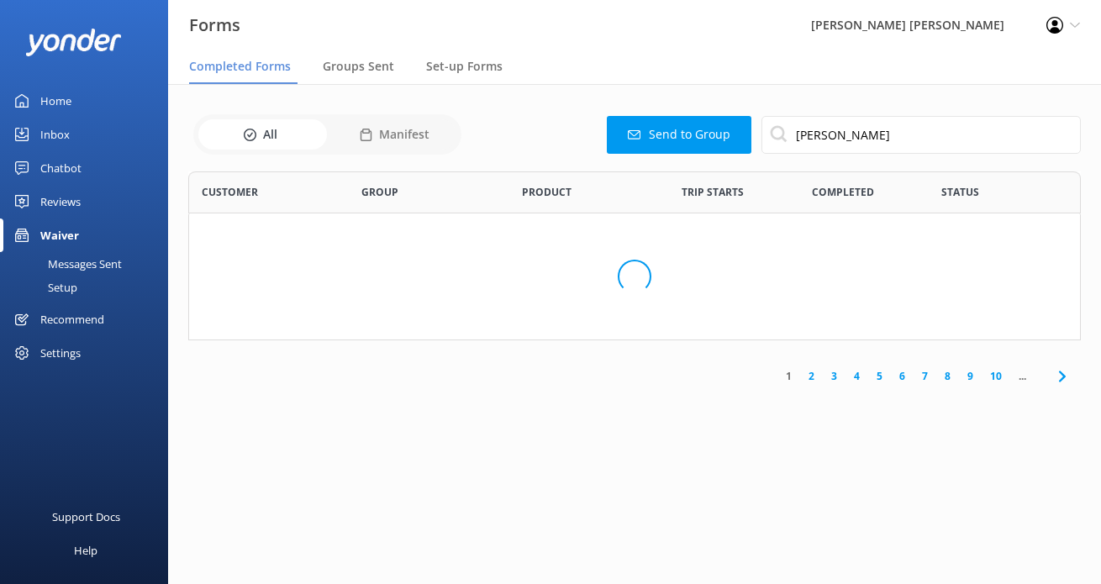
scroll to position [450, 866]
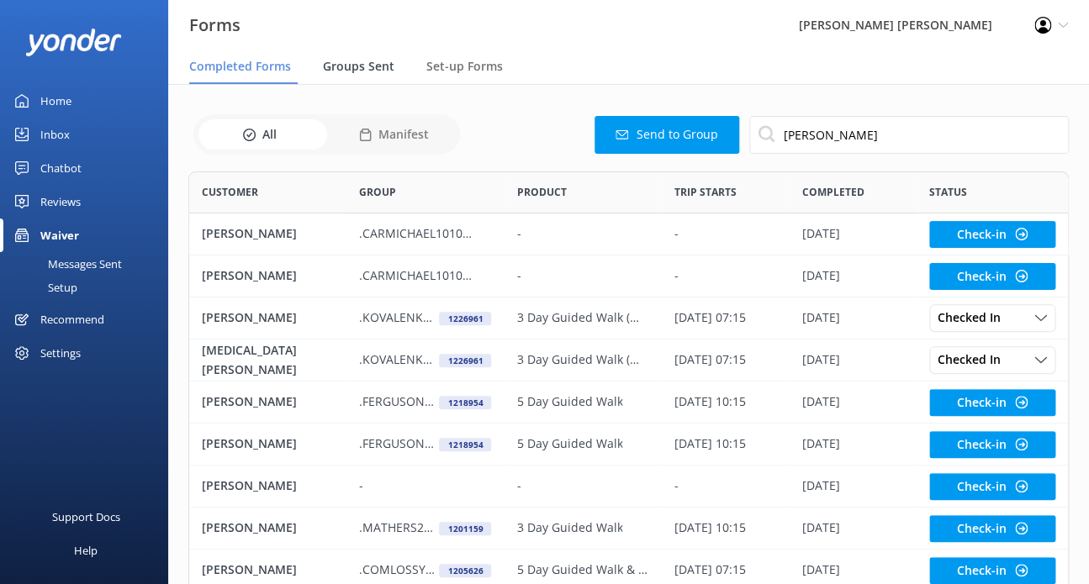
click at [350, 69] on span "Groups Sent" at bounding box center [358, 66] width 71 height 17
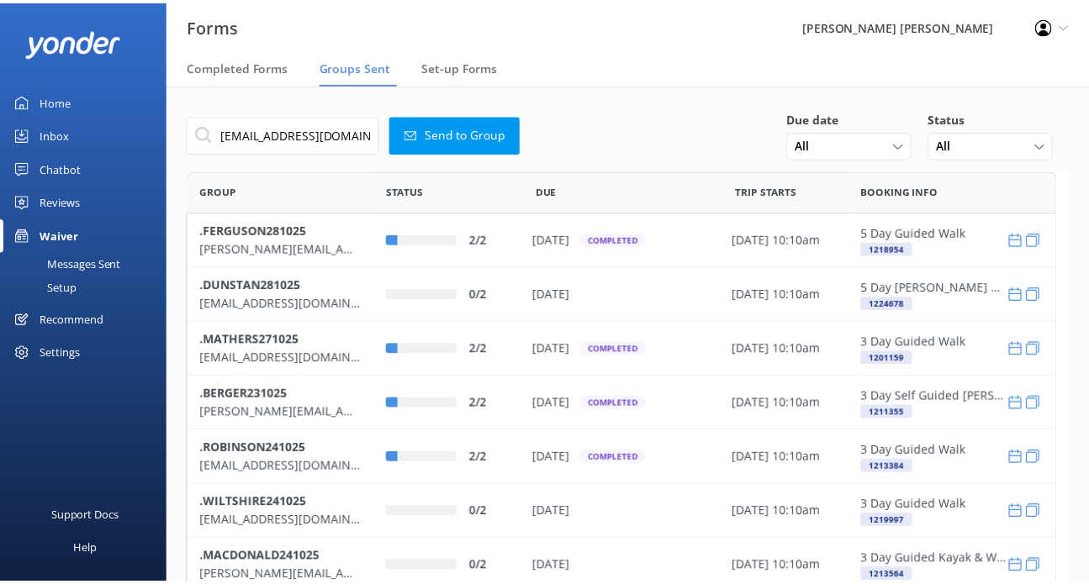
scroll to position [576, 866]
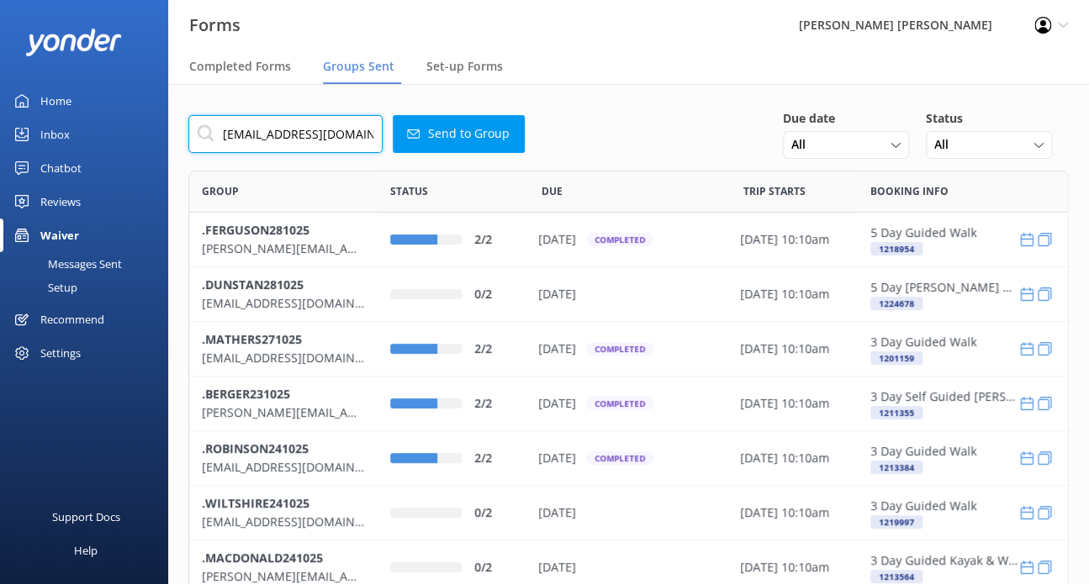
drag, startPoint x: 345, startPoint y: 133, endPoint x: 190, endPoint y: 138, distance: 154.7
click at [129, 128] on div "Forms [PERSON_NAME] [PERSON_NAME] Profile Settings Logout Completed Forms Group…" at bounding box center [544, 334] width 1089 height 500
paste input "[PERSON_NAME][EMAIL_ADDRESS][PERSON_NAME][DOMAIN_NAME]"
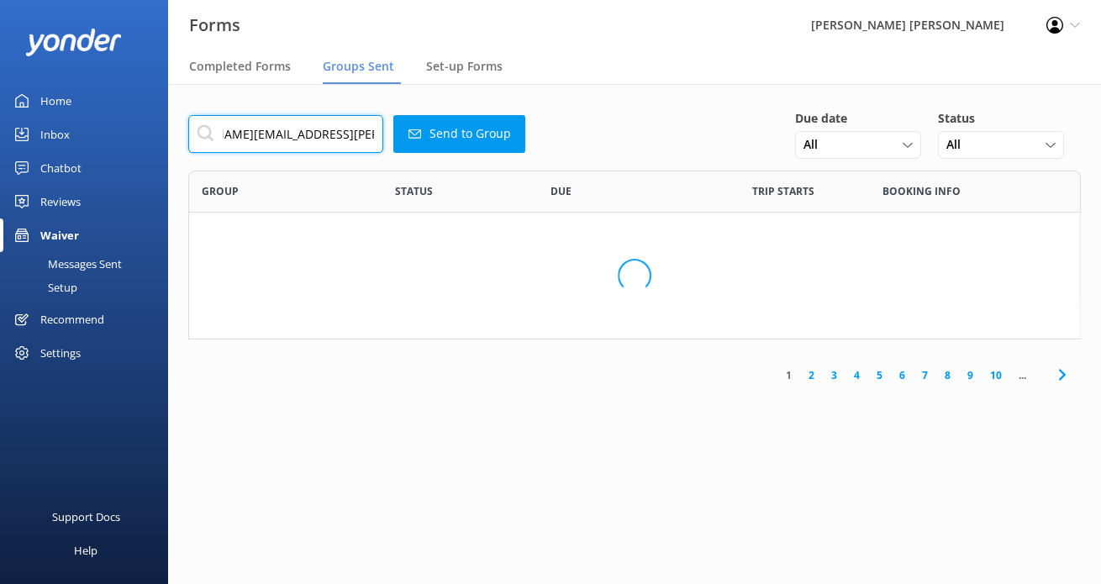
scroll to position [13, 13]
type input "[PERSON_NAME][EMAIL_ADDRESS][PERSON_NAME][DOMAIN_NAME]"
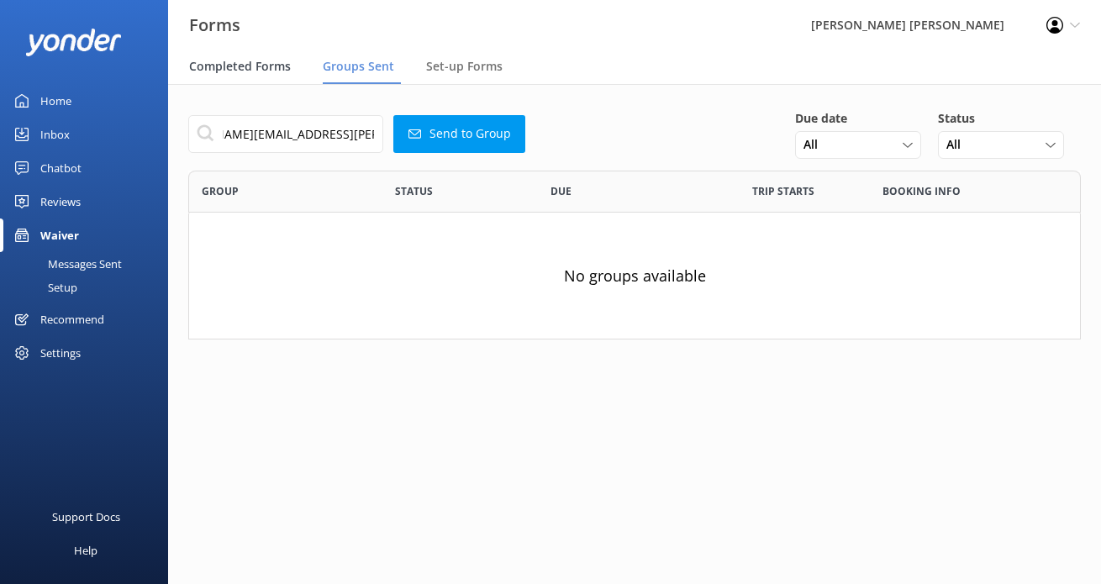
click at [257, 56] on div "Completed Forms" at bounding box center [243, 67] width 108 height 34
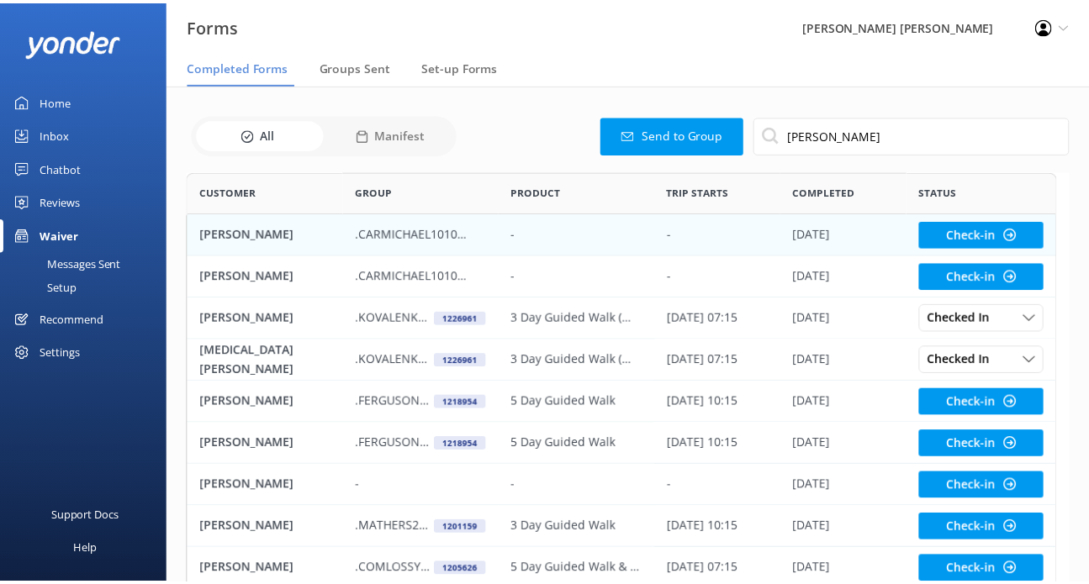
scroll to position [450, 866]
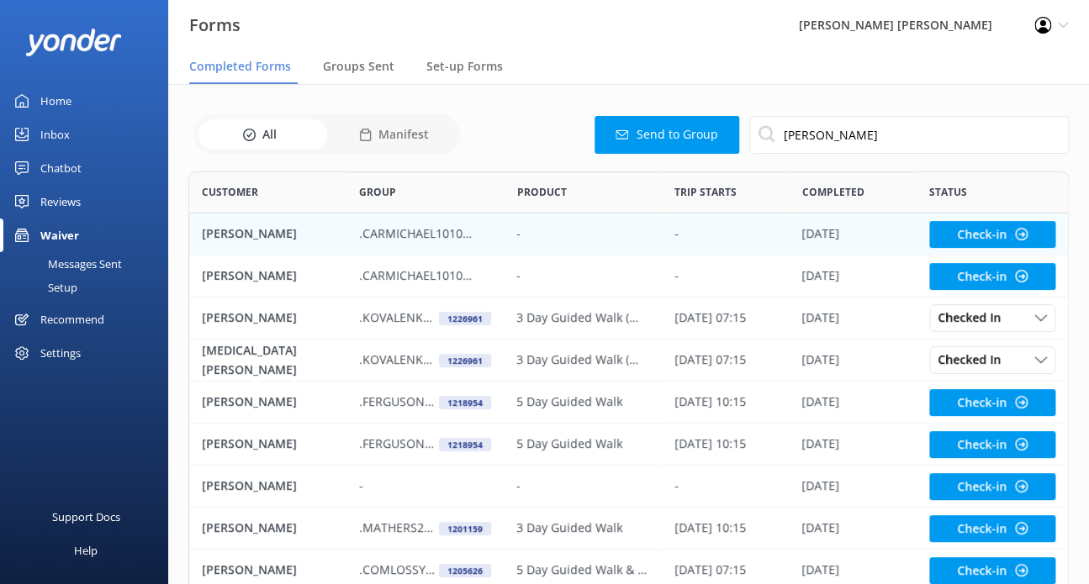
click at [375, 232] on p ".CARMICHAEL101025 - REF 965195" at bounding box center [416, 233] width 115 height 18
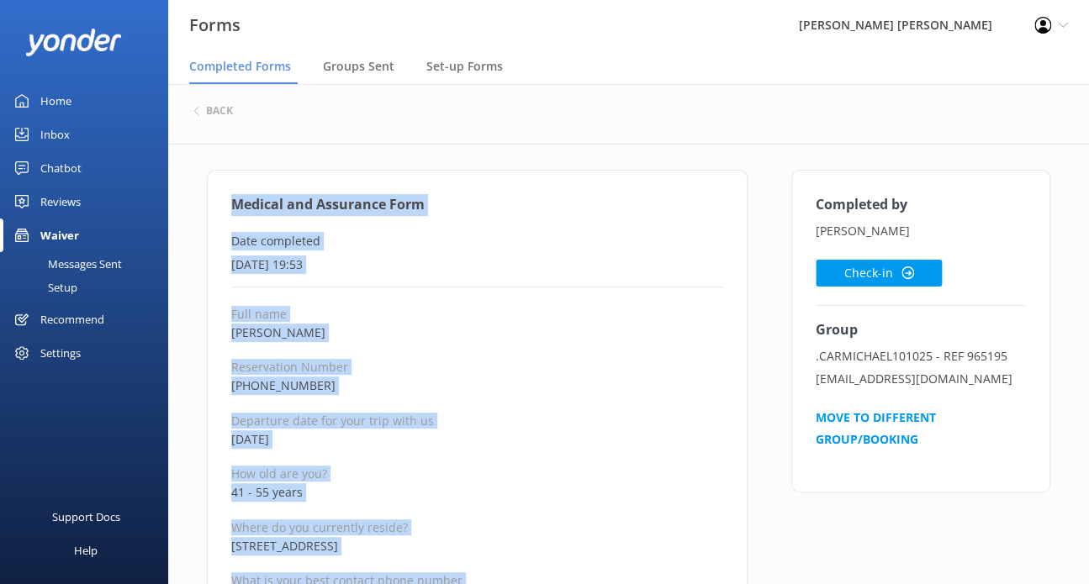
drag, startPoint x: 381, startPoint y: 393, endPoint x: 235, endPoint y: 200, distance: 241.2
copy div "Medical and Assurance Form Date completed [DATE] 19:53 Full name [PERSON_NAME] …"
click at [888, 271] on button "Check-in" at bounding box center [878, 273] width 126 height 27
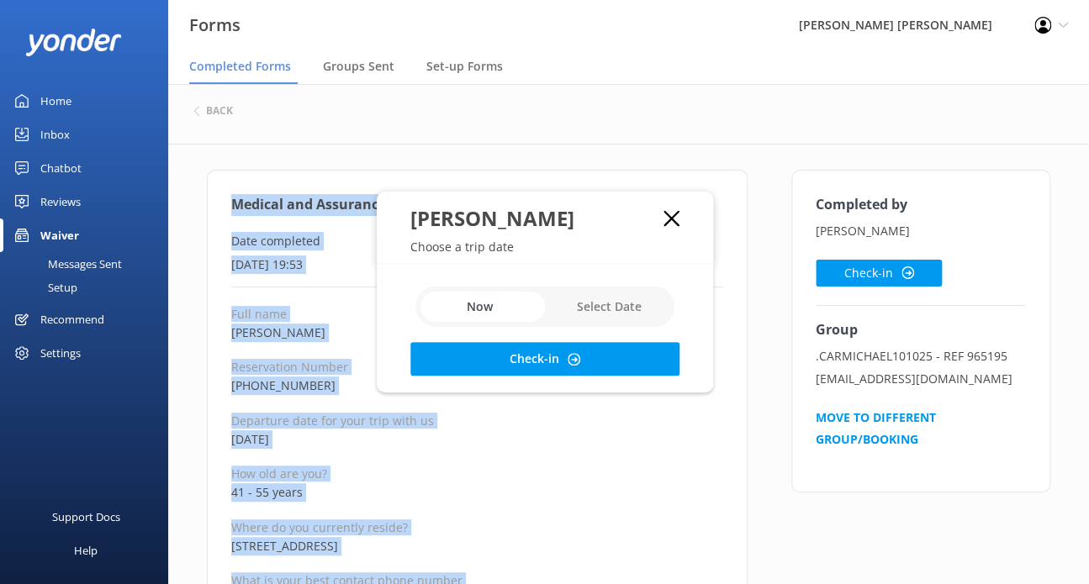
click at [640, 305] on input "checkbox" at bounding box center [544, 307] width 259 height 40
checkbox input "true"
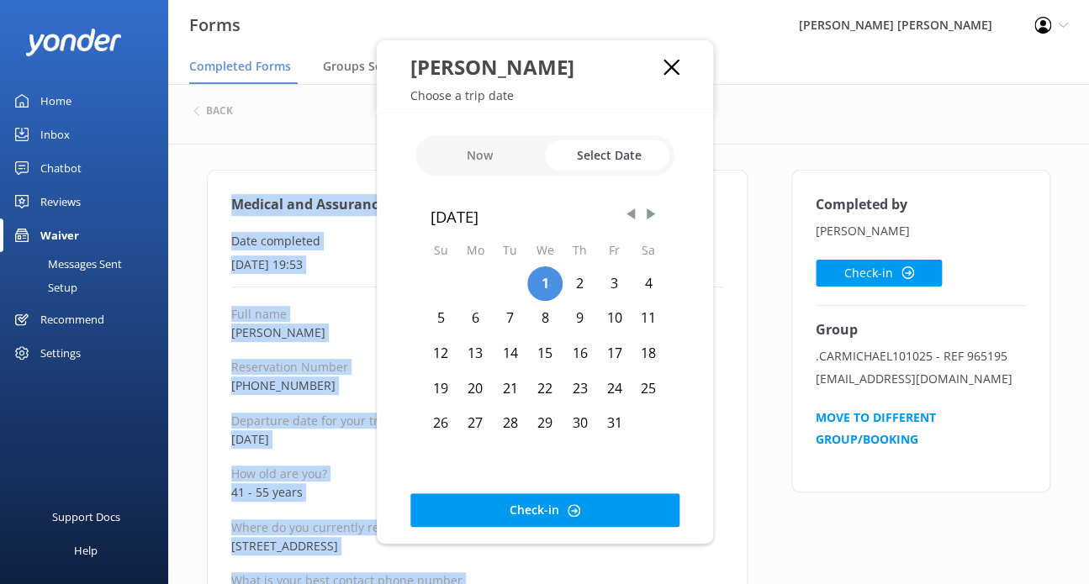
click at [613, 309] on div "10" at bounding box center [614, 318] width 34 height 35
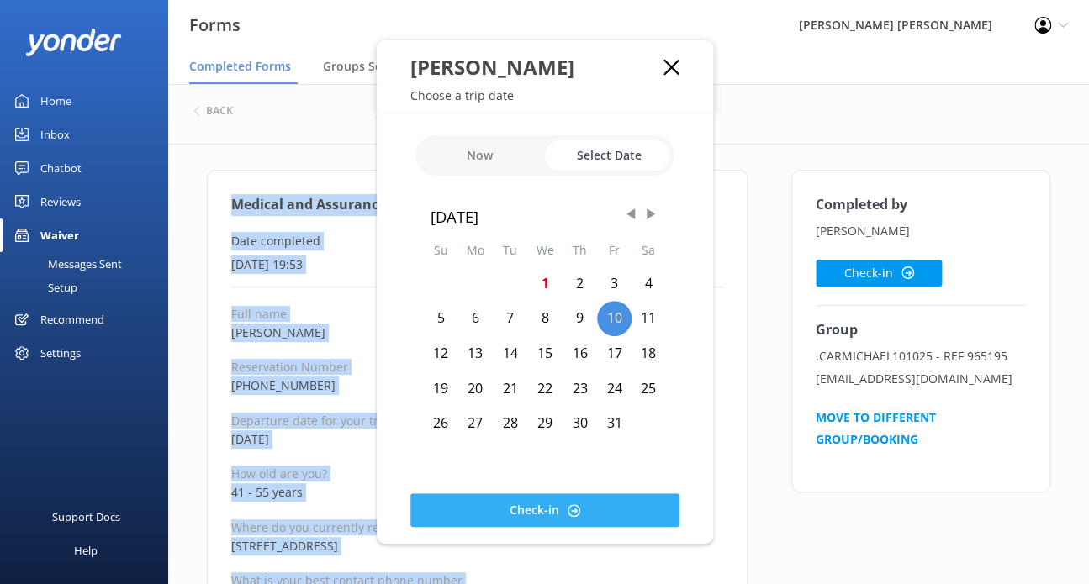
click at [633, 513] on button "Check-in" at bounding box center [544, 510] width 269 height 34
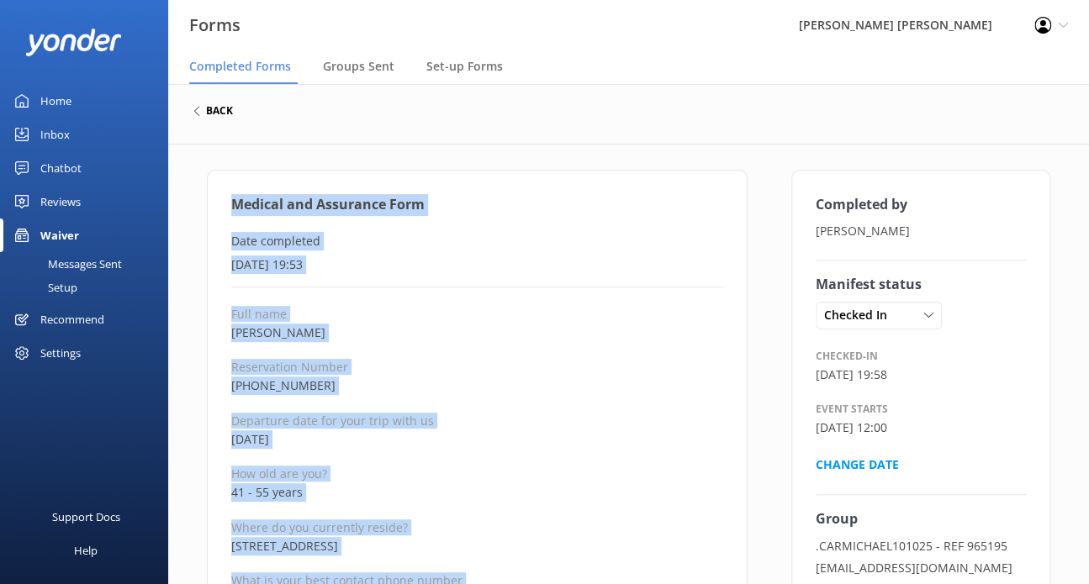
click at [229, 106] on h6 "back" at bounding box center [219, 111] width 27 height 10
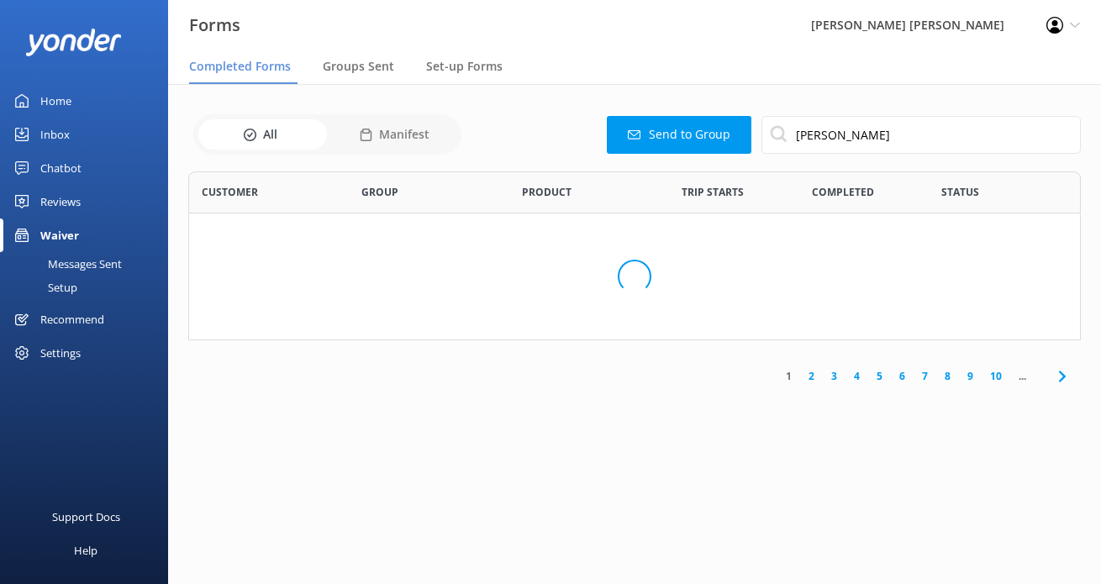
scroll to position [450, 866]
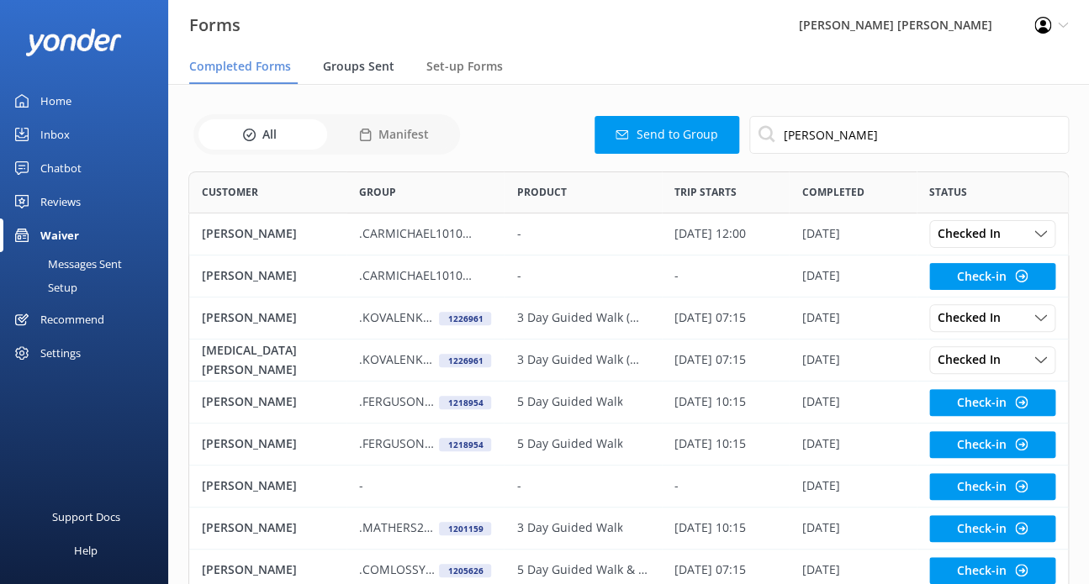
click at [364, 72] on span "Groups Sent" at bounding box center [358, 66] width 71 height 17
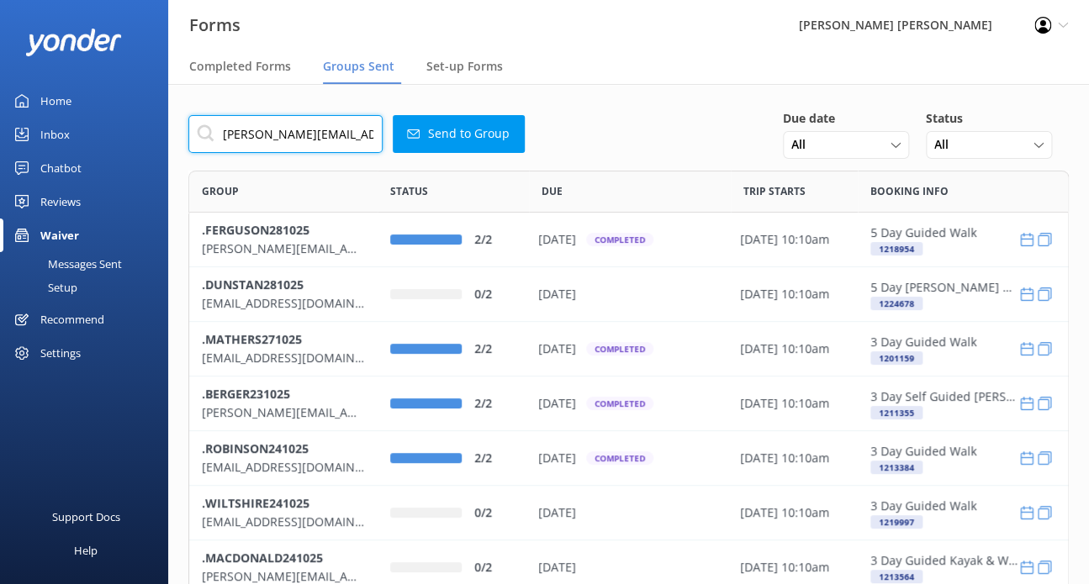
scroll to position [0, 65]
drag, startPoint x: 223, startPoint y: 134, endPoint x: 434, endPoint y: 136, distance: 211.0
click at [432, 136] on div "[PERSON_NAME][EMAIL_ADDRESS][PERSON_NAME][DOMAIN_NAME] Send to Group Due date A…" at bounding box center [628, 134] width 880 height 50
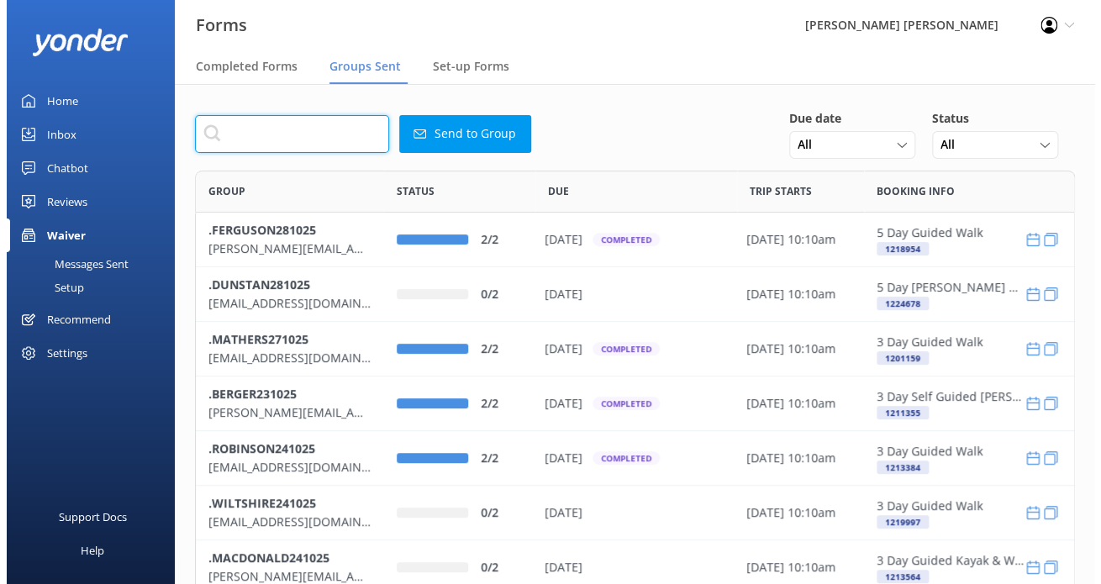
scroll to position [0, 0]
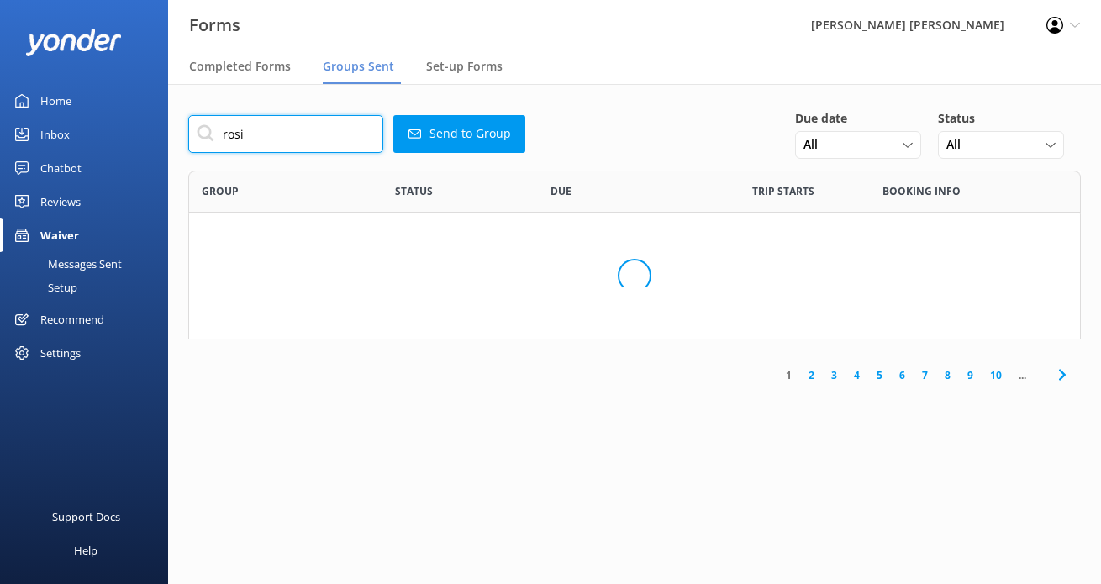
scroll to position [156, 879]
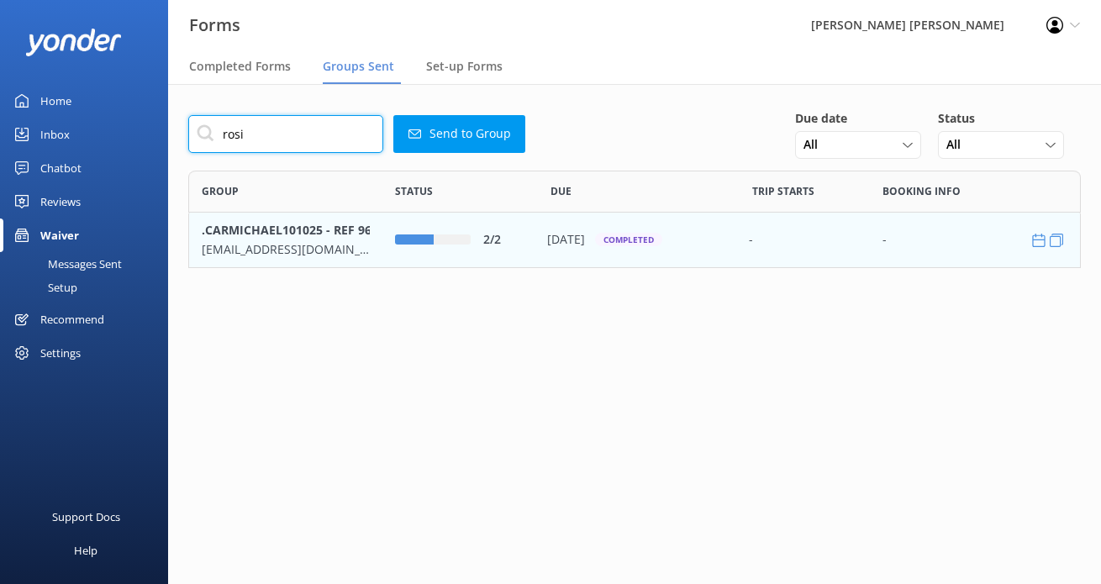
type input "rosi"
click at [339, 233] on b ".CARMICHAEL101025 - REF 965195" at bounding box center [300, 230] width 197 height 16
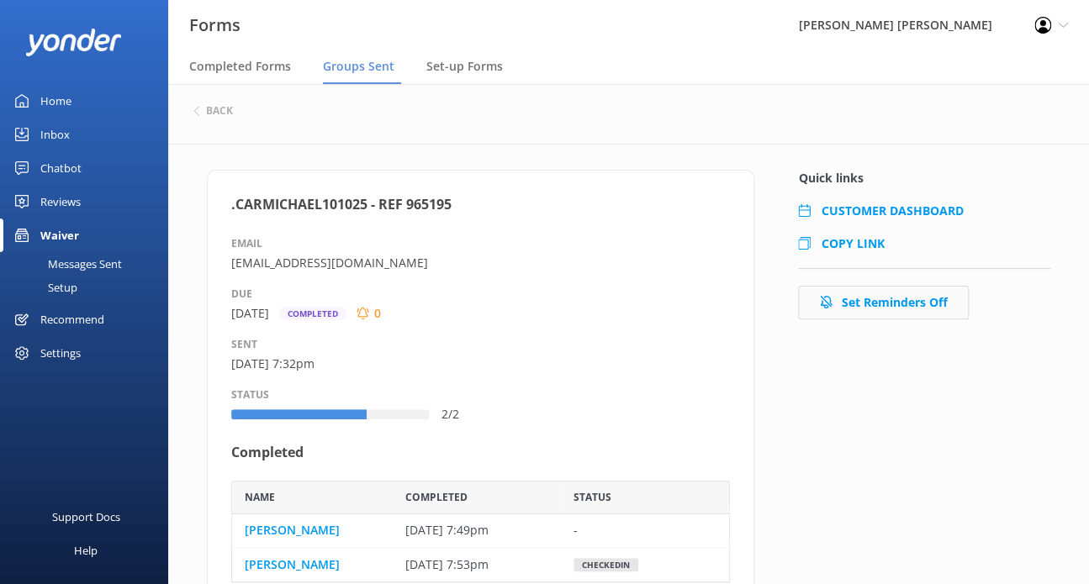
click at [884, 299] on button "Set Reminders Off" at bounding box center [883, 303] width 171 height 34
click at [218, 110] on h6 "back" at bounding box center [219, 111] width 27 height 10
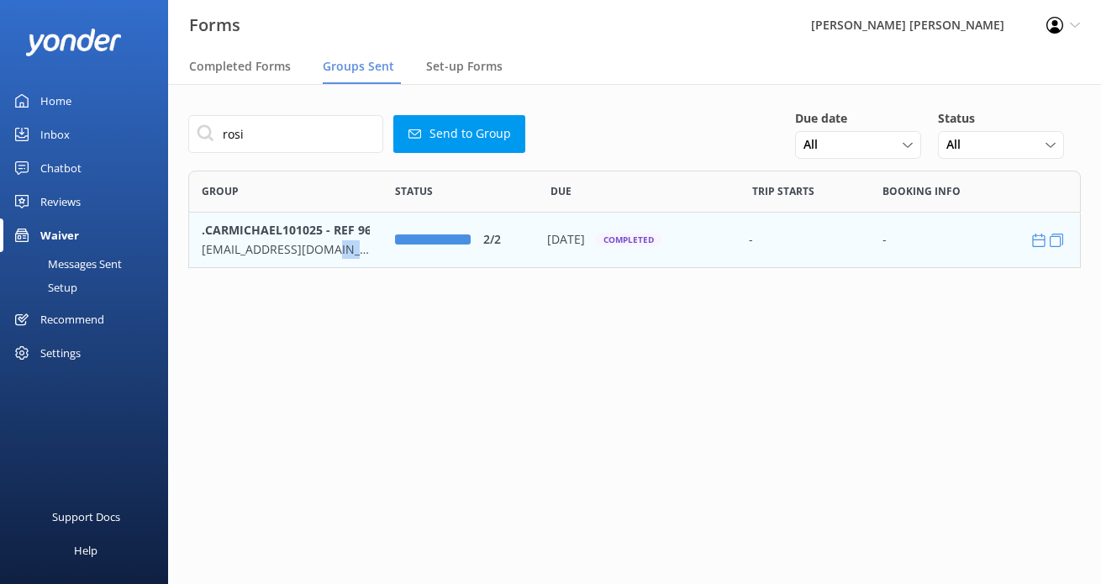
click at [381, 249] on div ".CARMICHAEL101025 - REF 965195 [EMAIL_ADDRESS][DOMAIN_NAME] 2/2 [DATE] Complete…" at bounding box center [634, 240] width 893 height 55
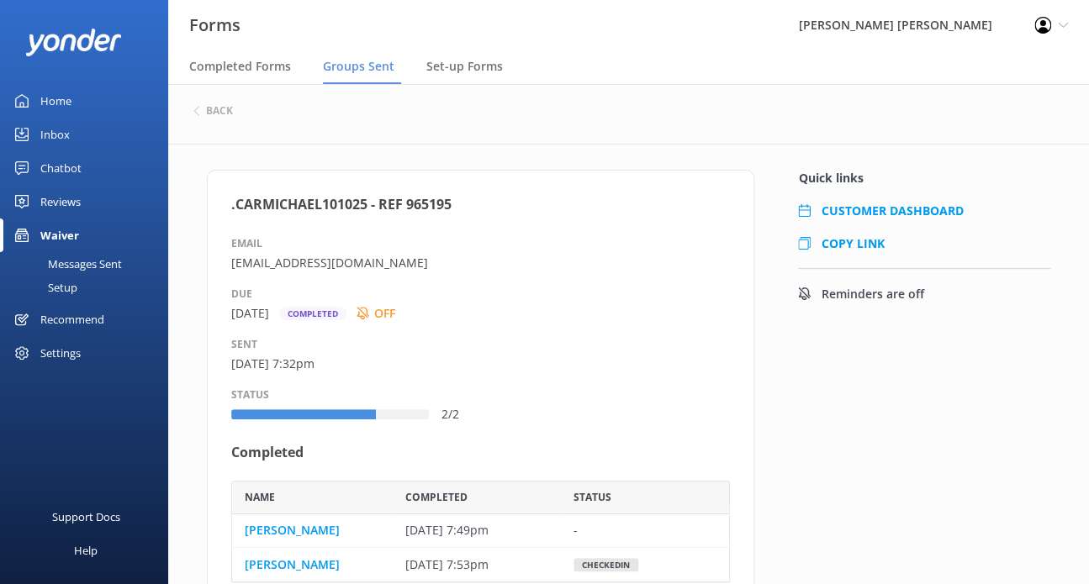
scroll to position [71, 0]
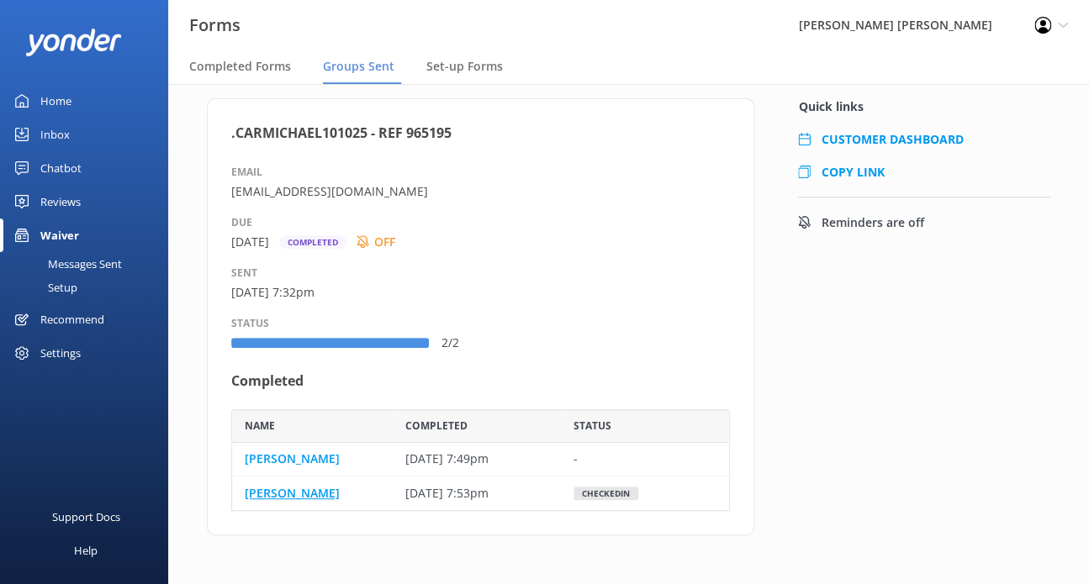
click at [334, 489] on link "[PERSON_NAME]" at bounding box center [292, 493] width 95 height 18
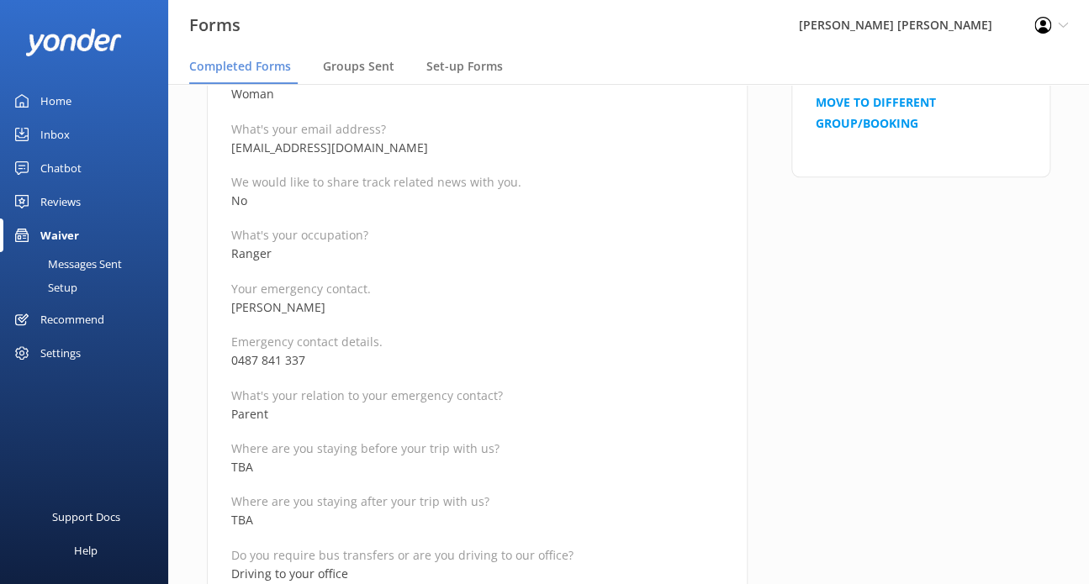
scroll to position [588, 0]
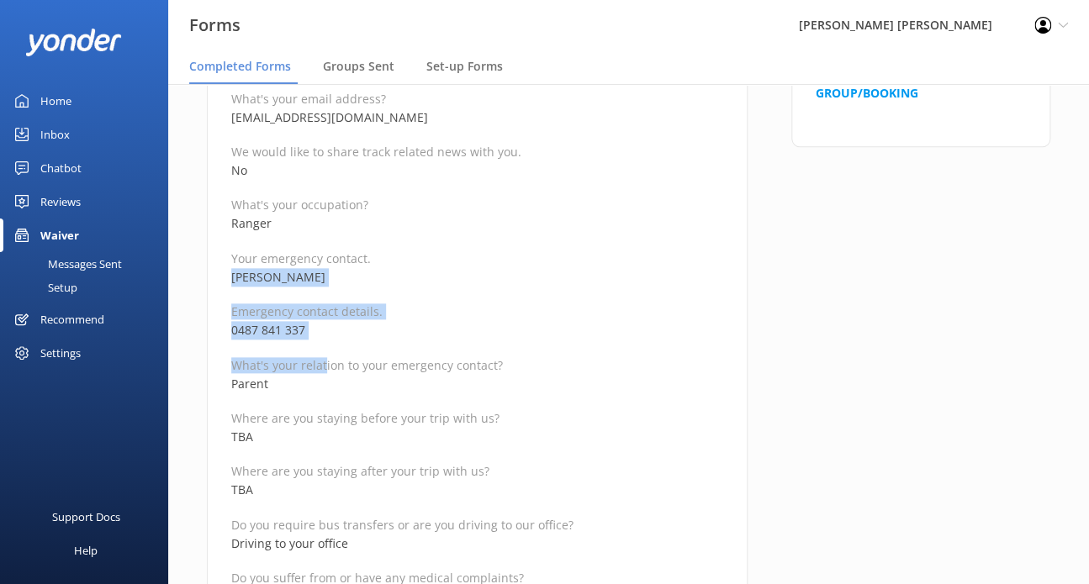
drag, startPoint x: 307, startPoint y: 337, endPoint x: 249, endPoint y: 293, distance: 72.6
click at [347, 325] on p "0487 841 337" at bounding box center [477, 330] width 492 height 18
drag, startPoint x: 308, startPoint y: 330, endPoint x: 234, endPoint y: 268, distance: 97.3
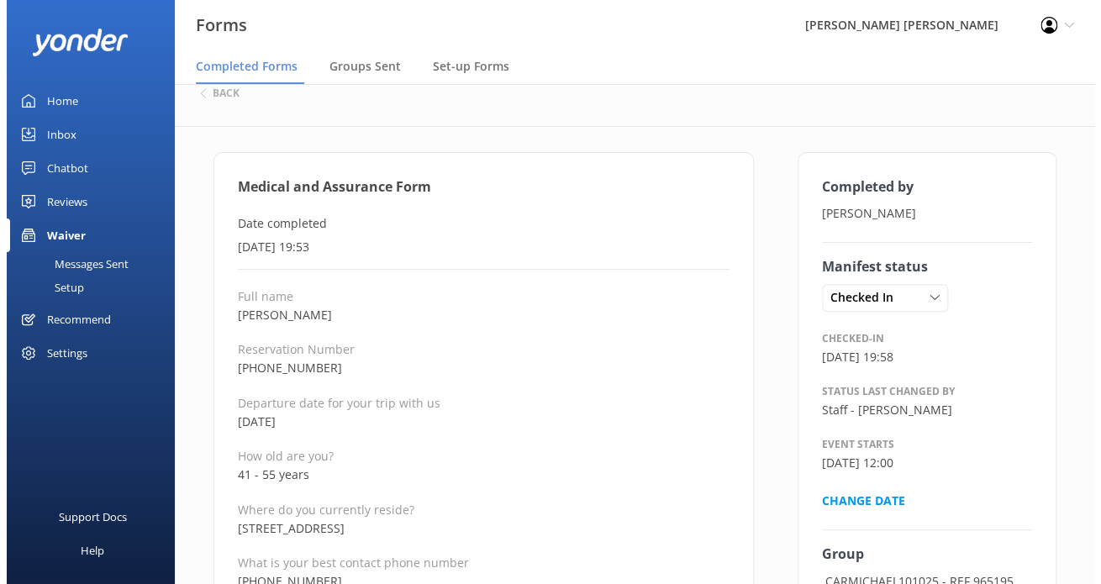
scroll to position [0, 0]
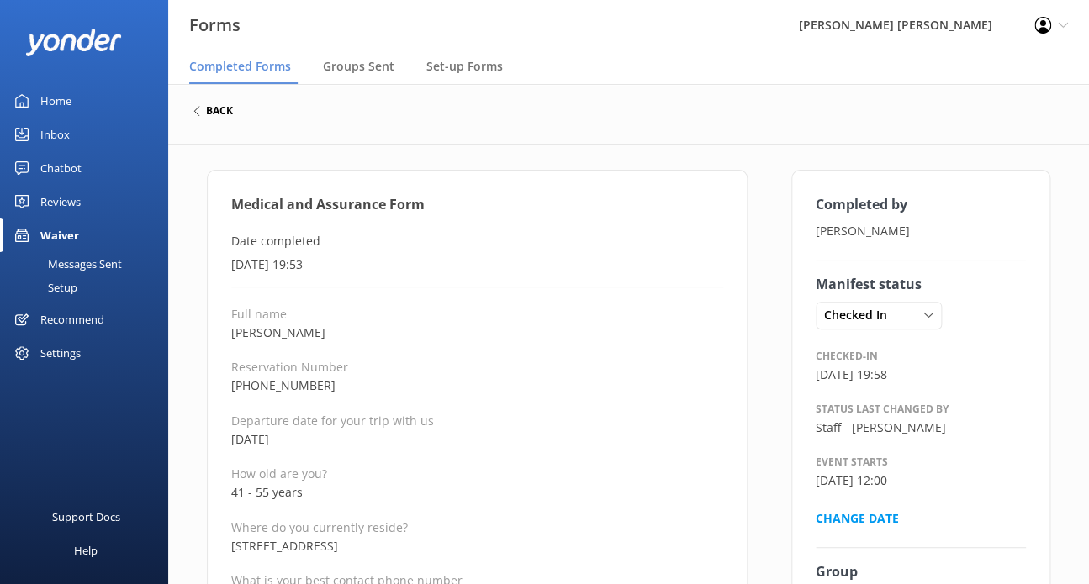
click at [224, 114] on h6 "back" at bounding box center [219, 111] width 27 height 10
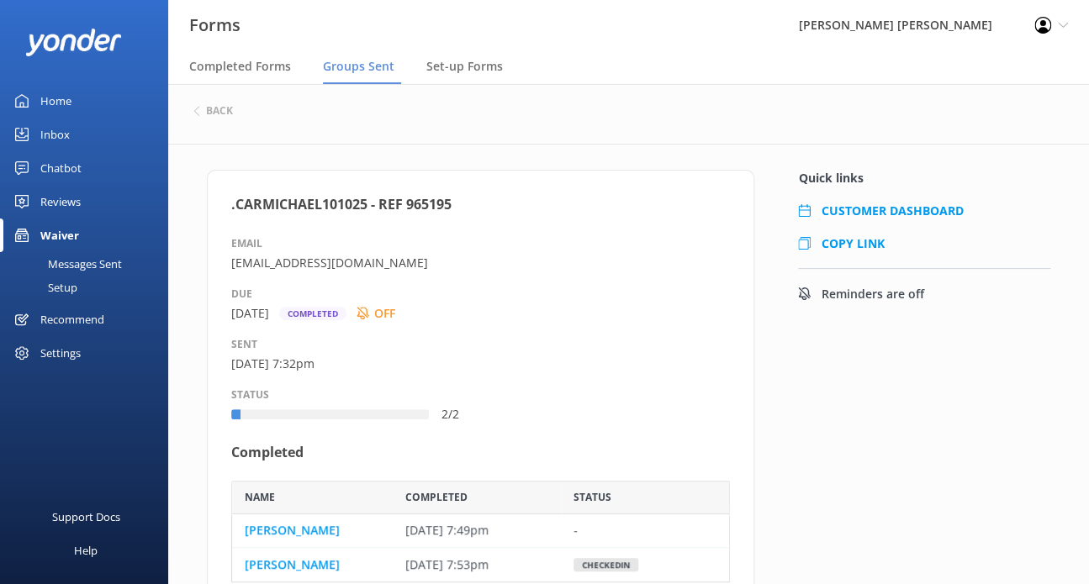
scroll to position [13, 13]
click at [319, 529] on link "[PERSON_NAME]" at bounding box center [292, 530] width 95 height 18
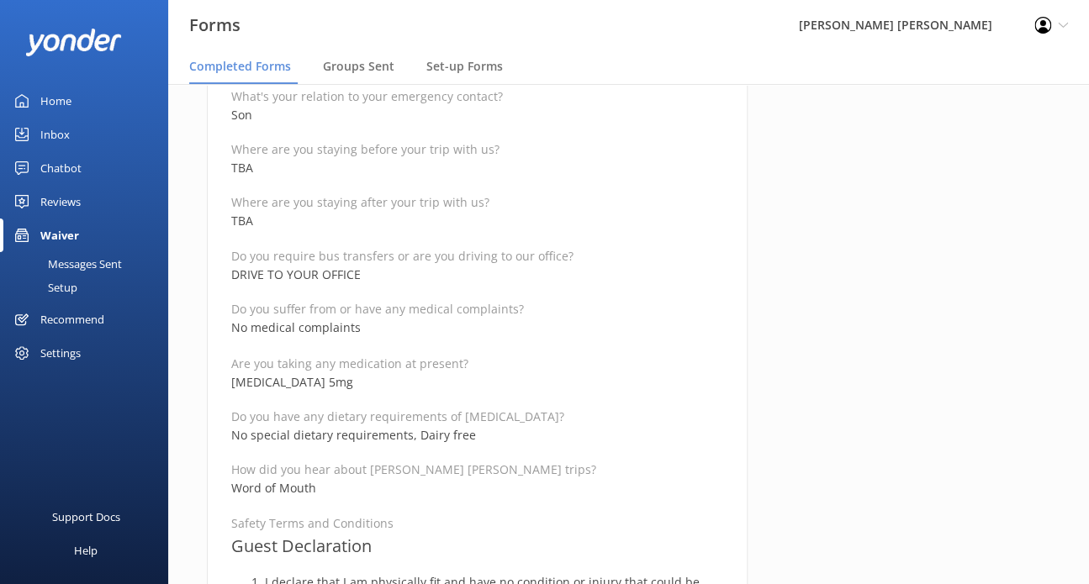
scroll to position [1009, 0]
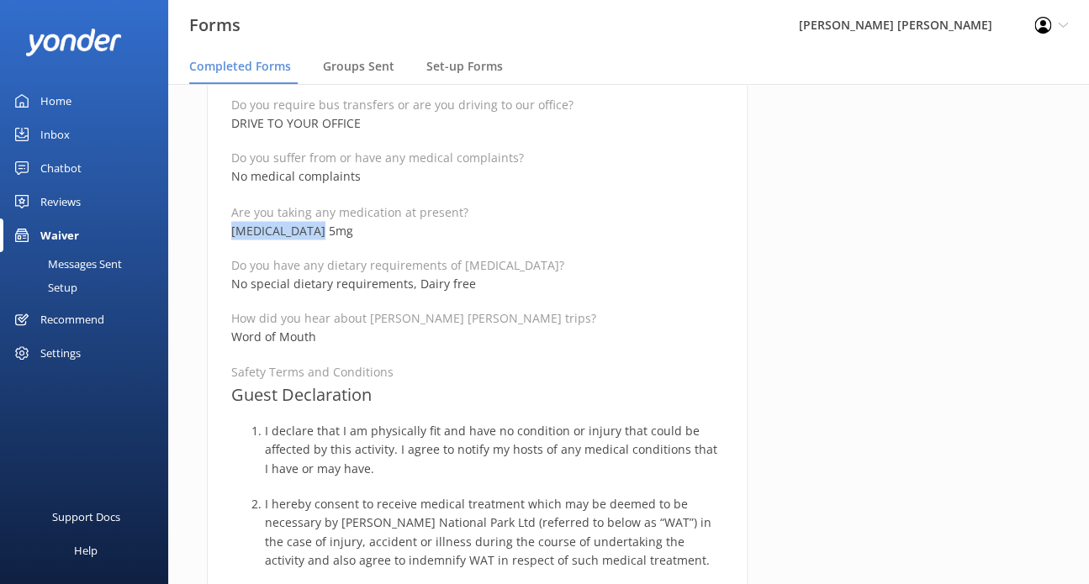
drag, startPoint x: 335, startPoint y: 224, endPoint x: 234, endPoint y: 233, distance: 101.2
click at [234, 233] on p "[MEDICAL_DATA] 5mg" at bounding box center [477, 230] width 492 height 18
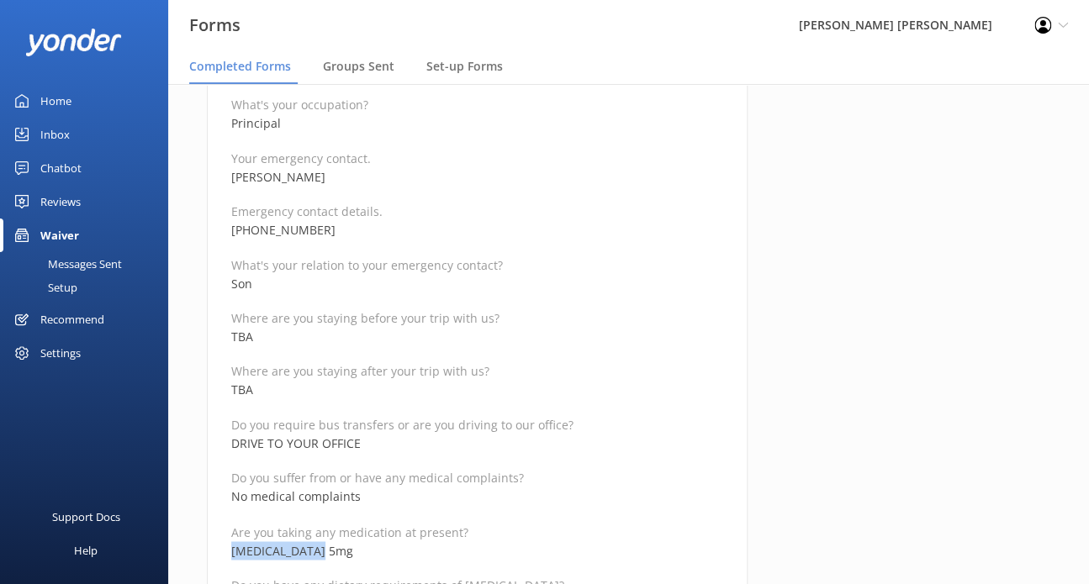
scroll to position [588, 0]
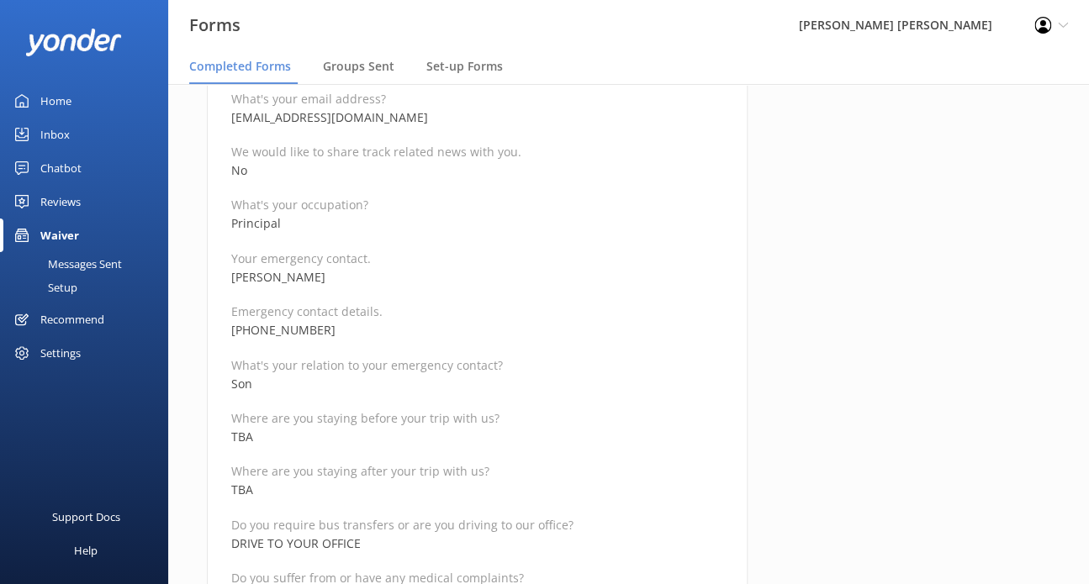
click at [313, 321] on p "[PHONE_NUMBER]" at bounding box center [477, 330] width 492 height 18
click at [323, 332] on p "[PHONE_NUMBER]" at bounding box center [477, 330] width 492 height 18
drag, startPoint x: 323, startPoint y: 332, endPoint x: 234, endPoint y: 280, distance: 103.2
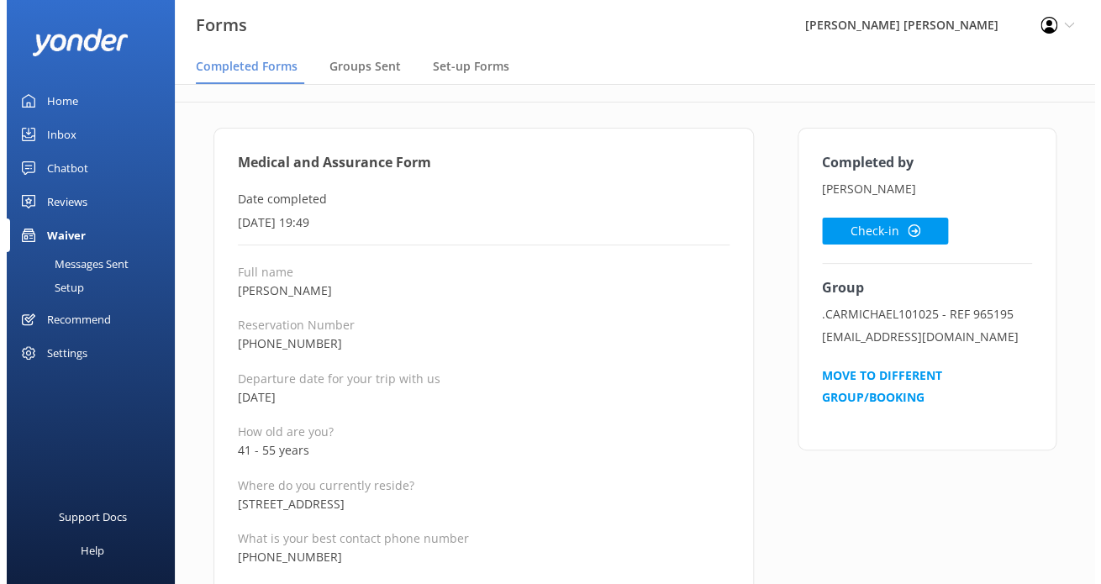
scroll to position [0, 0]
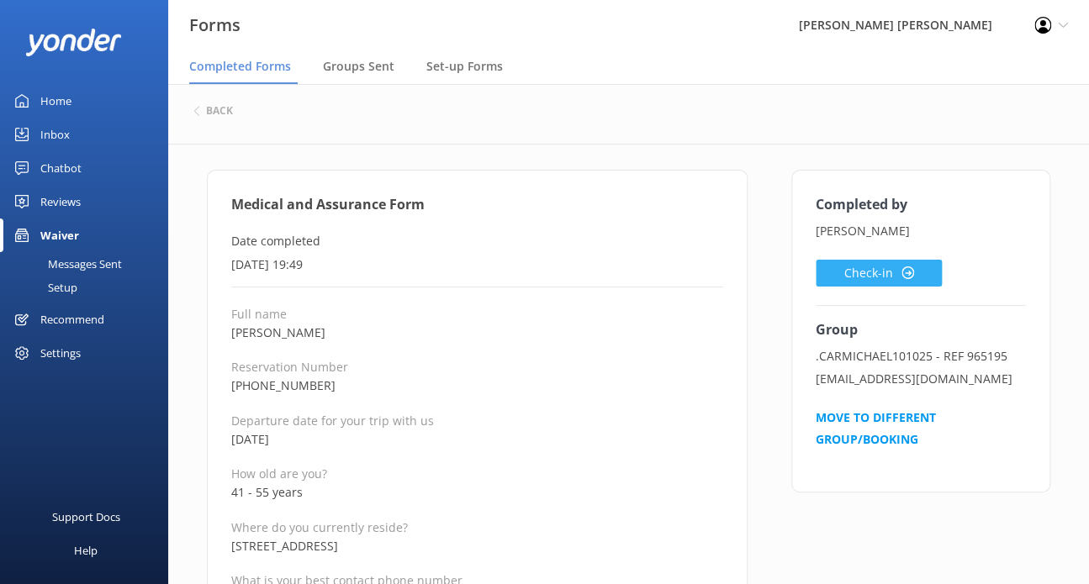
click at [851, 272] on button "Check-in" at bounding box center [878, 273] width 126 height 27
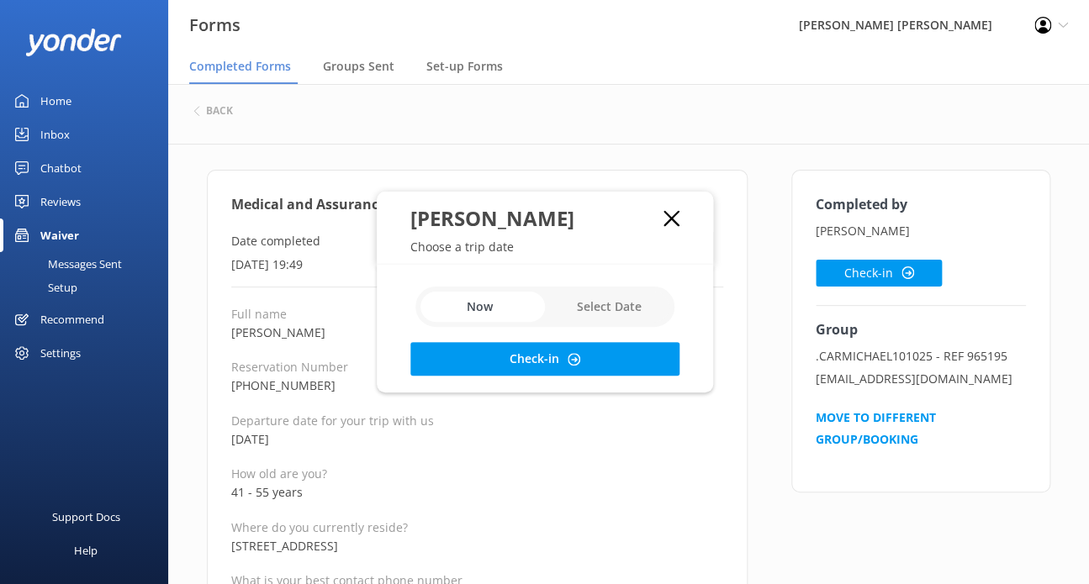
click at [628, 301] on input "checkbox" at bounding box center [544, 307] width 259 height 40
checkbox input "true"
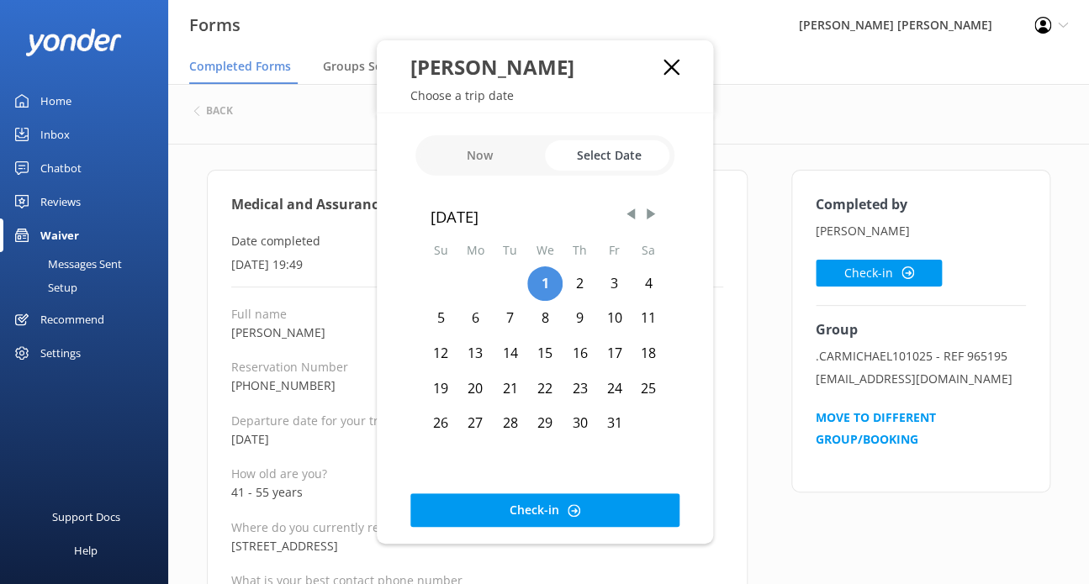
click at [609, 320] on div "10" at bounding box center [614, 318] width 34 height 35
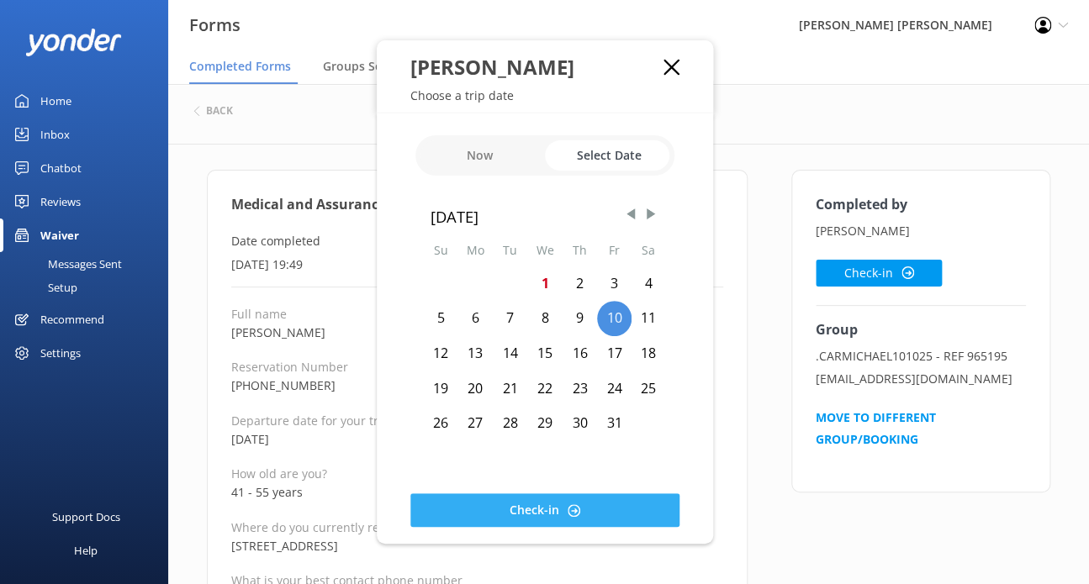
click at [588, 511] on button "Check-in" at bounding box center [544, 510] width 269 height 34
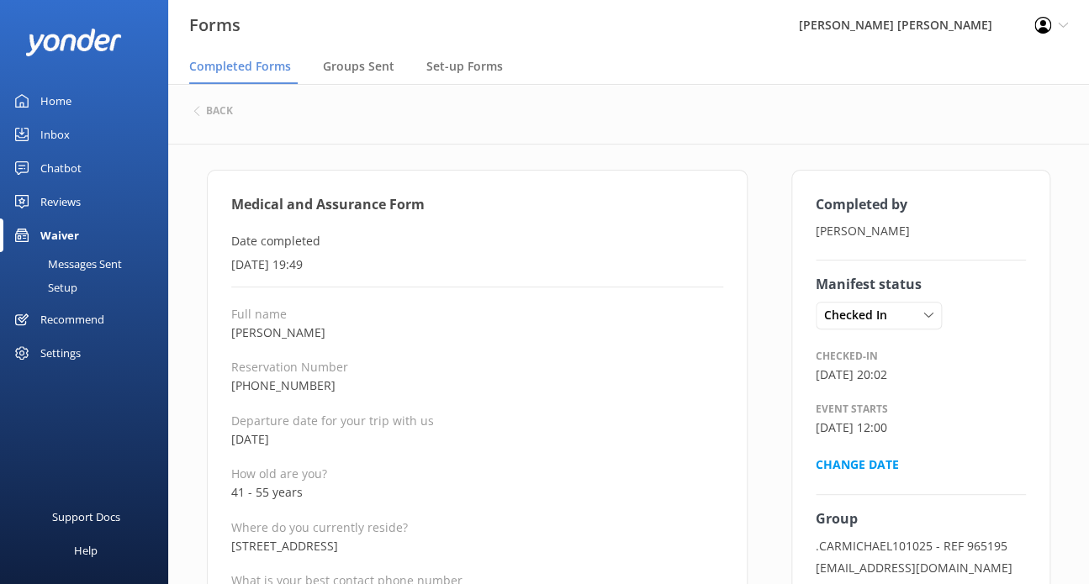
click at [229, 121] on div "back" at bounding box center [628, 112] width 870 height 22
click at [225, 107] on h6 "back" at bounding box center [219, 111] width 27 height 10
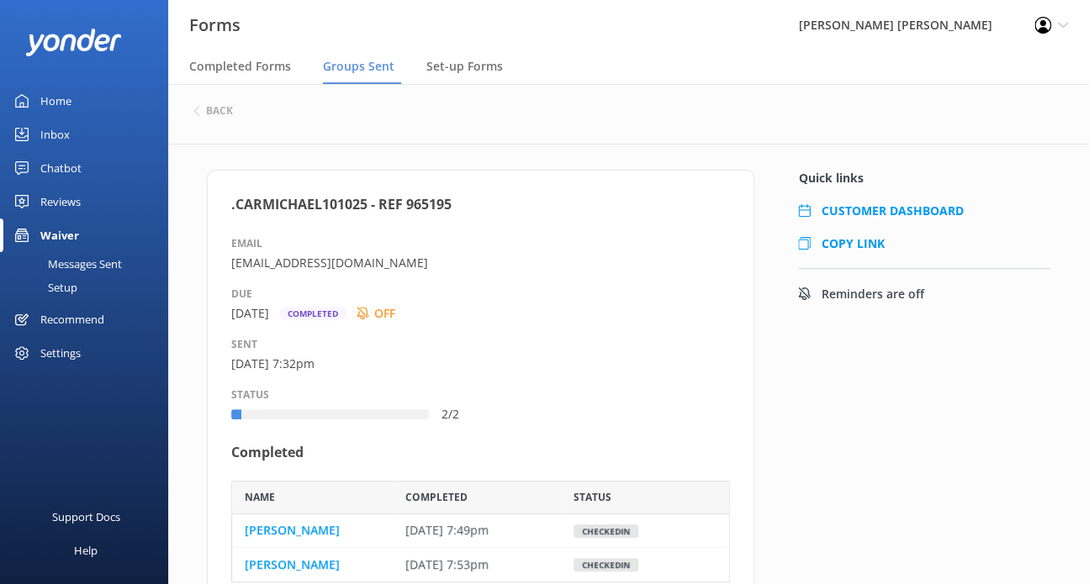
scroll to position [13, 13]
click at [318, 561] on link "[PERSON_NAME]" at bounding box center [292, 565] width 95 height 18
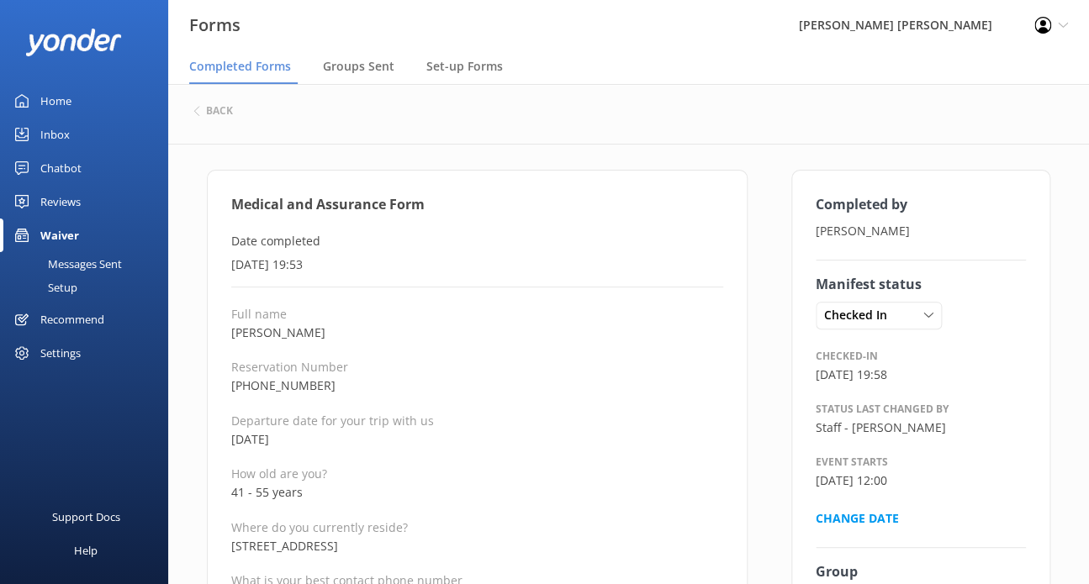
click at [209, 99] on div "back" at bounding box center [628, 114] width 920 height 61
click at [219, 116] on h6 "back" at bounding box center [219, 111] width 27 height 10
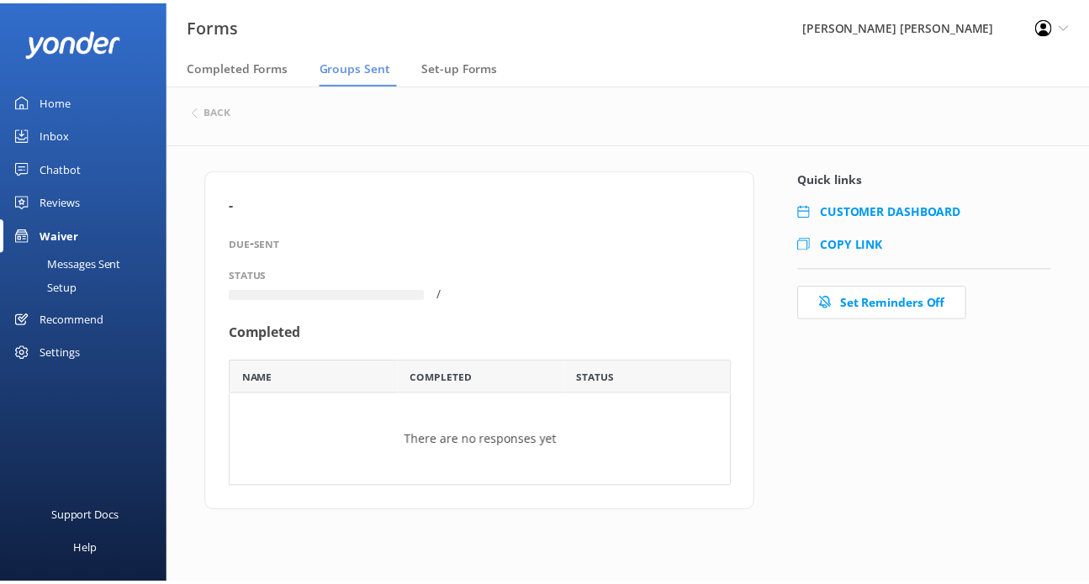
scroll to position [13, 13]
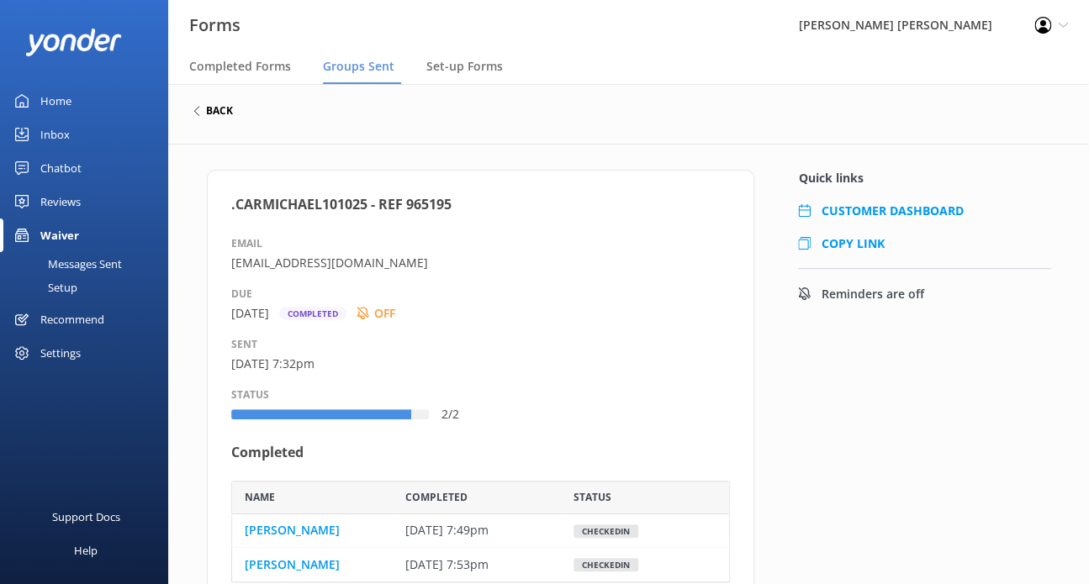
click at [229, 106] on h6 "back" at bounding box center [219, 111] width 27 height 10
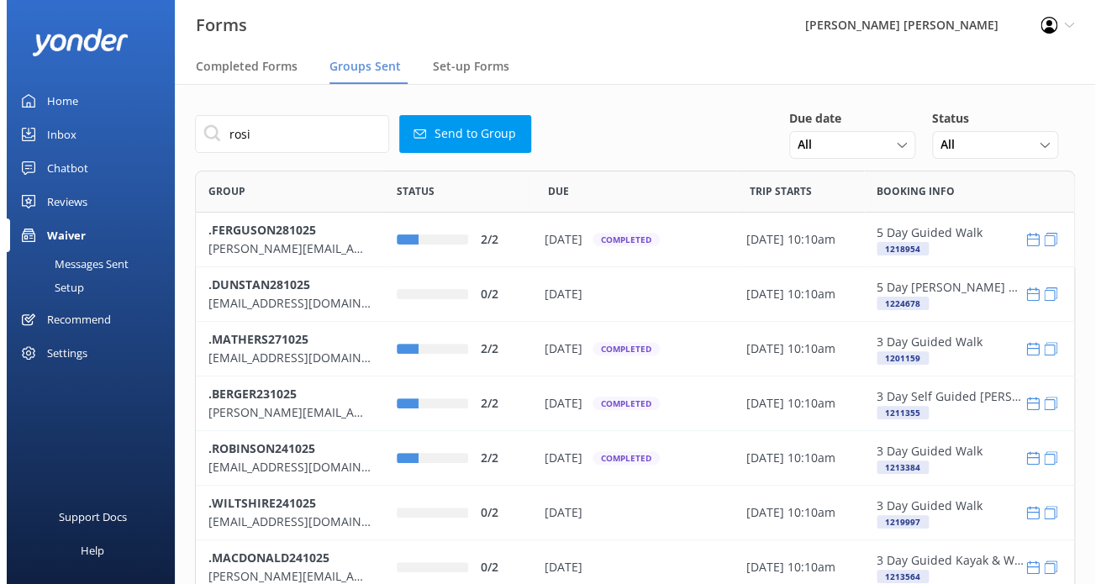
scroll to position [576, 866]
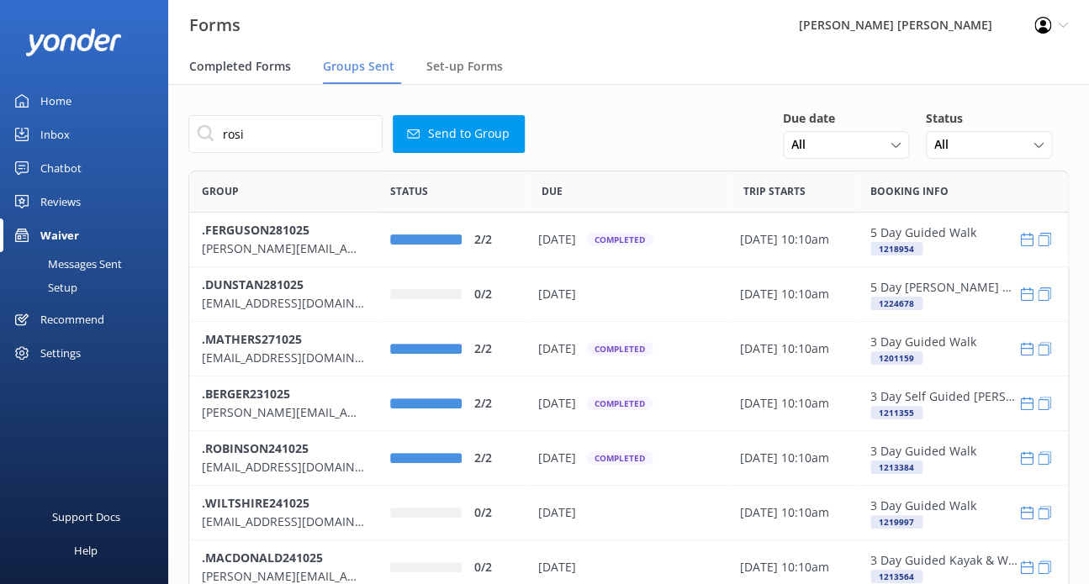
click at [263, 63] on span "Completed Forms" at bounding box center [240, 66] width 102 height 17
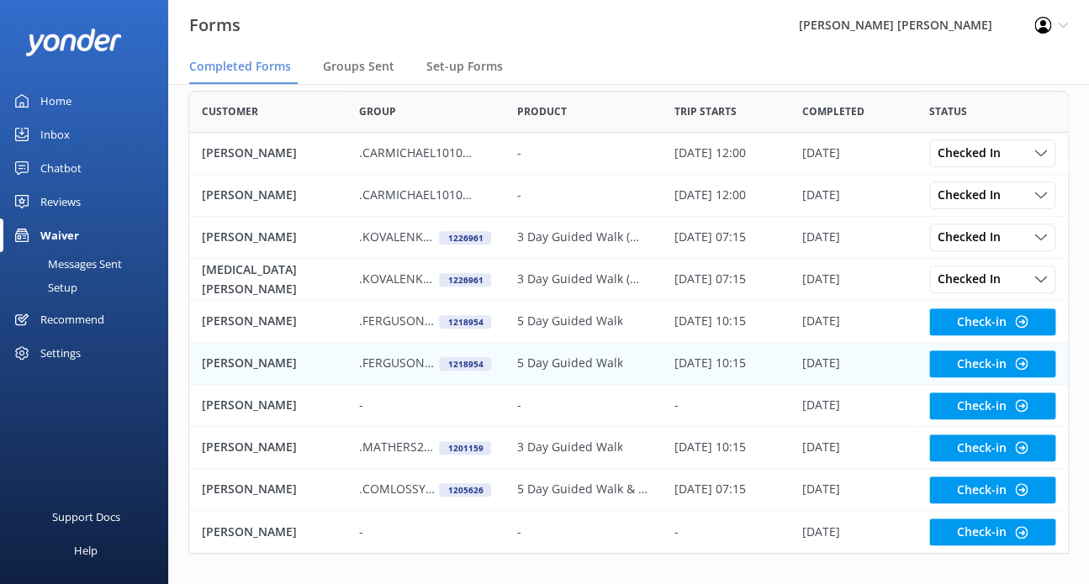
scroll to position [138, 0]
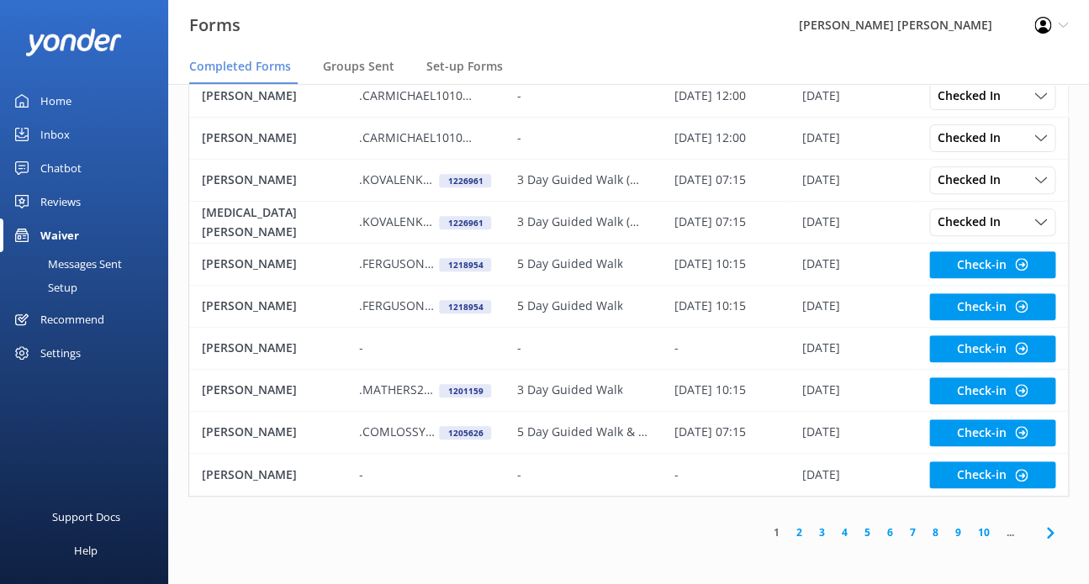
click at [862, 533] on link "5" at bounding box center [867, 532] width 23 height 16
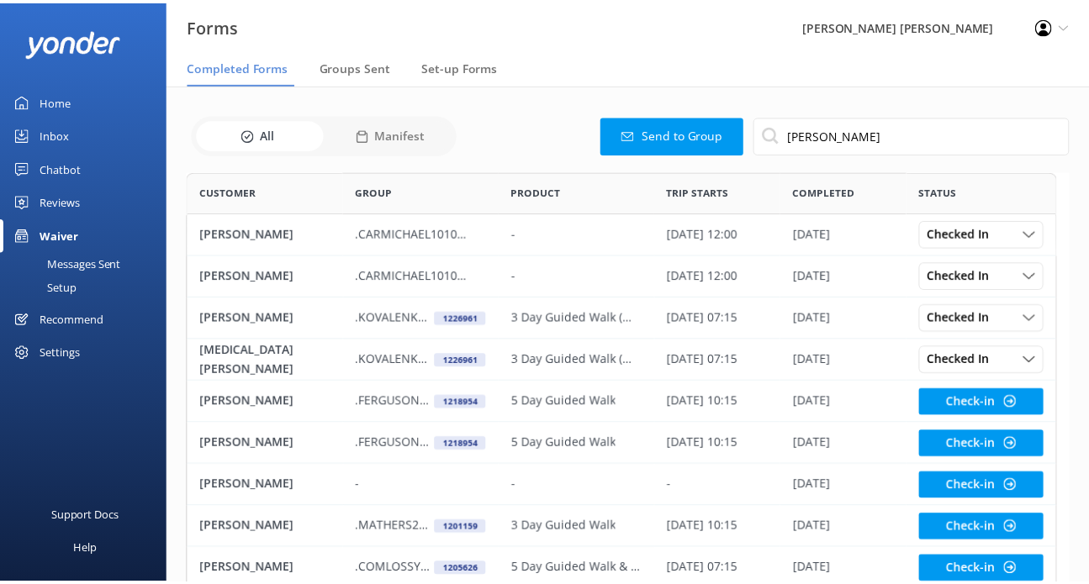
scroll to position [13, 13]
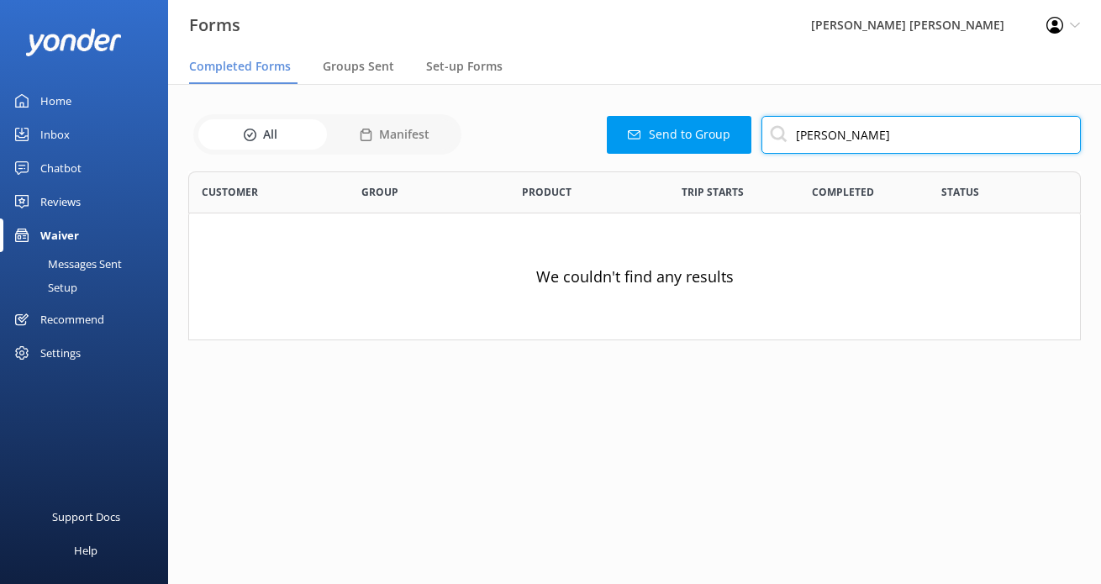
drag, startPoint x: 835, startPoint y: 128, endPoint x: 736, endPoint y: 133, distance: 99.3
click at [736, 133] on div "Send to Group [PERSON_NAME]" at bounding box center [774, 135] width 614 height 38
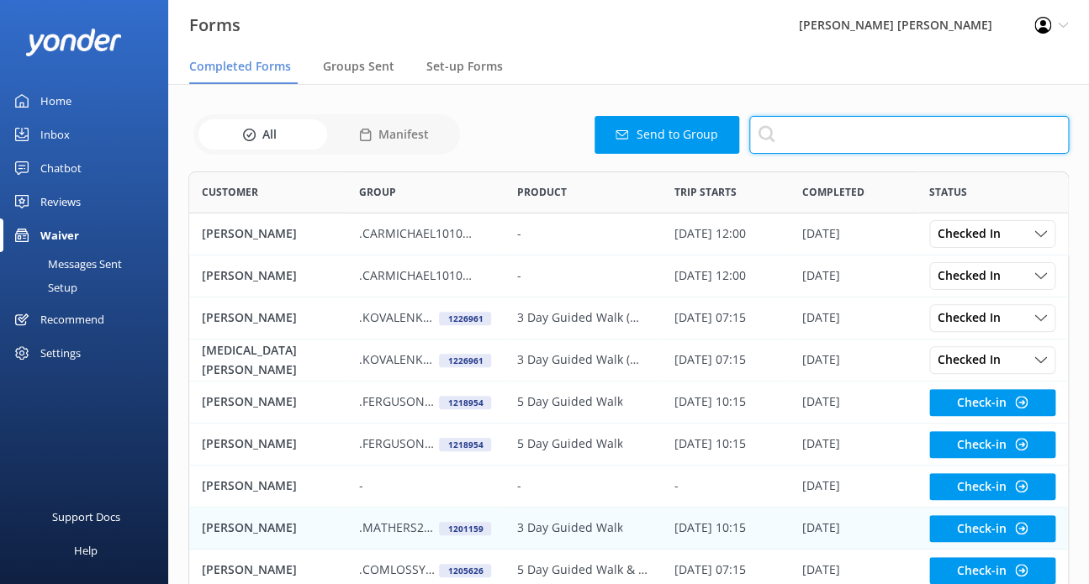
scroll to position [138, 0]
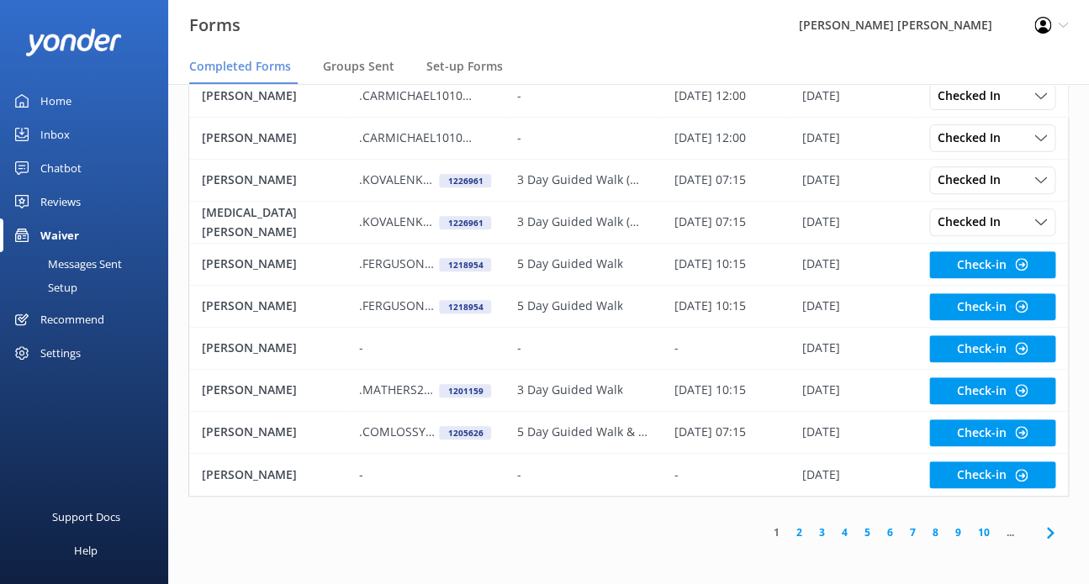
click at [848, 534] on link "4" at bounding box center [844, 532] width 23 height 16
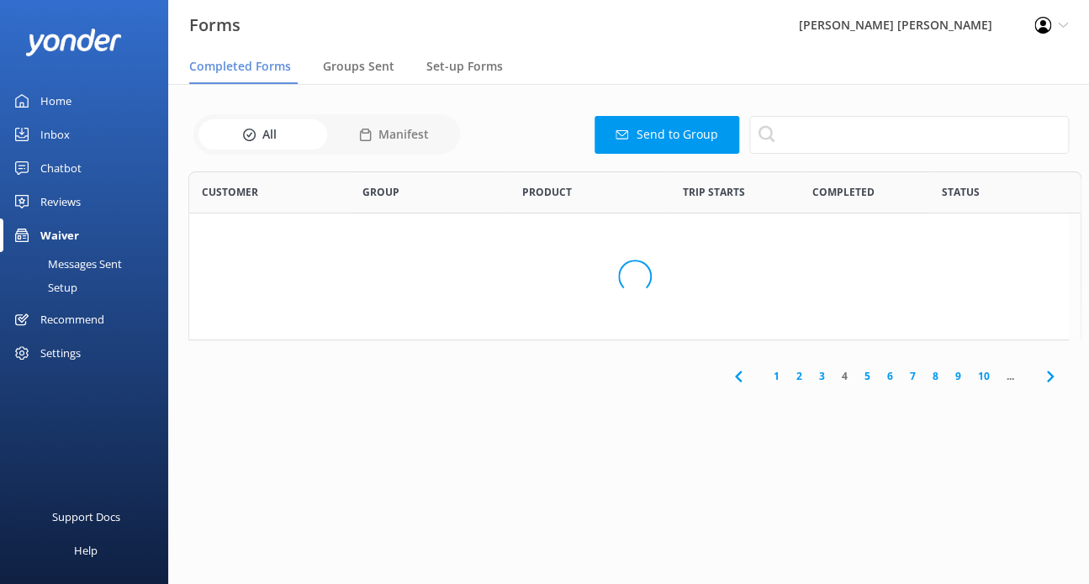
scroll to position [450, 866]
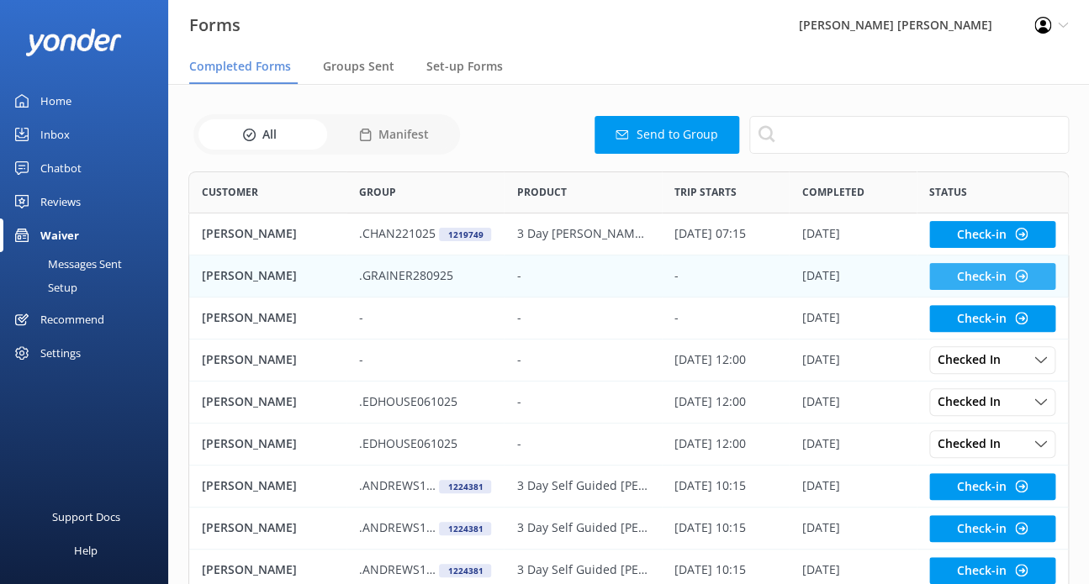
click at [951, 271] on button "Check-in" at bounding box center [992, 276] width 126 height 27
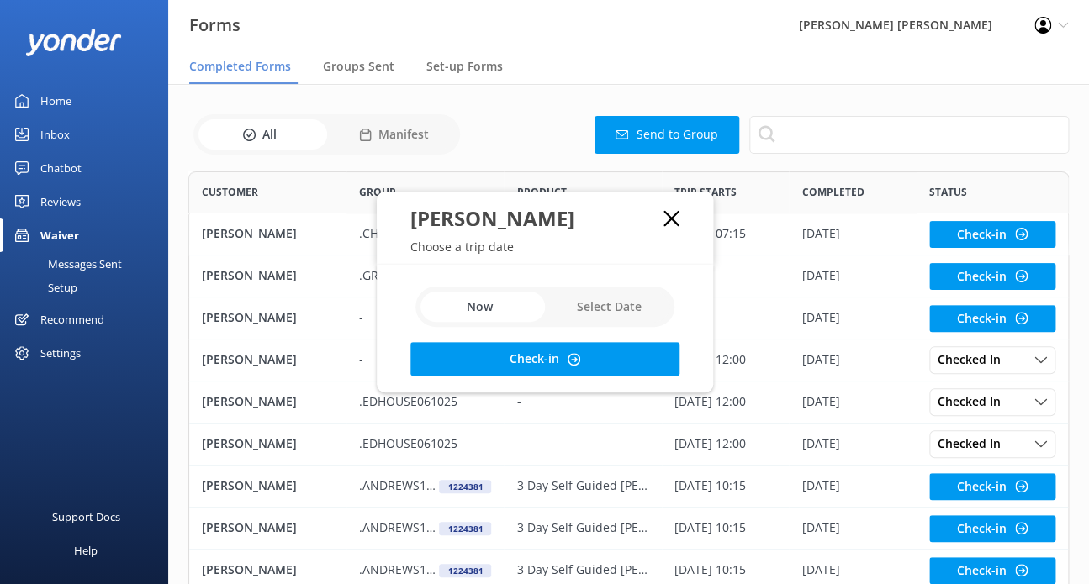
click at [628, 301] on input "checkbox" at bounding box center [544, 307] width 259 height 40
checkbox input "true"
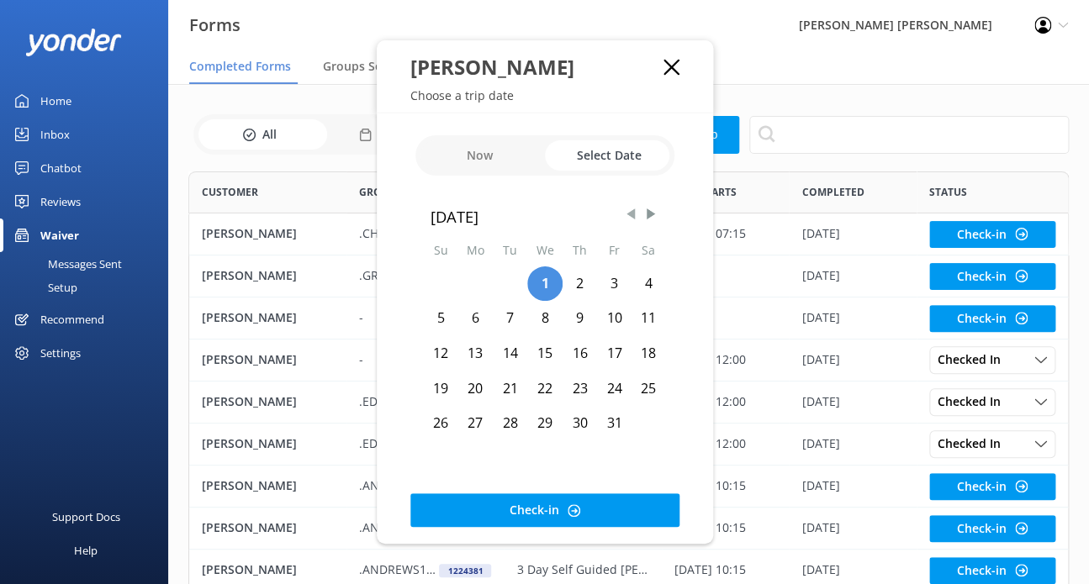
click at [631, 213] on span "Previous Month" at bounding box center [630, 214] width 17 height 17
click at [445, 424] on div "28" at bounding box center [441, 423] width 34 height 35
click at [607, 530] on div "Now Select Date [DATE] Su Mo Tu We Th Fr Sa 1 2 3 4 5 6 7 8 9 10 11 12 13 14 15…" at bounding box center [545, 328] width 336 height 430
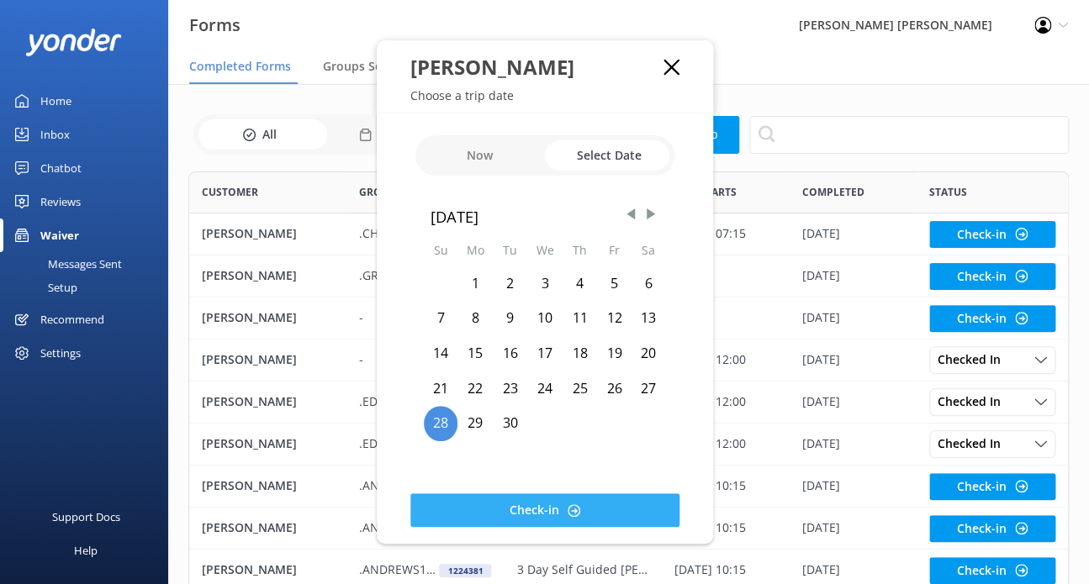
click at [605, 505] on button "Check-in" at bounding box center [544, 510] width 269 height 34
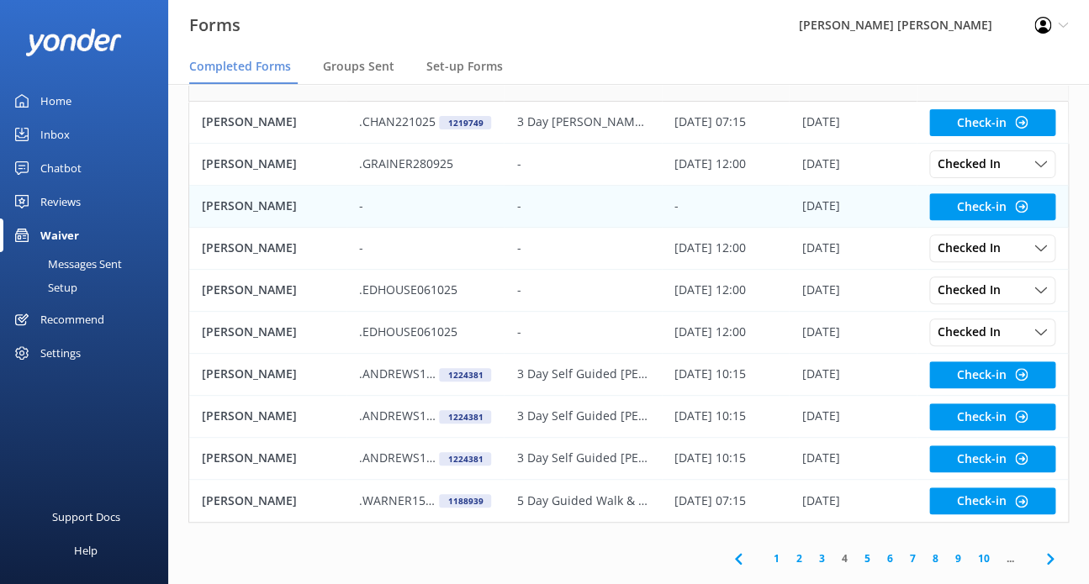
scroll to position [138, 0]
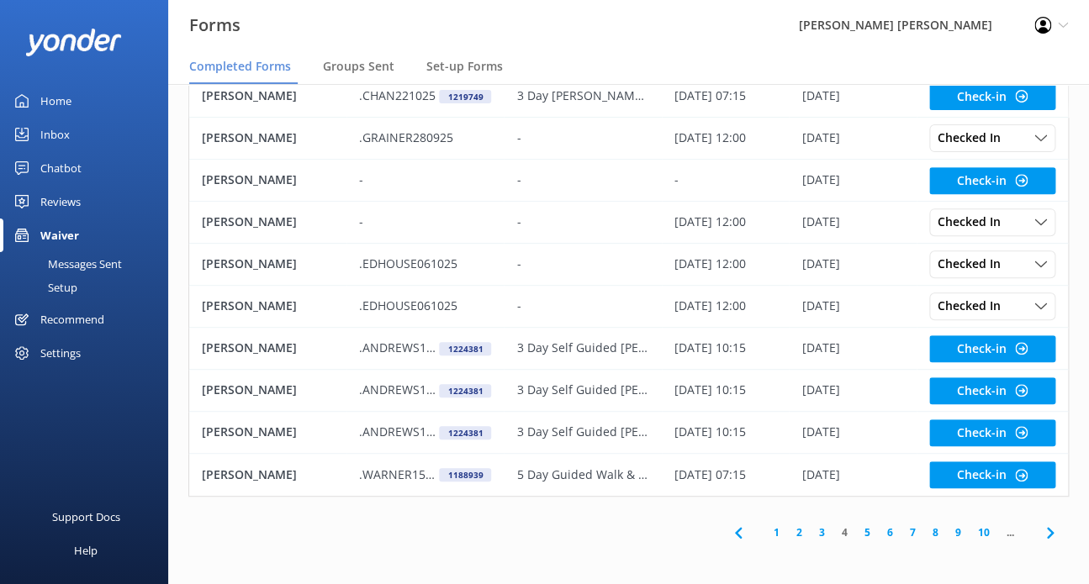
click at [862, 530] on link "5" at bounding box center [867, 532] width 23 height 16
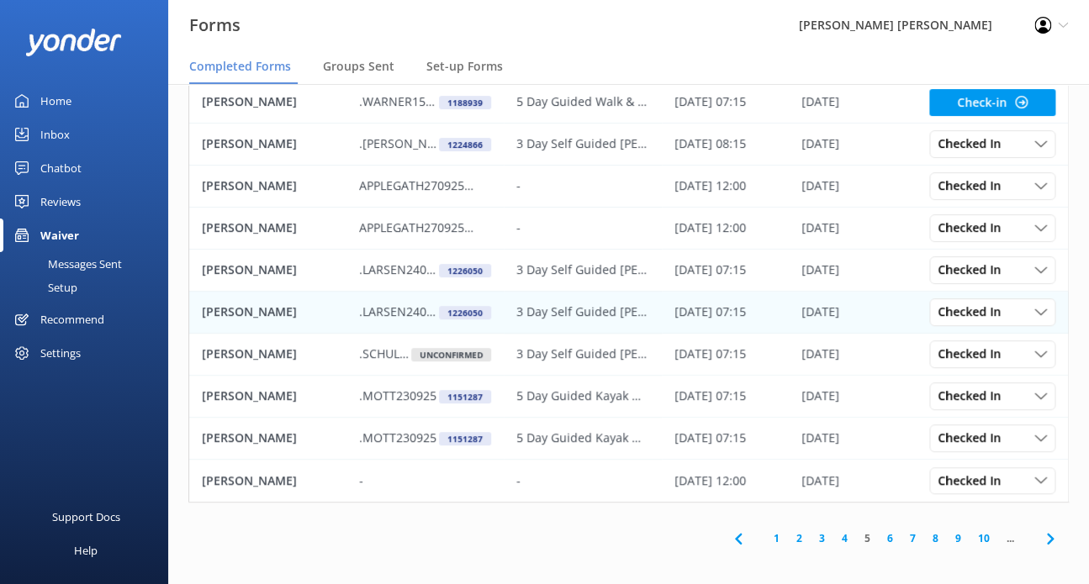
scroll to position [138, 0]
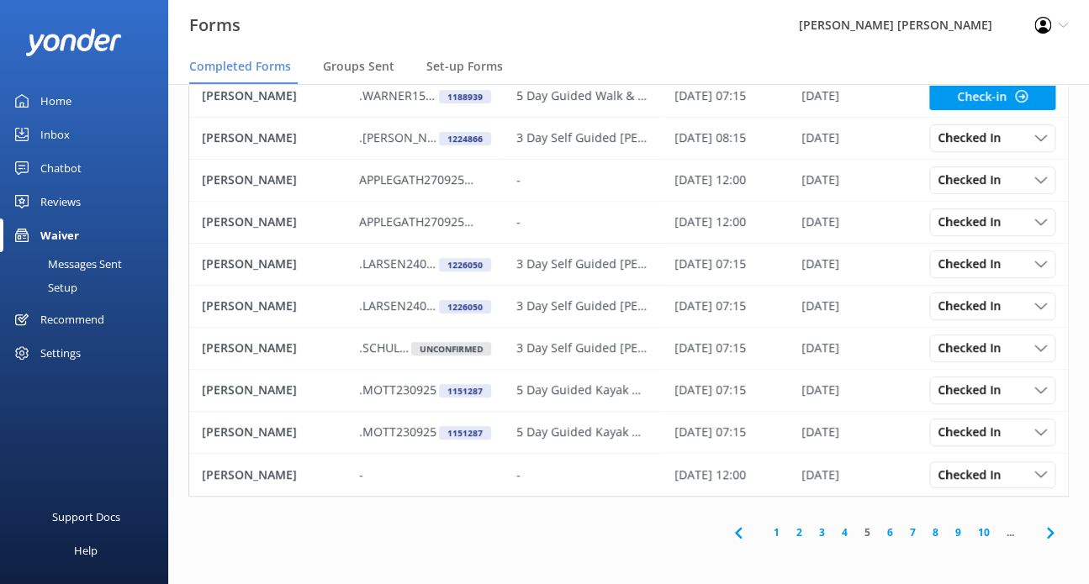
click at [818, 530] on link "3" at bounding box center [821, 532] width 23 height 16
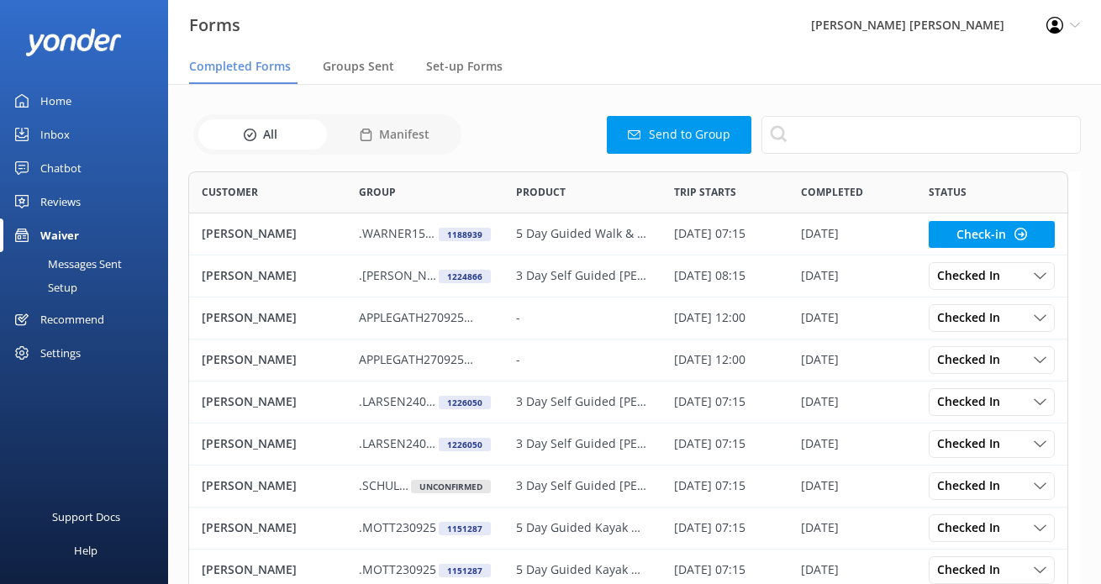
scroll to position [156, 879]
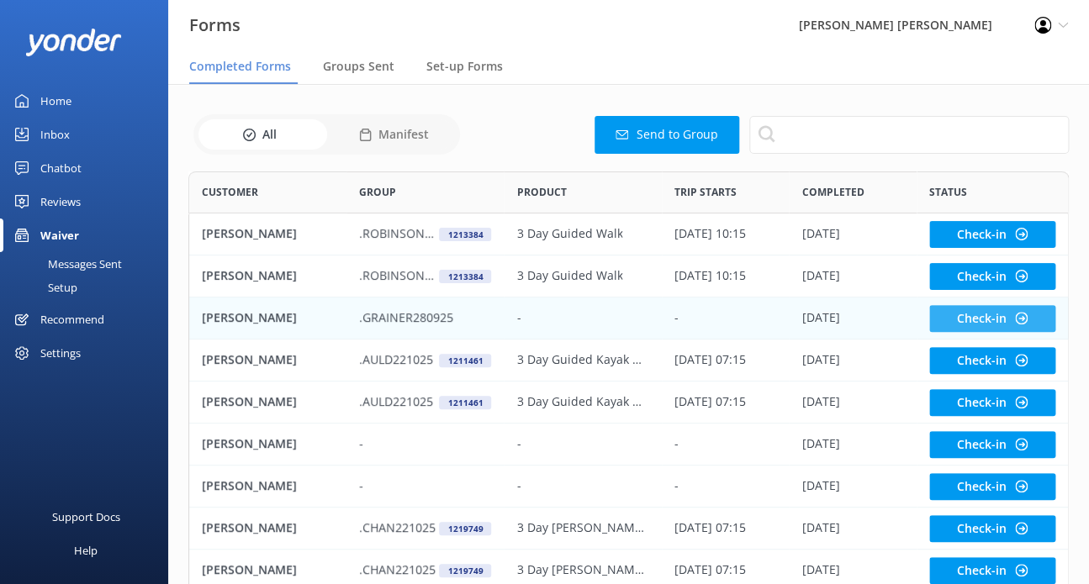
click at [951, 319] on button "Check-in" at bounding box center [992, 318] width 126 height 27
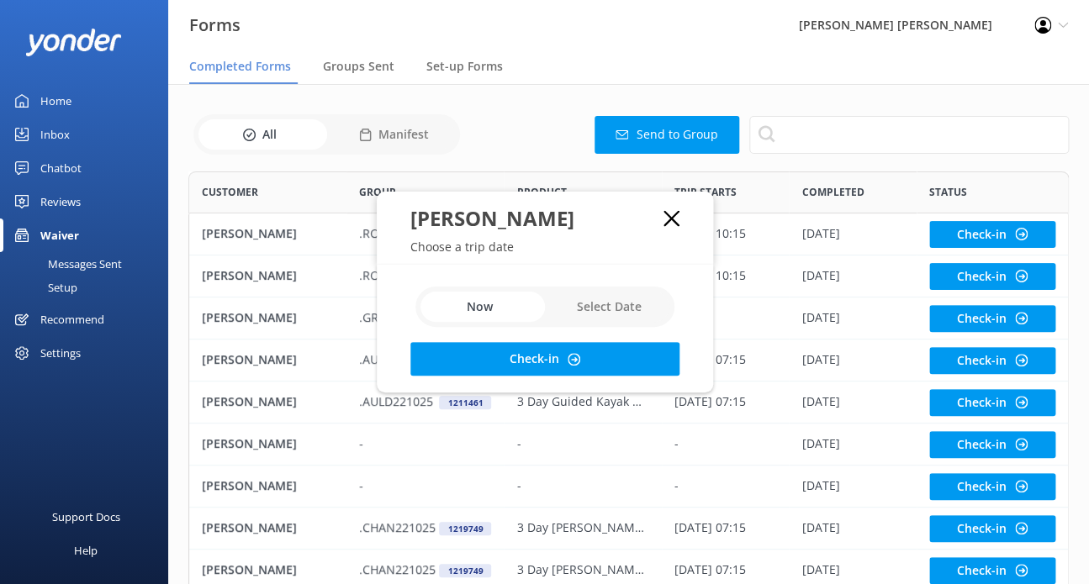
click at [615, 309] on input "checkbox" at bounding box center [544, 307] width 259 height 40
checkbox input "true"
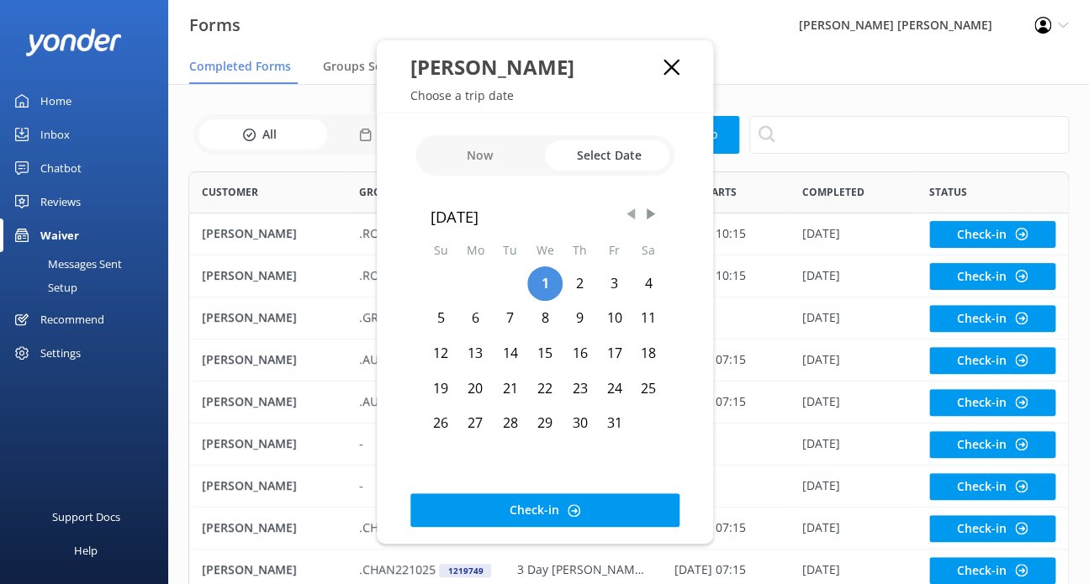
click at [628, 214] on span "Previous Month" at bounding box center [630, 214] width 17 height 17
click at [435, 422] on div "28" at bounding box center [441, 423] width 34 height 35
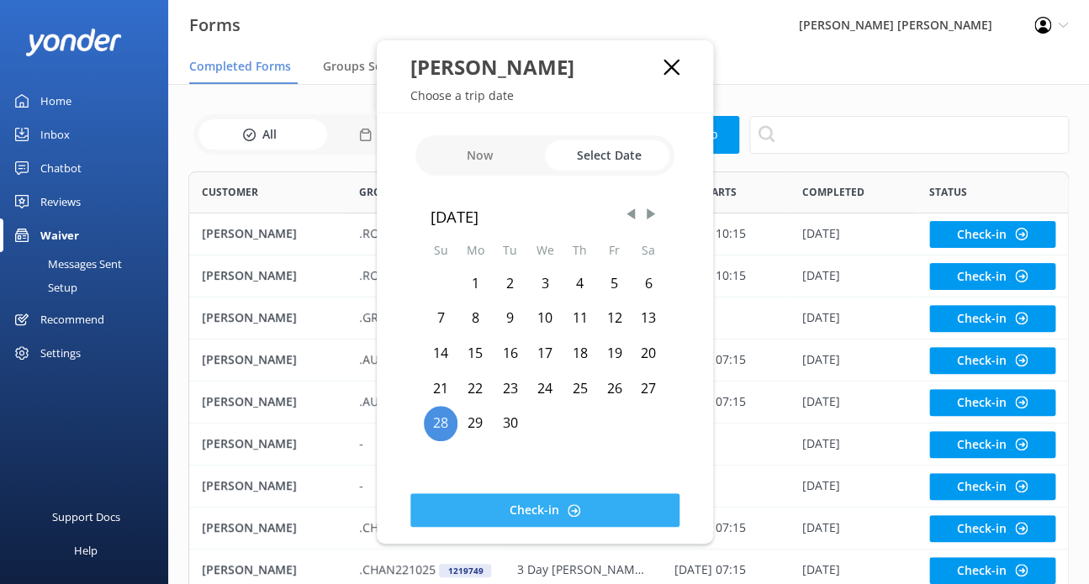
click at [577, 502] on button "Check-in" at bounding box center [544, 510] width 269 height 34
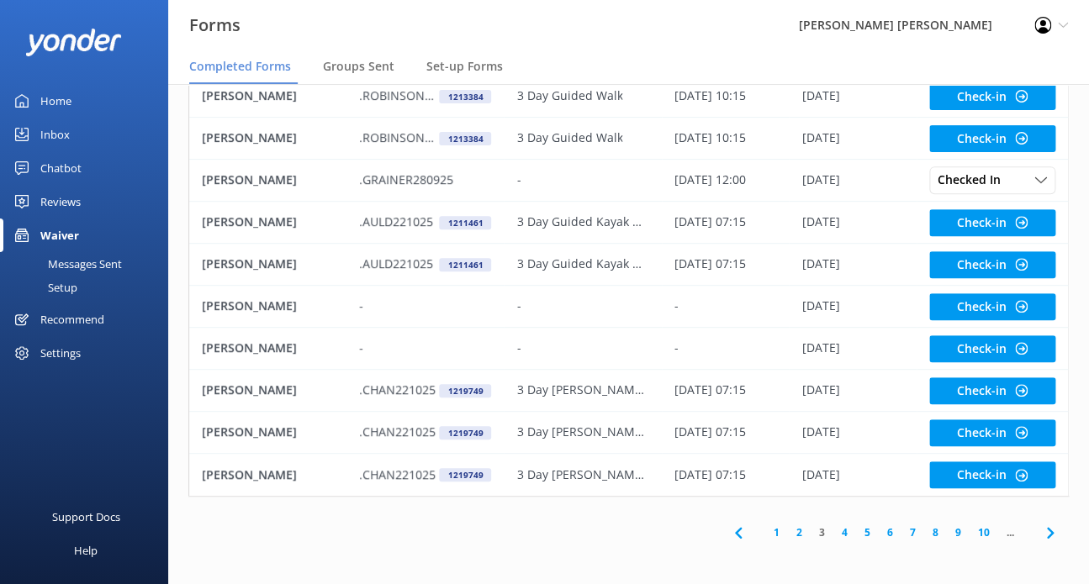
click at [798, 536] on link "2" at bounding box center [799, 532] width 23 height 16
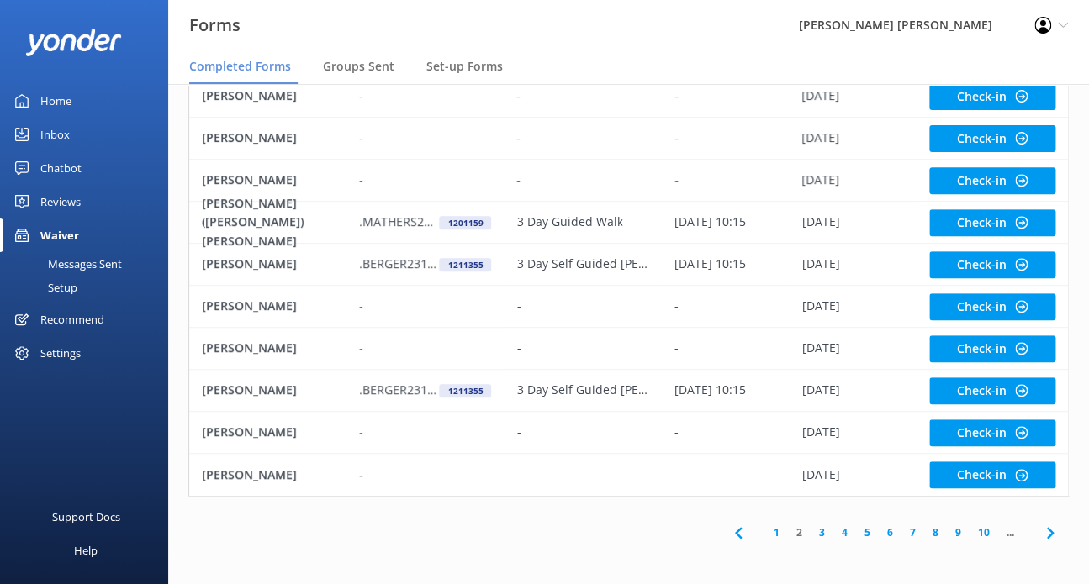
click at [772, 535] on link "1" at bounding box center [776, 532] width 23 height 16
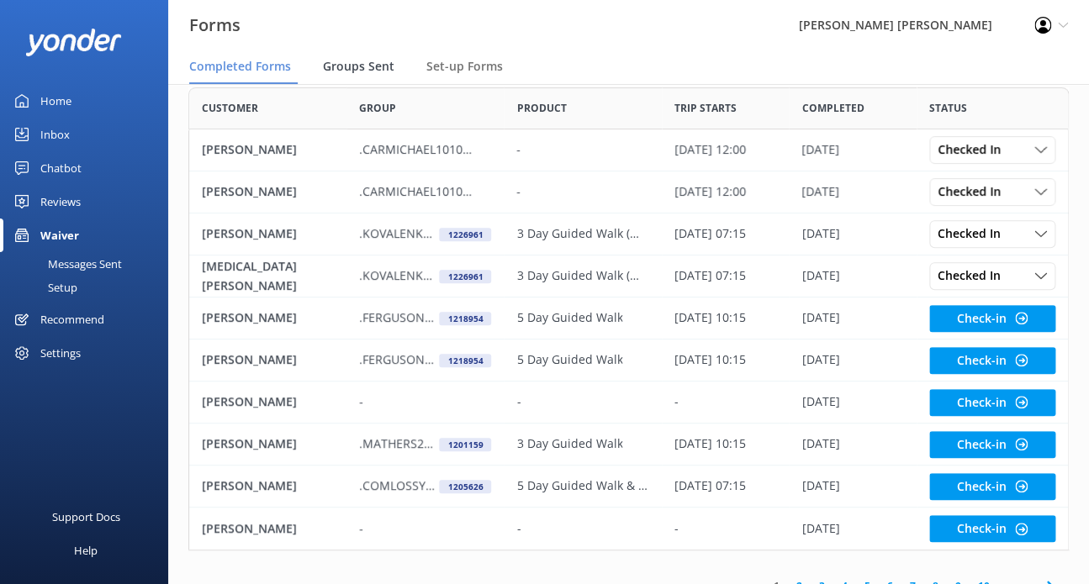
click at [369, 70] on span "Groups Sent" at bounding box center [358, 66] width 71 height 17
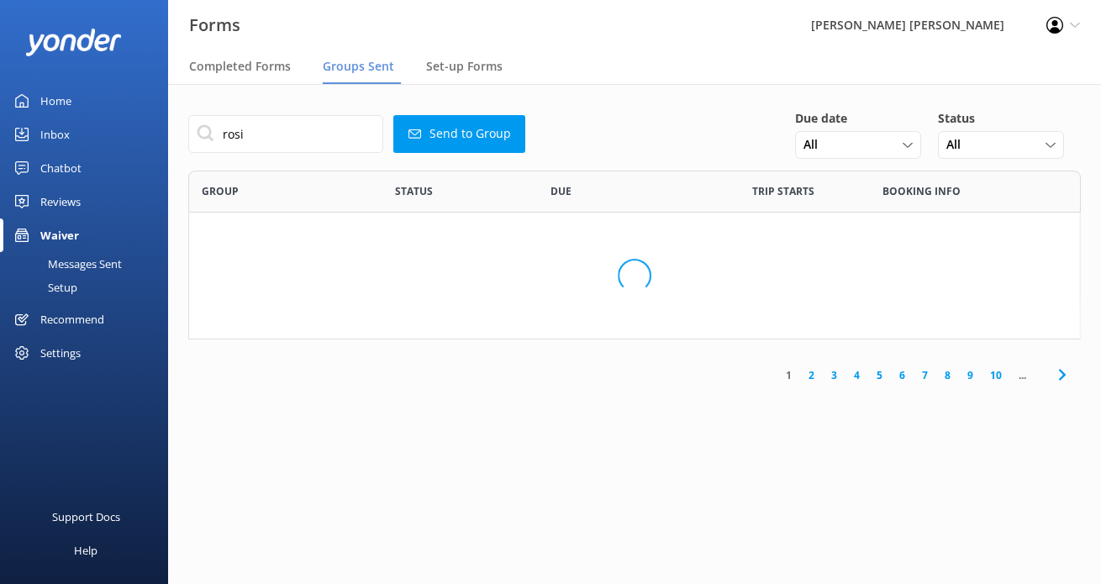
scroll to position [576, 866]
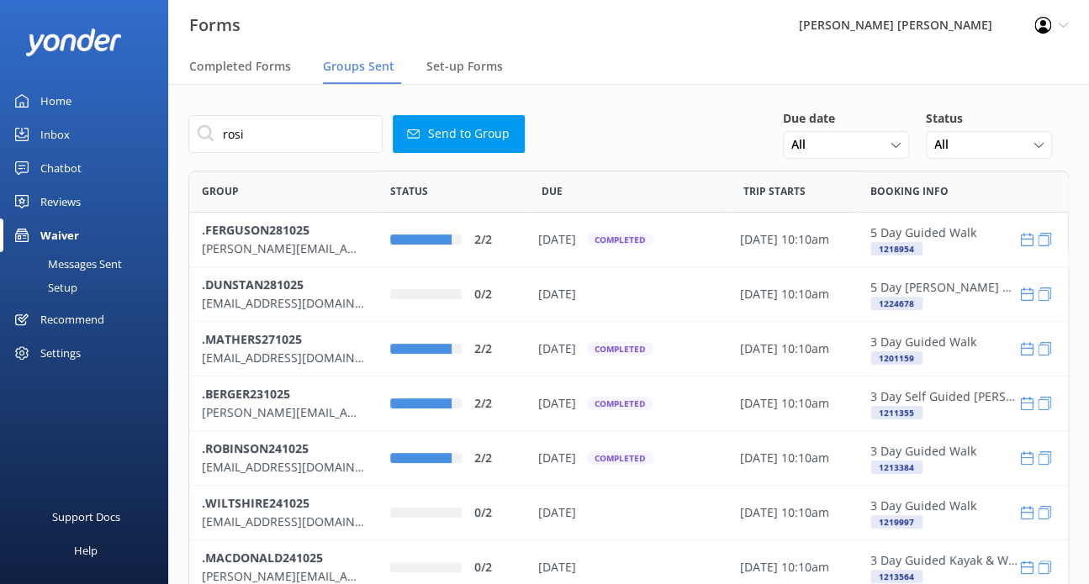
click at [435, 133] on button "Send to Group" at bounding box center [459, 134] width 132 height 38
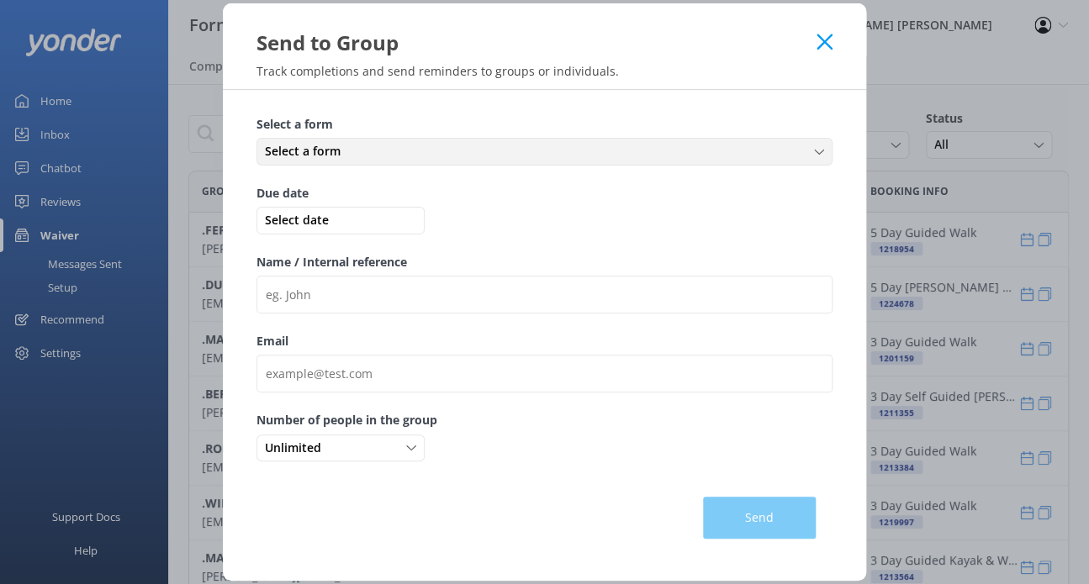
click at [365, 155] on div "Select a form" at bounding box center [544, 151] width 567 height 18
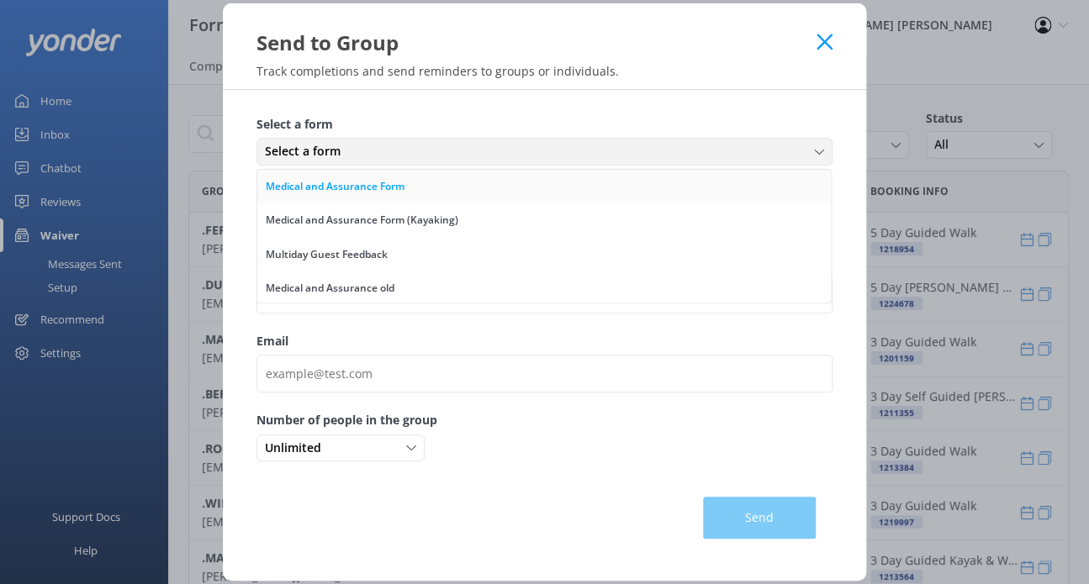
click at [362, 187] on div "Medical and Assurance Form" at bounding box center [335, 186] width 139 height 17
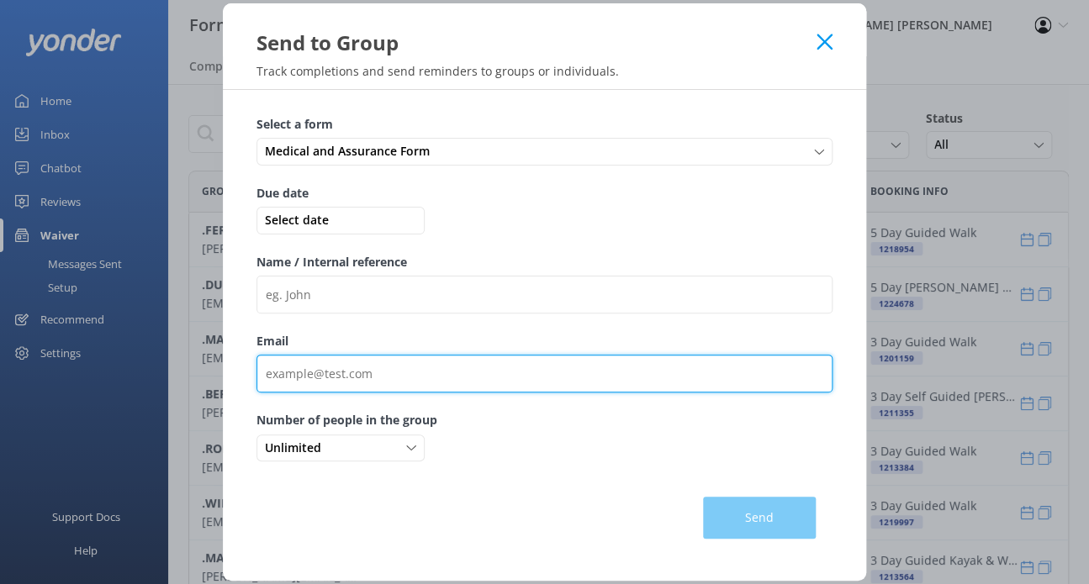
click at [351, 373] on input "Email" at bounding box center [544, 374] width 576 height 38
paste input "[PERSON_NAME][EMAIL_ADDRESS][PERSON_NAME][DOMAIN_NAME]"
type input "[PERSON_NAME][EMAIL_ADDRESS][PERSON_NAME][DOMAIN_NAME]"
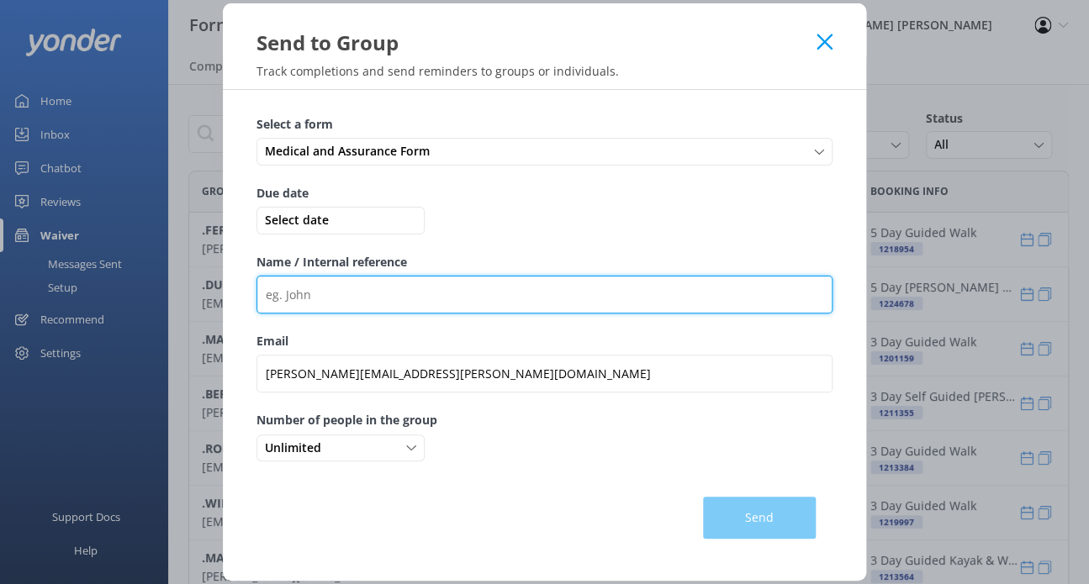
click at [353, 289] on input "Name / Internal reference" at bounding box center [544, 295] width 576 height 38
paste input "[PERSON_NAME][EMAIL_ADDRESS][PERSON_NAME][DOMAIN_NAME]"
drag, startPoint x: 332, startPoint y: 294, endPoint x: 582, endPoint y: 294, distance: 250.5
click at [582, 294] on input "[PERSON_NAME][EMAIL_ADDRESS][PERSON_NAME][DOMAIN_NAME]" at bounding box center [544, 295] width 576 height 38
drag, startPoint x: 287, startPoint y: 295, endPoint x: 177, endPoint y: 295, distance: 111.0
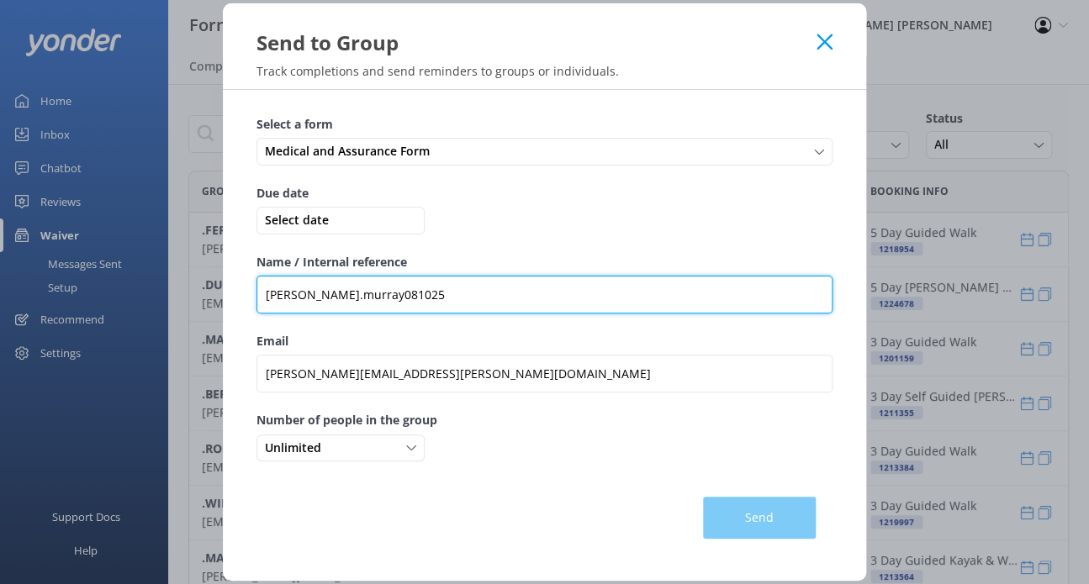
click at [177, 295] on div "Send to Group Track completions and send reminders to groups or individuals. Se…" at bounding box center [544, 292] width 1089 height 584
type input ".Murray081025"
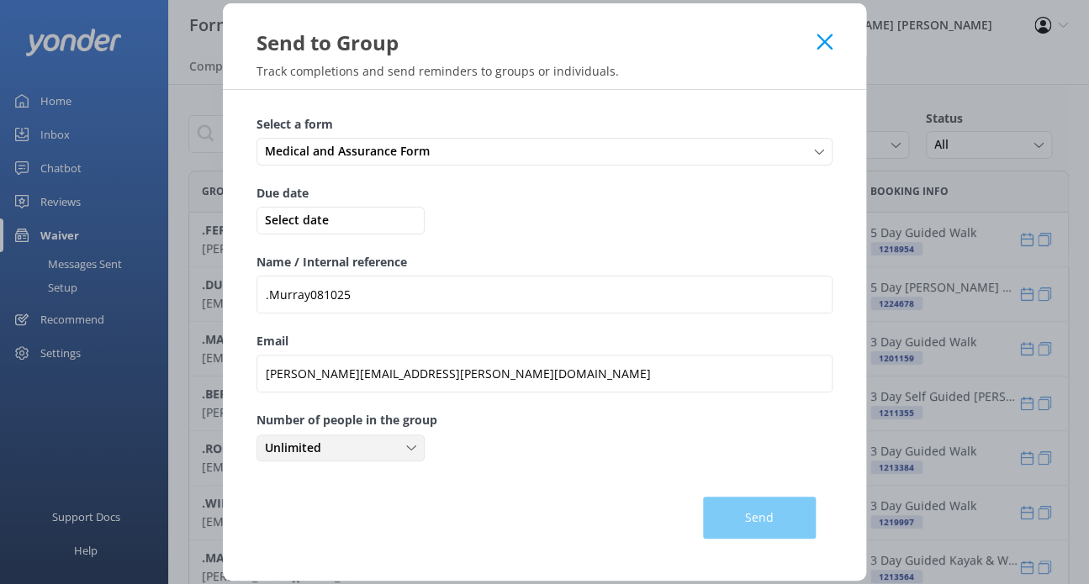
click at [349, 445] on div "Unlimited" at bounding box center [341, 448] width 160 height 18
click at [277, 554] on link "2" at bounding box center [340, 551] width 166 height 34
click at [353, 223] on span "Select date" at bounding box center [341, 220] width 160 height 18
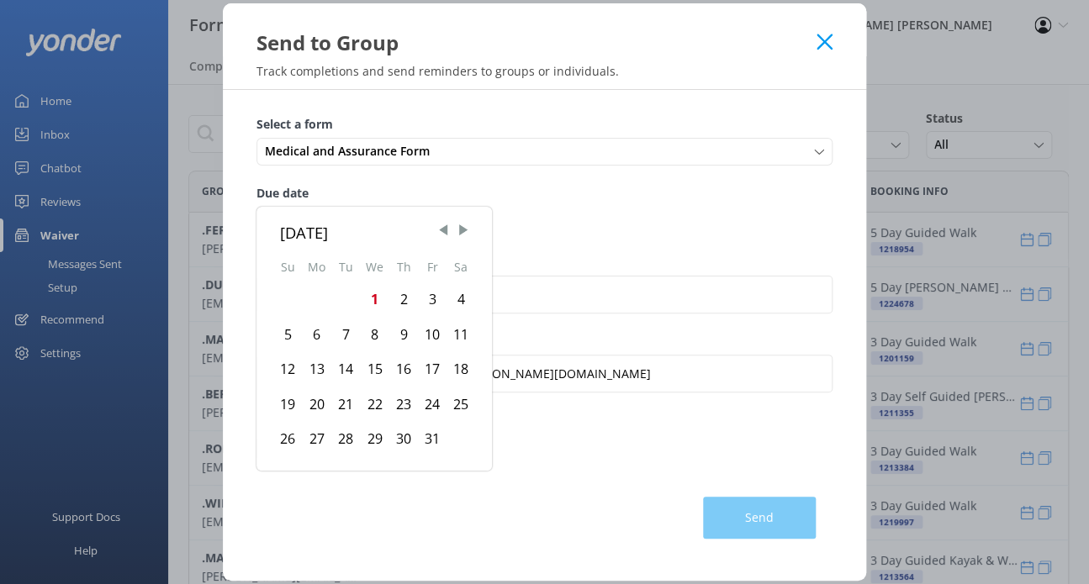
click at [314, 337] on div "6" at bounding box center [316, 335] width 29 height 35
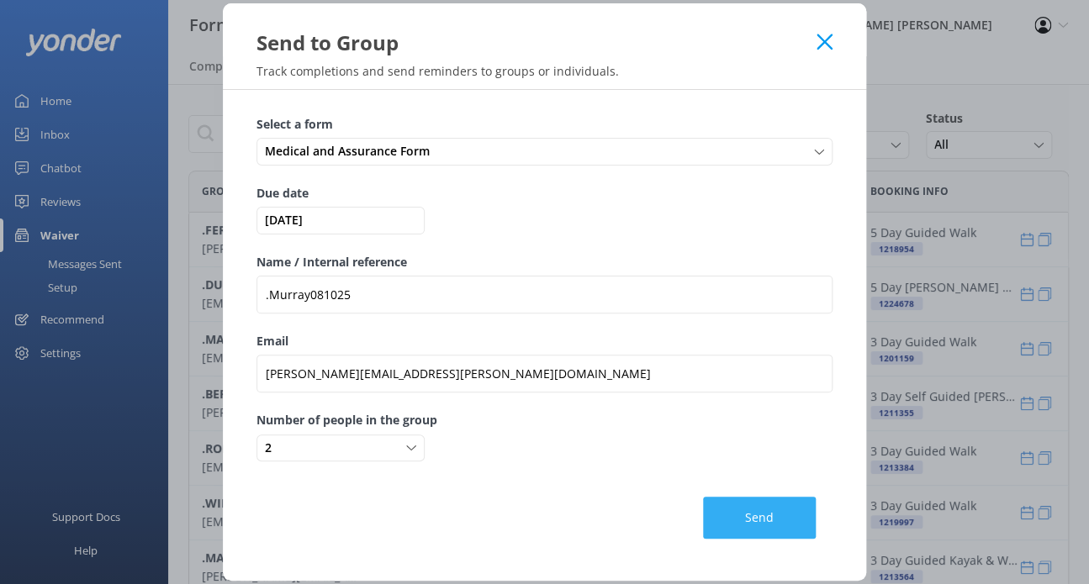
click at [748, 512] on button "Send" at bounding box center [759, 518] width 113 height 42
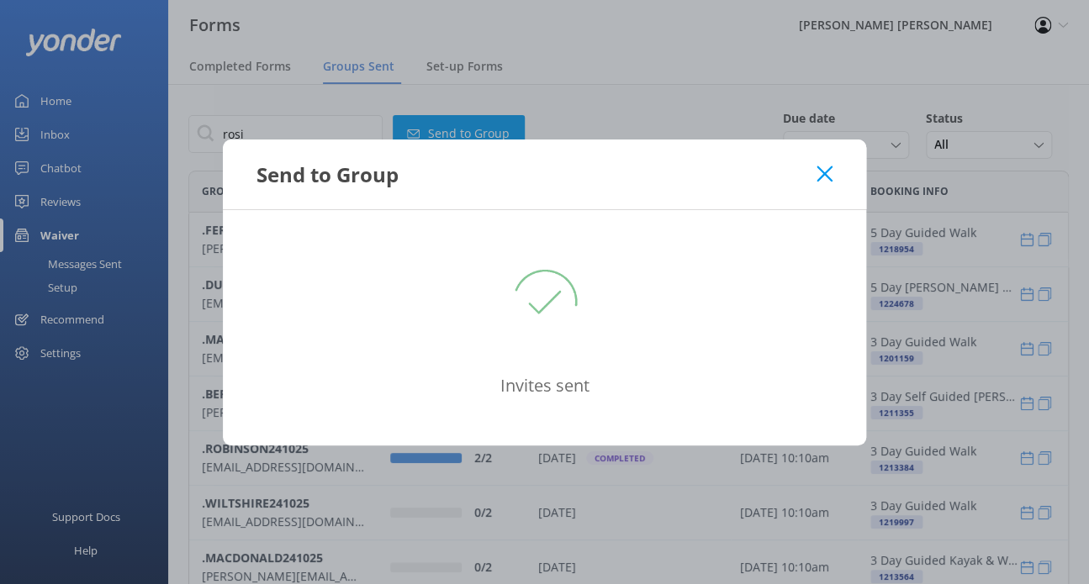
click at [816, 176] on icon at bounding box center [824, 174] width 16 height 17
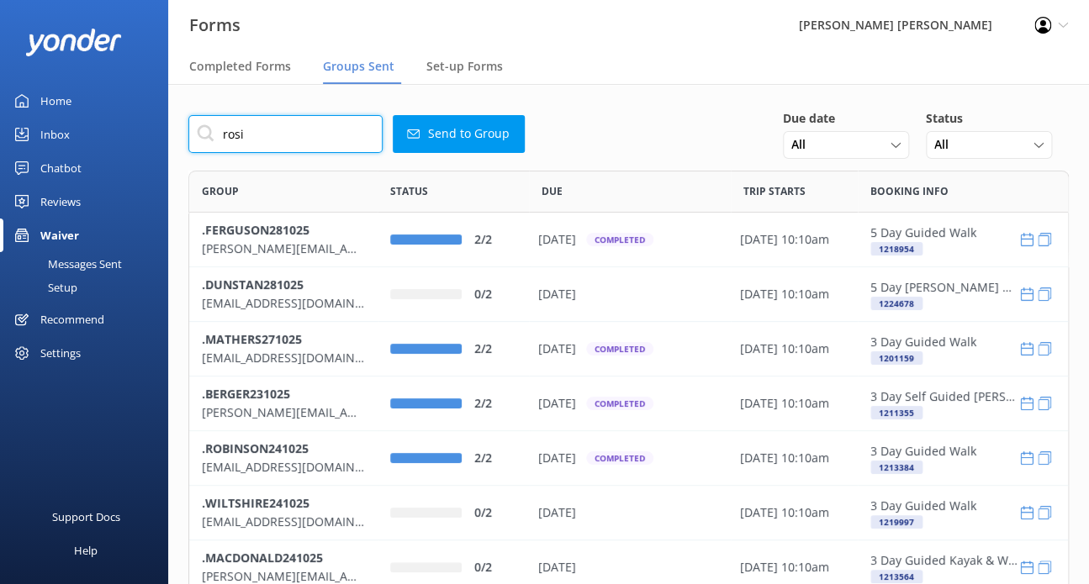
click at [291, 137] on input "rosi" at bounding box center [285, 134] width 194 height 38
drag, startPoint x: 194, startPoint y: 134, endPoint x: 127, endPoint y: 134, distance: 67.2
click at [128, 134] on div "Forms Wilsons [PERSON_NAME] Profile Settings Logout Completed Forms Groups Sent…" at bounding box center [544, 334] width 1089 height 500
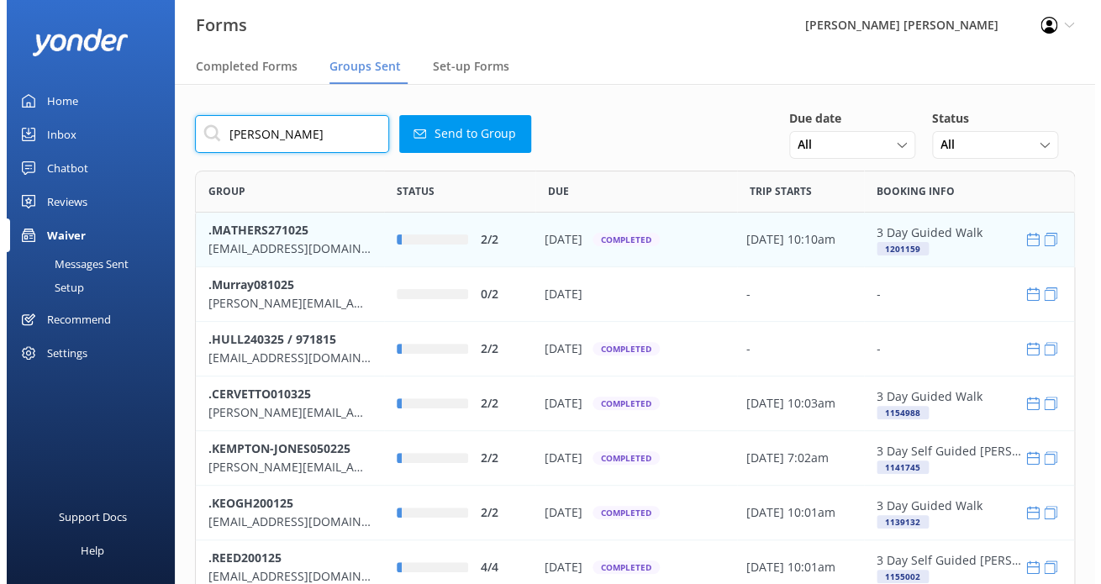
scroll to position [576, 866]
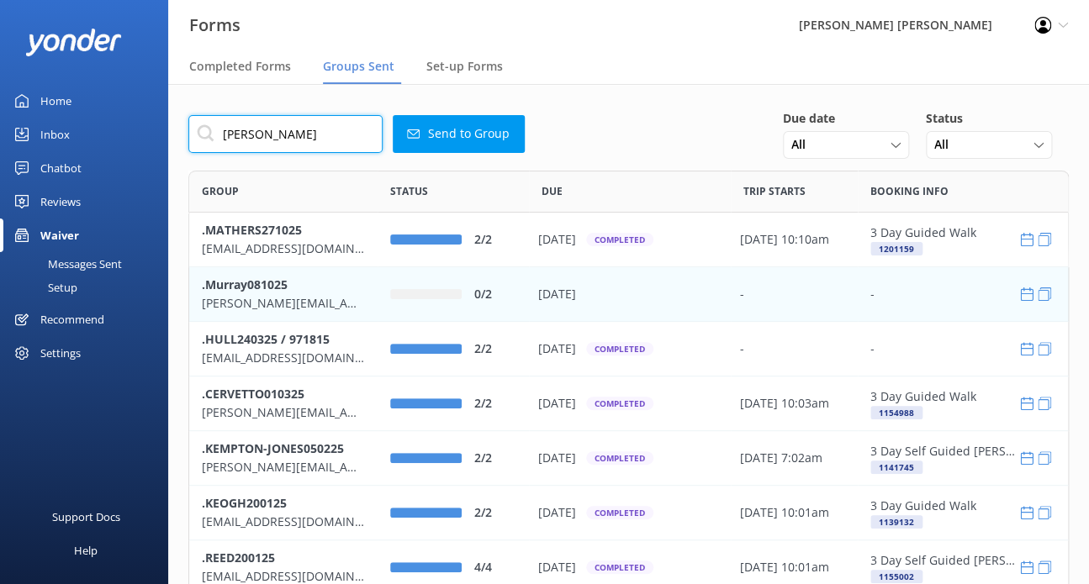
type input "[PERSON_NAME]"
click at [337, 294] on p "[PERSON_NAME][EMAIL_ADDRESS][PERSON_NAME][DOMAIN_NAME]" at bounding box center [283, 303] width 163 height 18
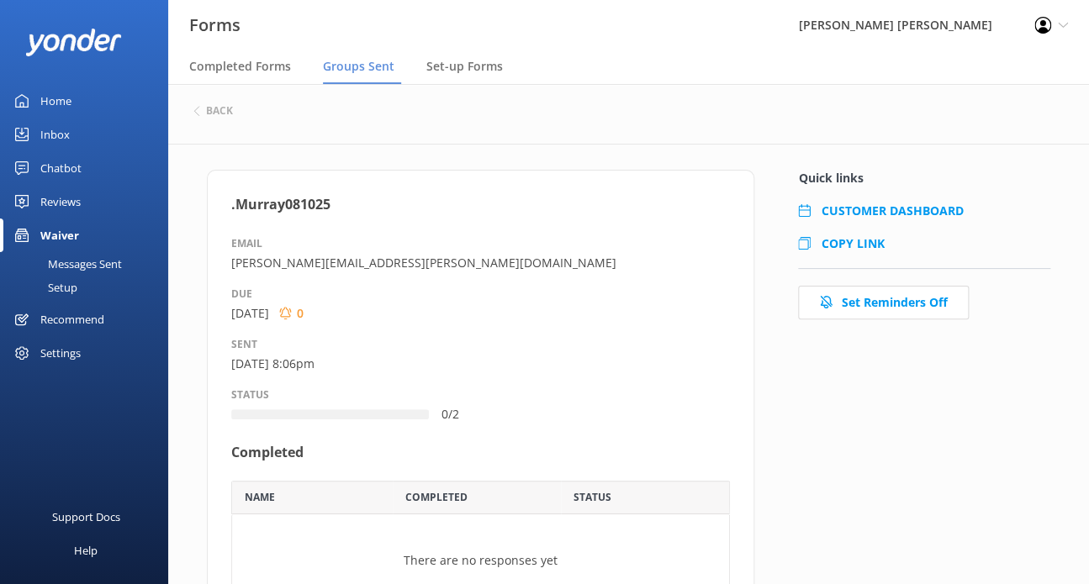
scroll to position [13, 13]
drag, startPoint x: 847, startPoint y: 239, endPoint x: 955, endPoint y: 74, distance: 196.8
click at [848, 238] on span "COPY LINK" at bounding box center [851, 243] width 63 height 16
